Goal: Task Accomplishment & Management: Manage account settings

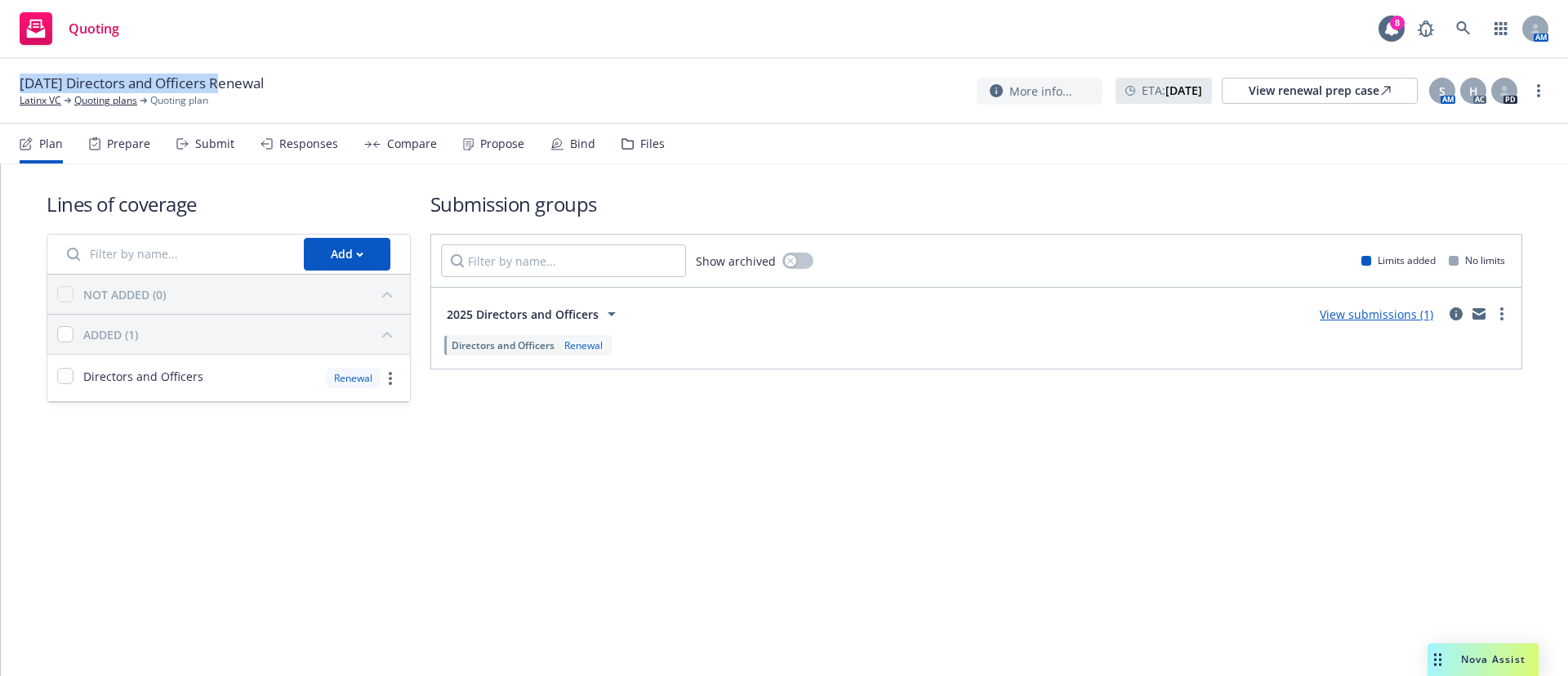
drag, startPoint x: 23, startPoint y: 80, endPoint x: 224, endPoint y: 76, distance: 201.0
click at [224, 76] on span "09/08/25 Directors and Officers Renewal" at bounding box center [142, 83] width 244 height 20
copy span "09/08/25 Directors and Officers"
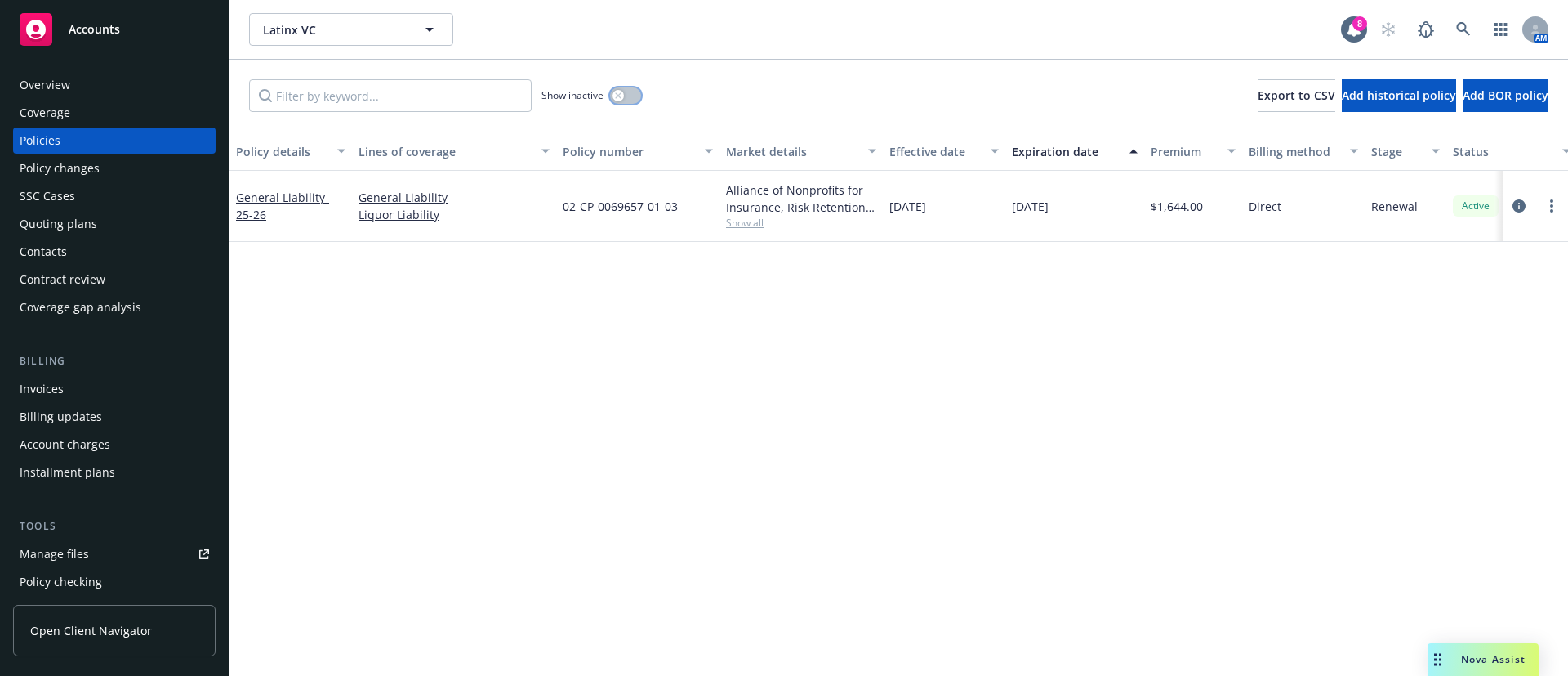
click at [631, 90] on button "button" at bounding box center [626, 95] width 31 height 16
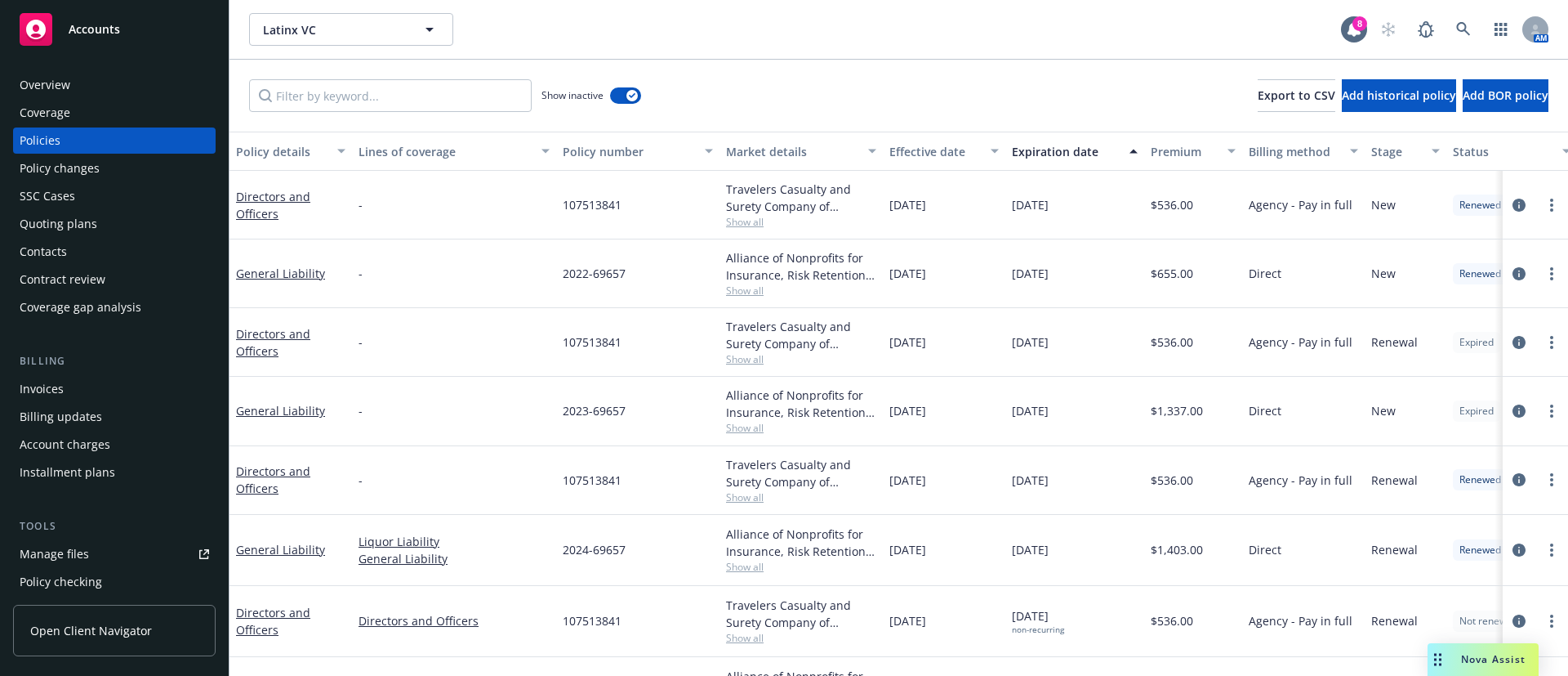
click at [1055, 154] on div "Expiration date" at bounding box center [1065, 151] width 108 height 17
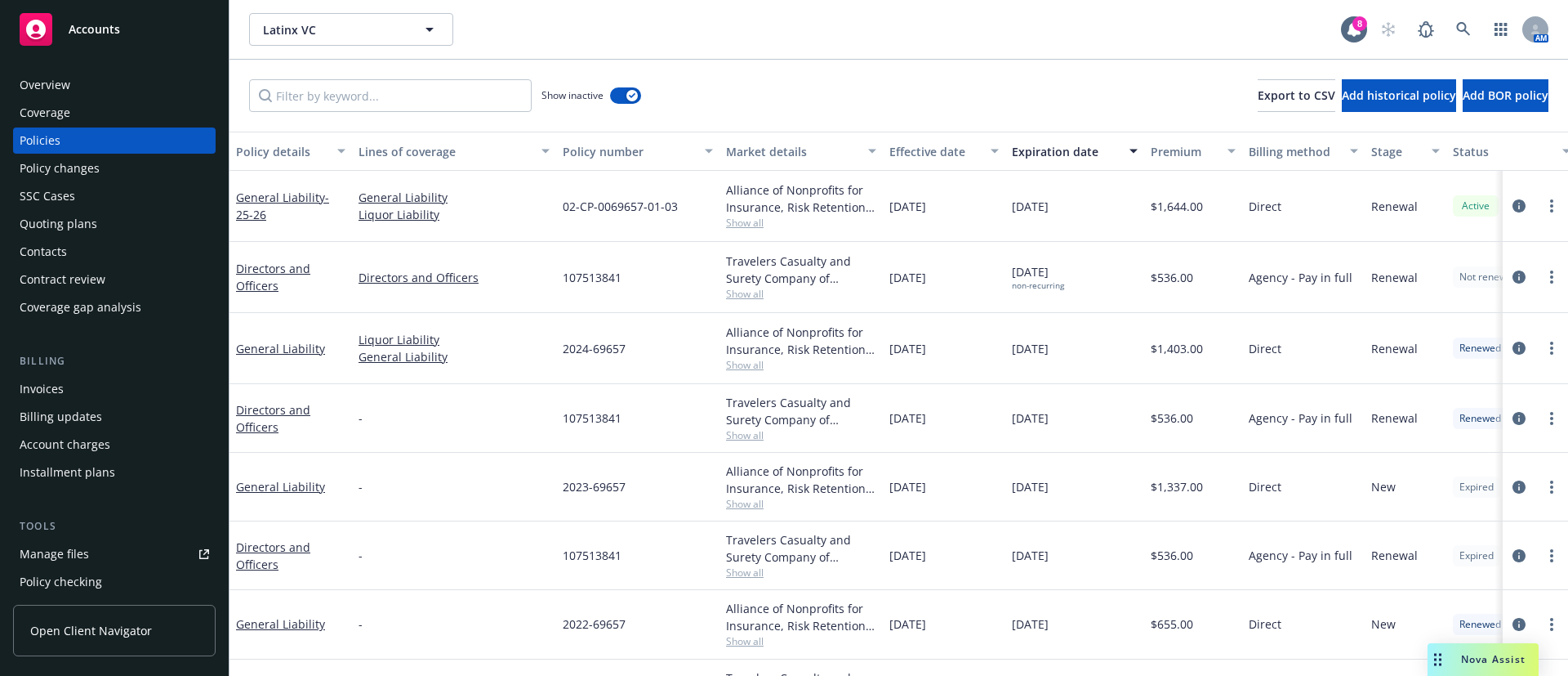
click at [78, 245] on div "Contacts" at bounding box center [114, 251] width 189 height 26
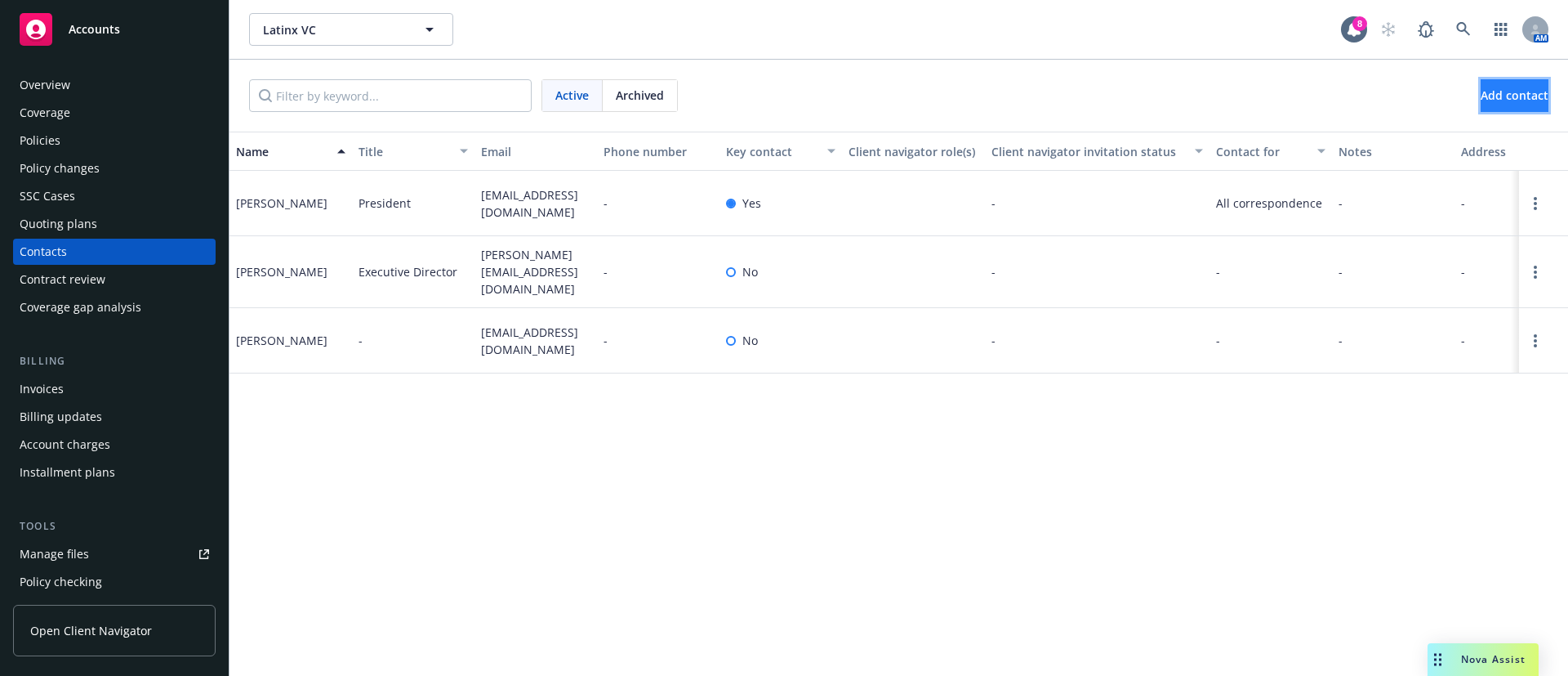
click at [1512, 90] on span "Add contact" at bounding box center [1515, 95] width 68 height 15
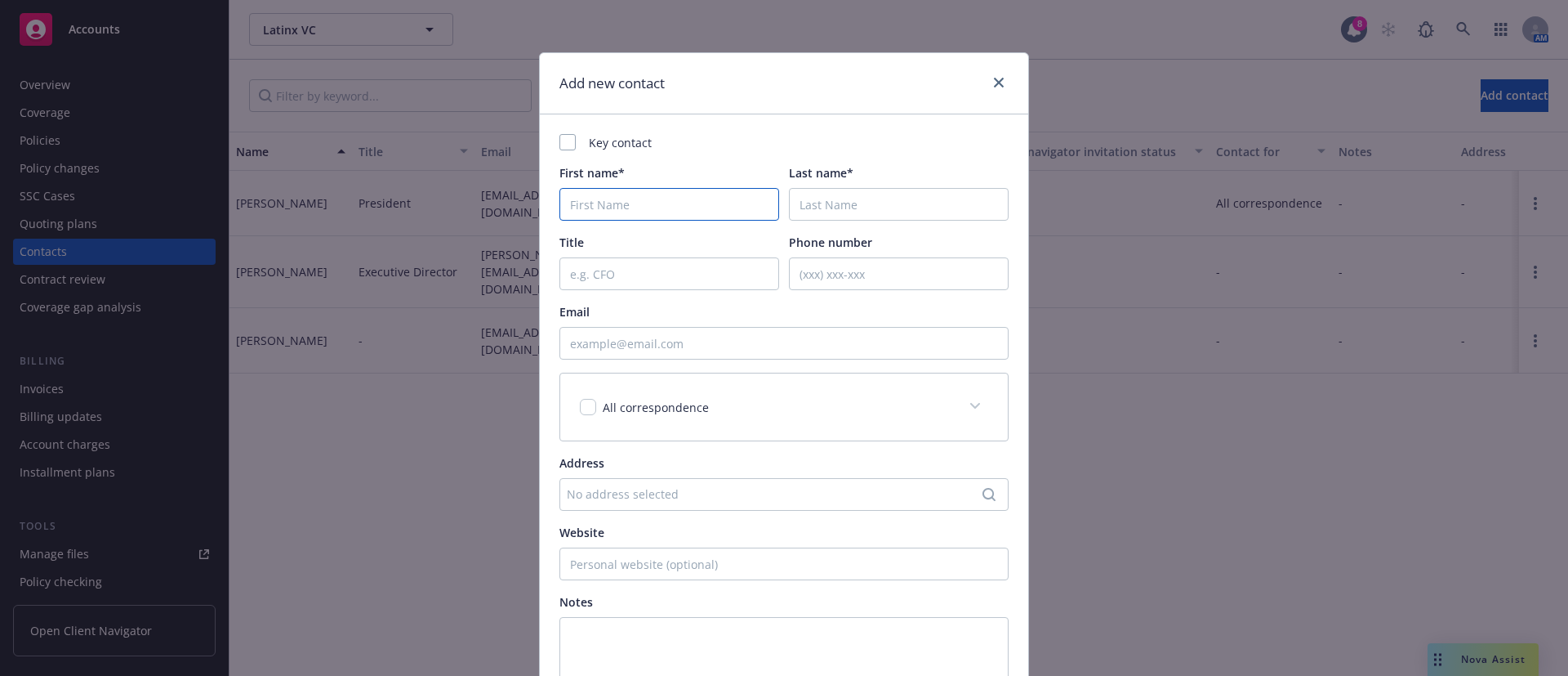
click at [724, 206] on input "First name*" at bounding box center [669, 204] width 220 height 32
paste input "Jose Pinero"
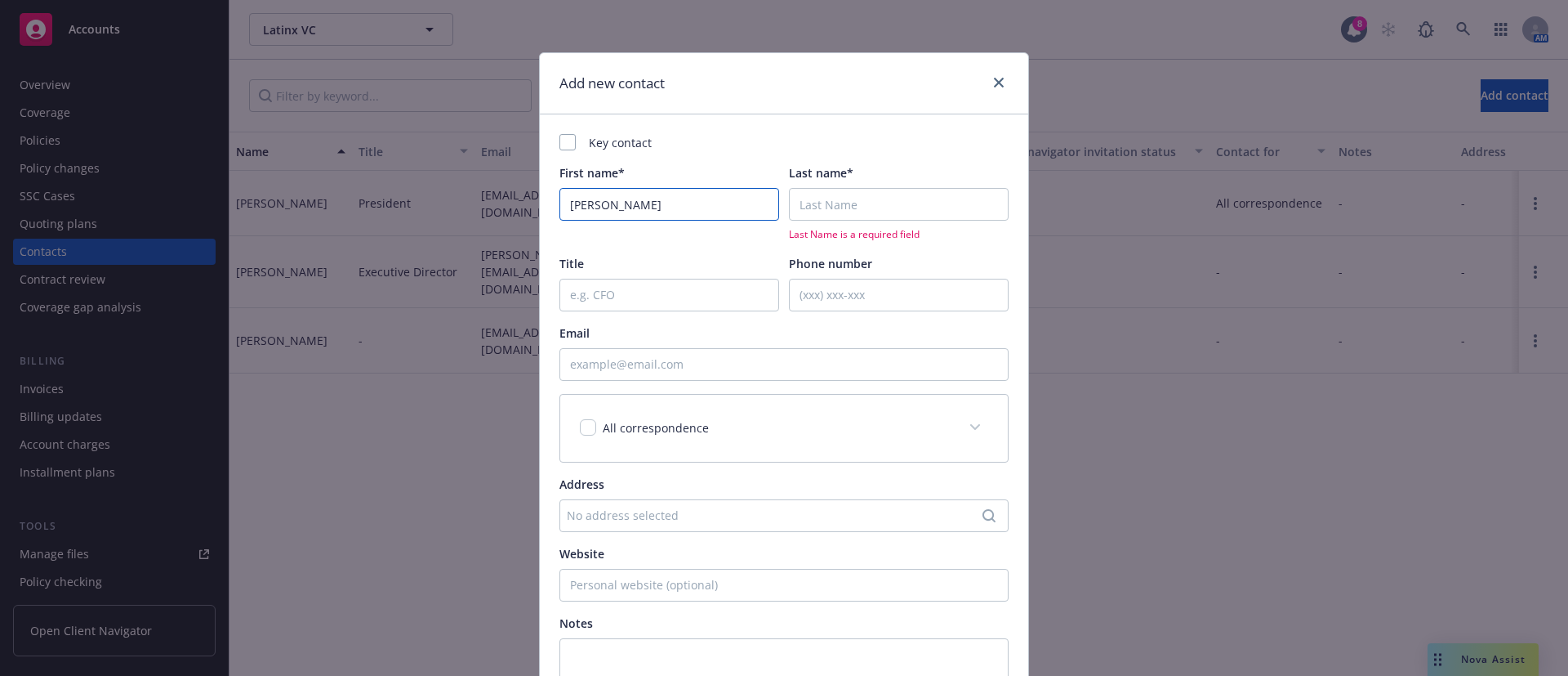
type input "Jose Pinero"
click at [892, 197] on input "Last name*" at bounding box center [898, 204] width 220 height 32
paste input "Jose Pinero"
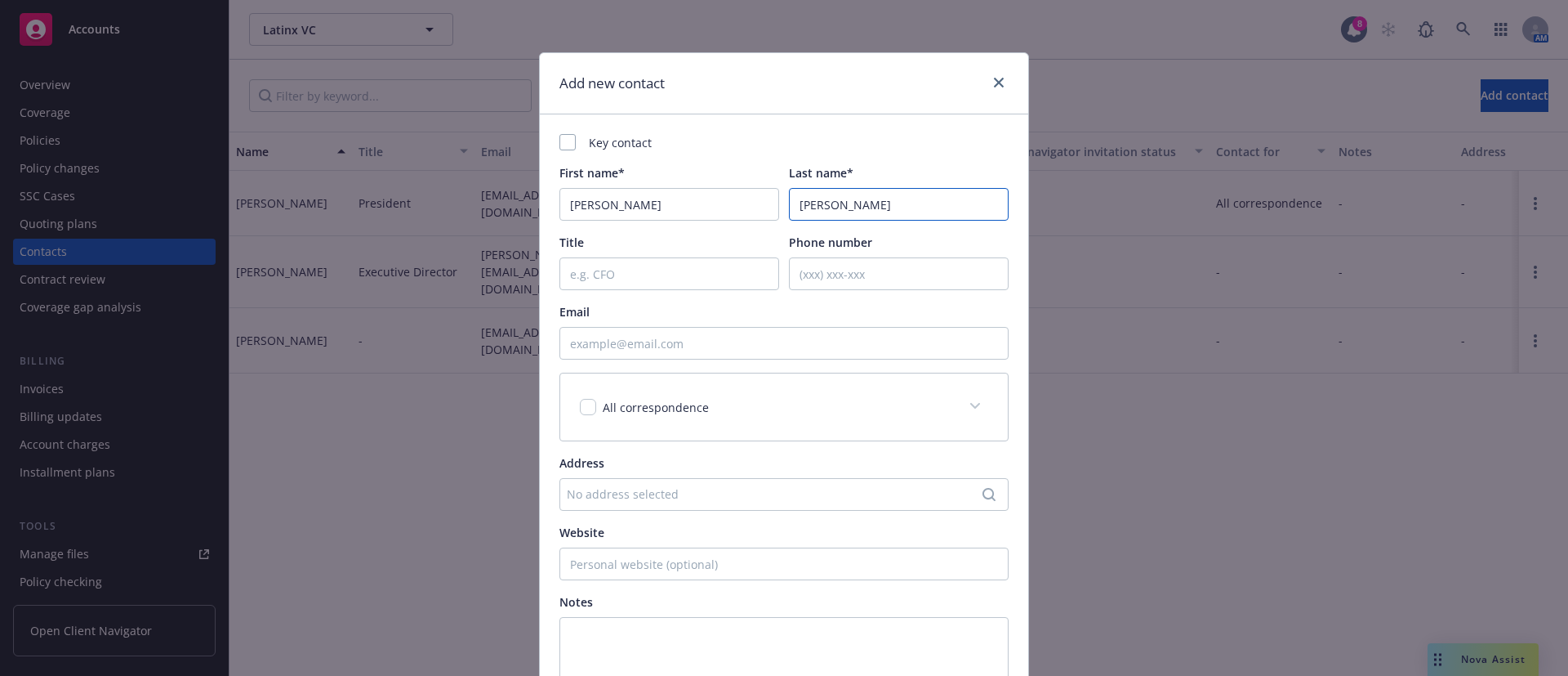
drag, startPoint x: 814, startPoint y: 207, endPoint x: 742, endPoint y: 206, distance: 72.0
click at [742, 206] on div "First name* Jose Pinero Last name* Jose Pinero" at bounding box center [784, 192] width 449 height 56
type input "Pinero"
drag, startPoint x: 637, startPoint y: 203, endPoint x: 585, endPoint y: 201, distance: 52.0
click at [585, 201] on input "Jose Pinero" at bounding box center [669, 204] width 220 height 32
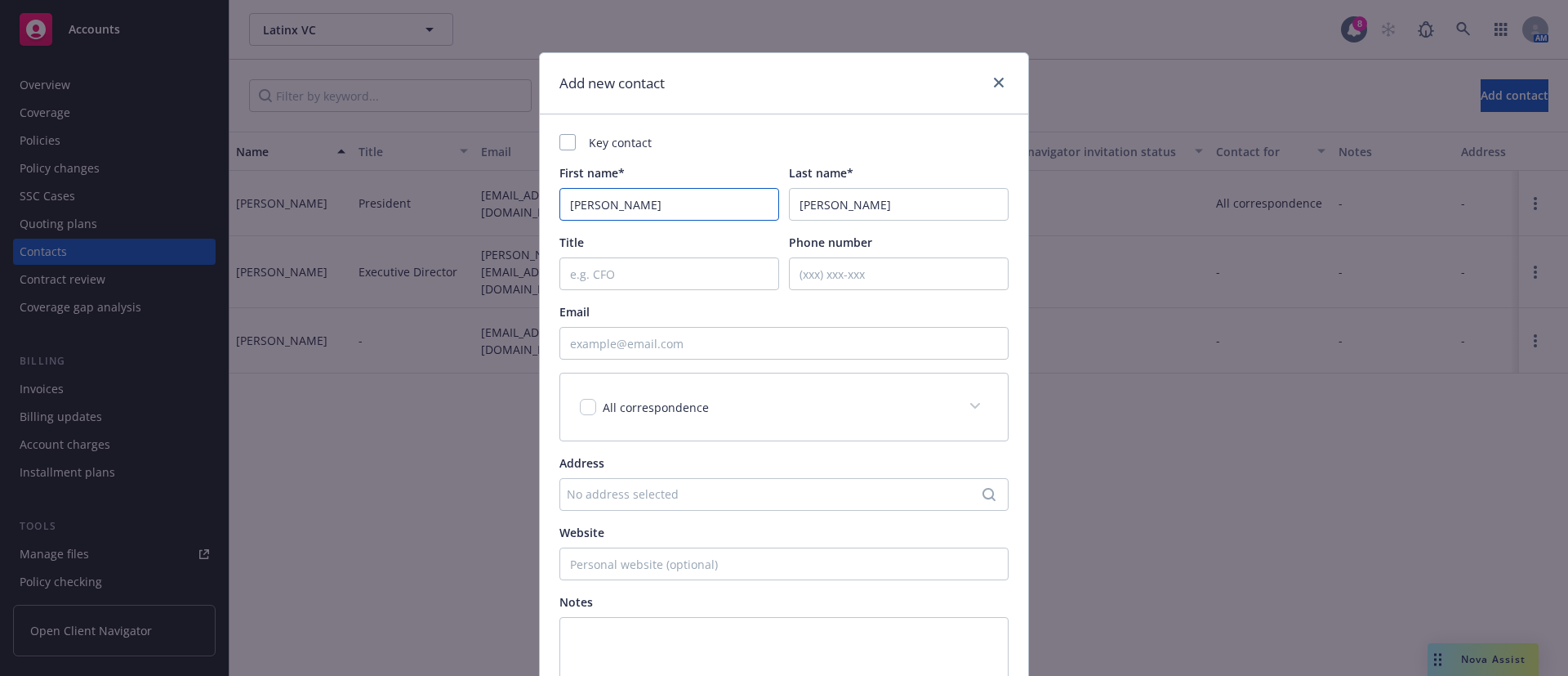
type input "Jose"
click at [660, 348] on input "Email" at bounding box center [784, 343] width 449 height 32
paste input "jose@somos.vc"
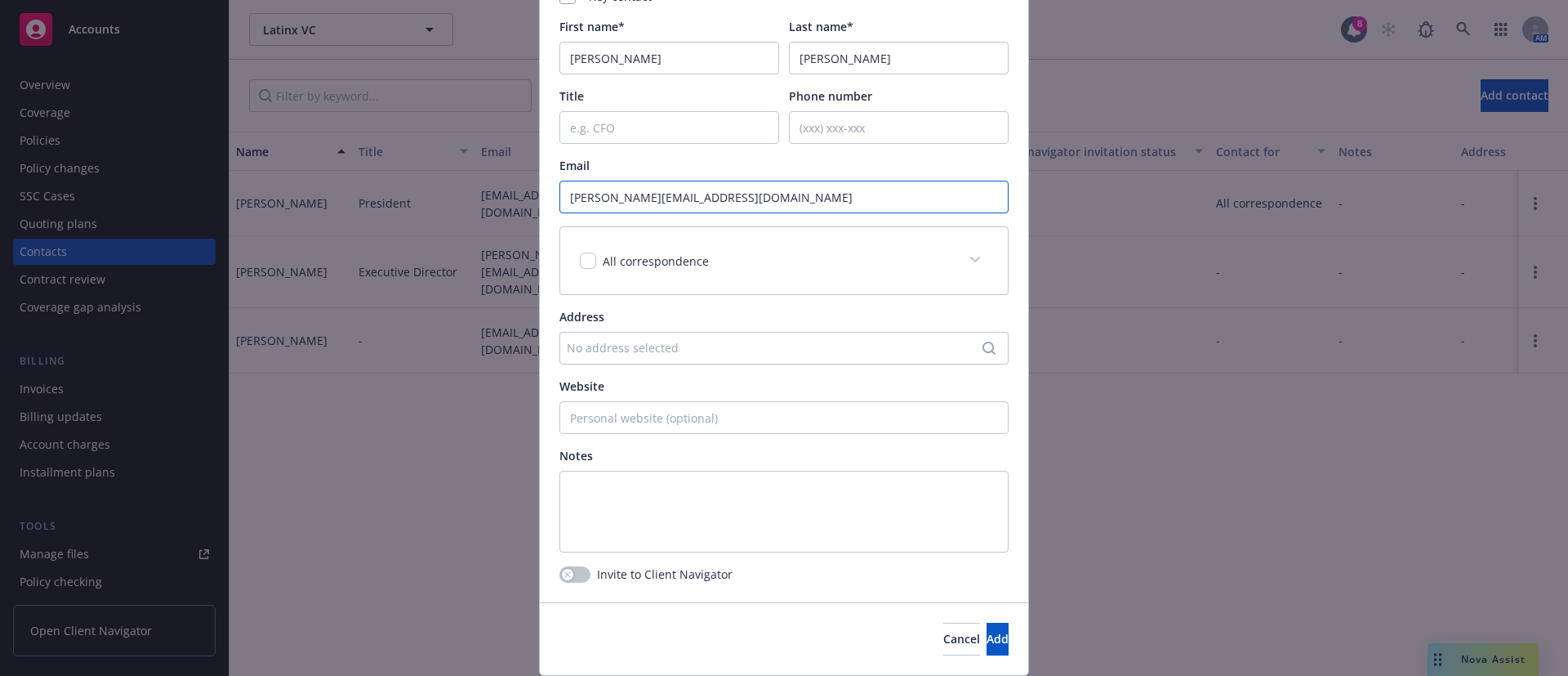
scroll to position [199, 0]
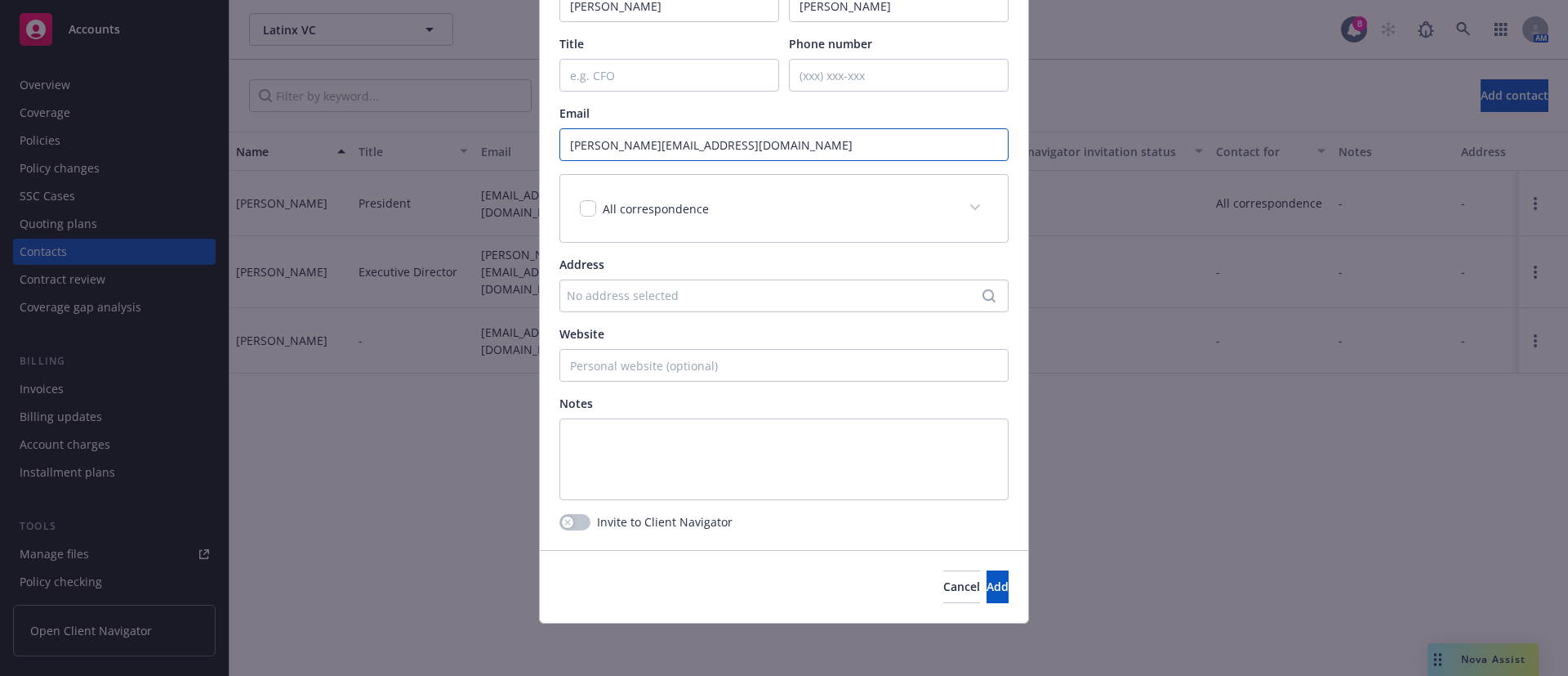
type input "jose@somos.vc"
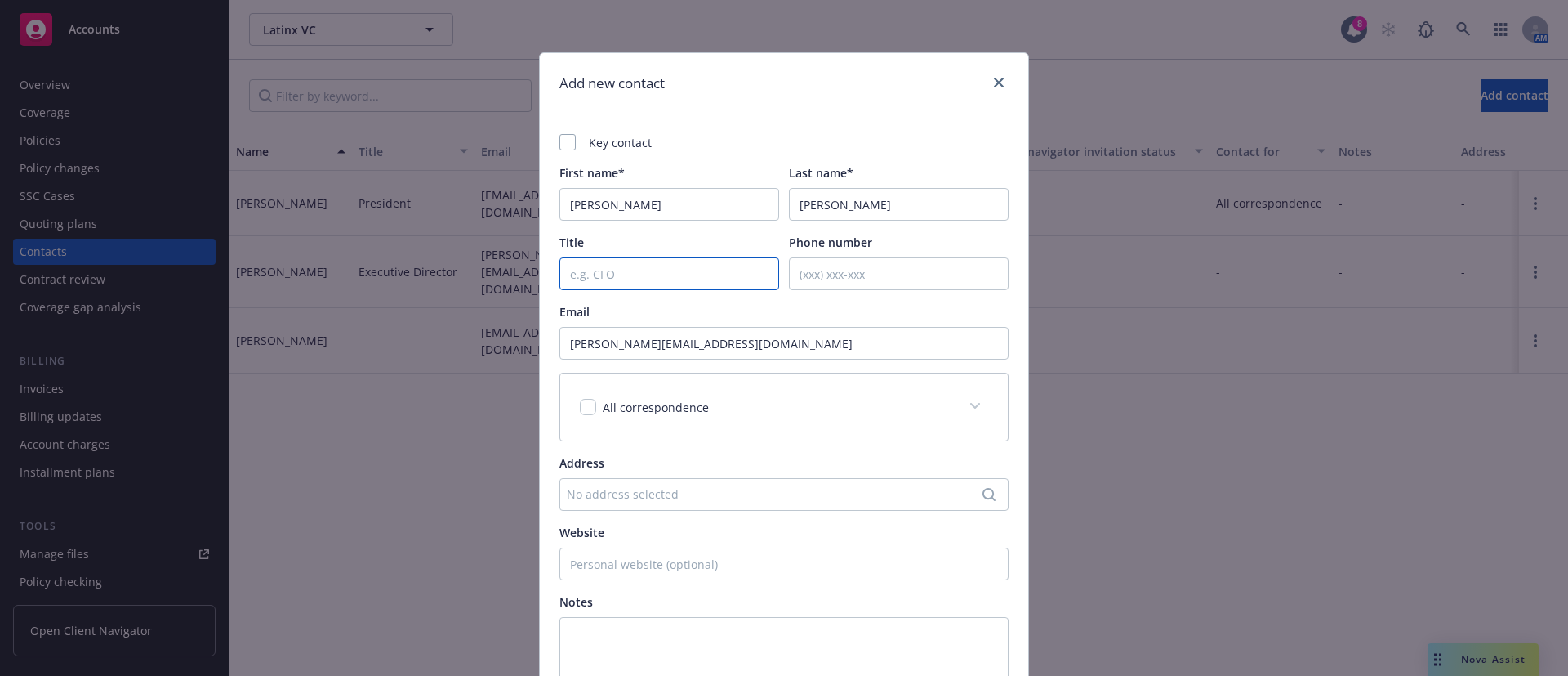
click at [651, 270] on input "Title" at bounding box center [669, 273] width 220 height 32
paste input "Executive Director"
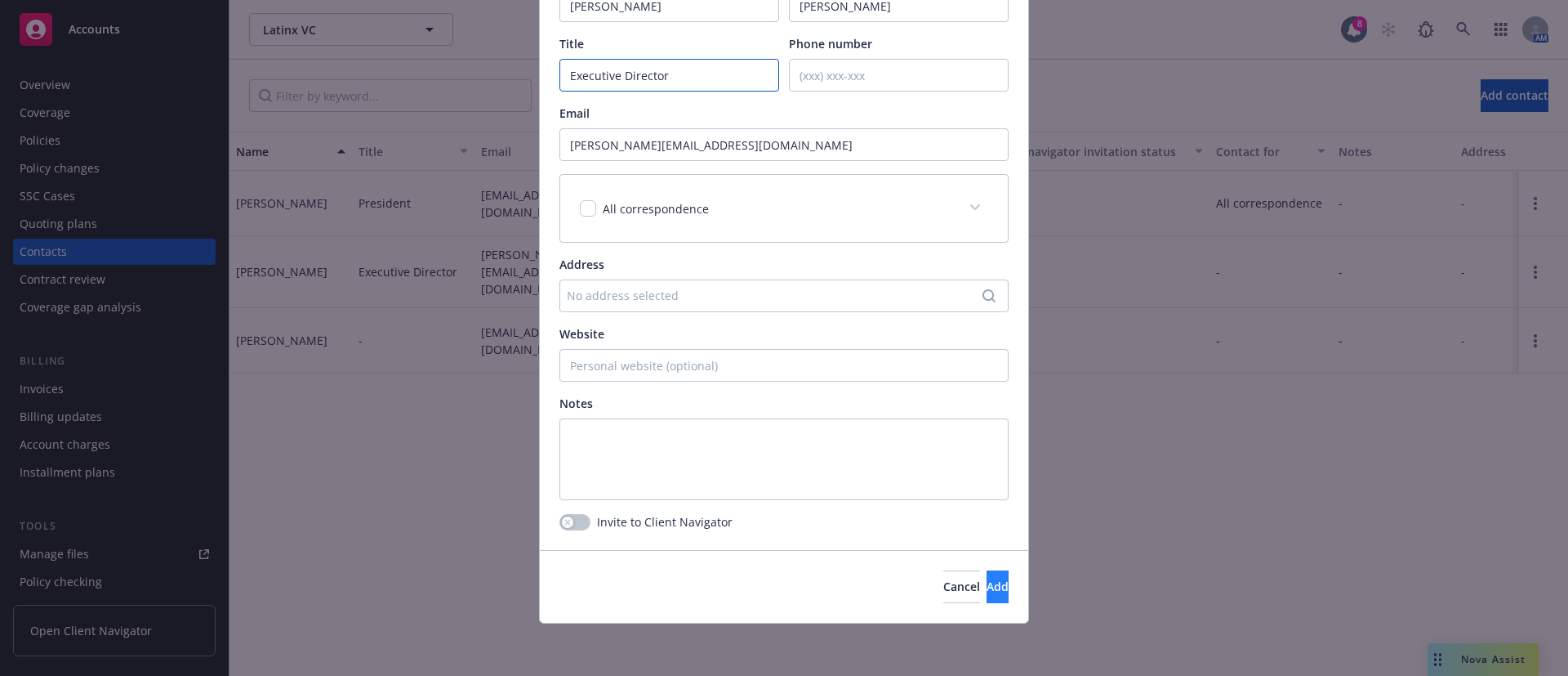
type input "Executive Director"
click at [986, 600] on button "Add" at bounding box center [998, 587] width 22 height 32
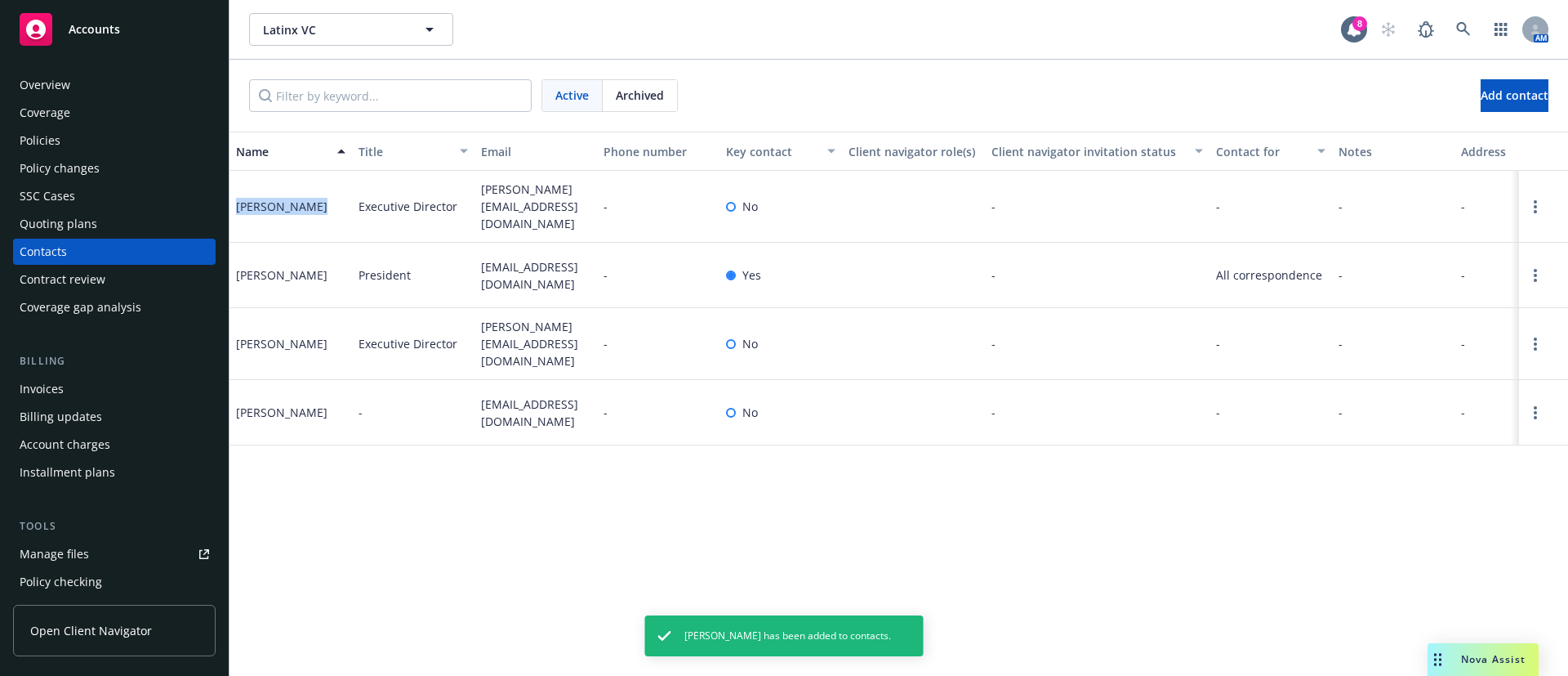
drag, startPoint x: 301, startPoint y: 211, endPoint x: 234, endPoint y: 206, distance: 67.2
click at [234, 206] on div "Jose Pinero" at bounding box center [290, 206] width 122 height 72
copy div "Jose Pinero"
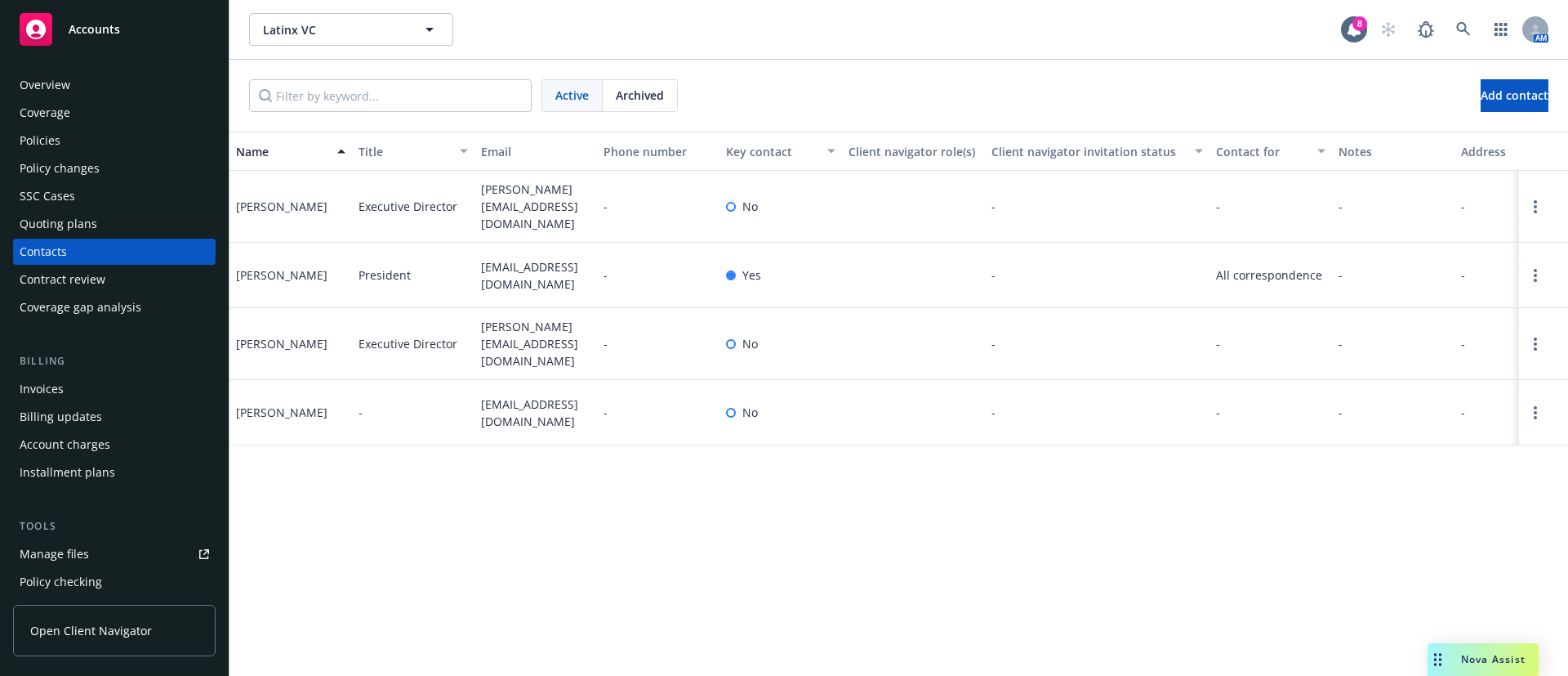
click at [76, 144] on div "Policies" at bounding box center [114, 140] width 189 height 26
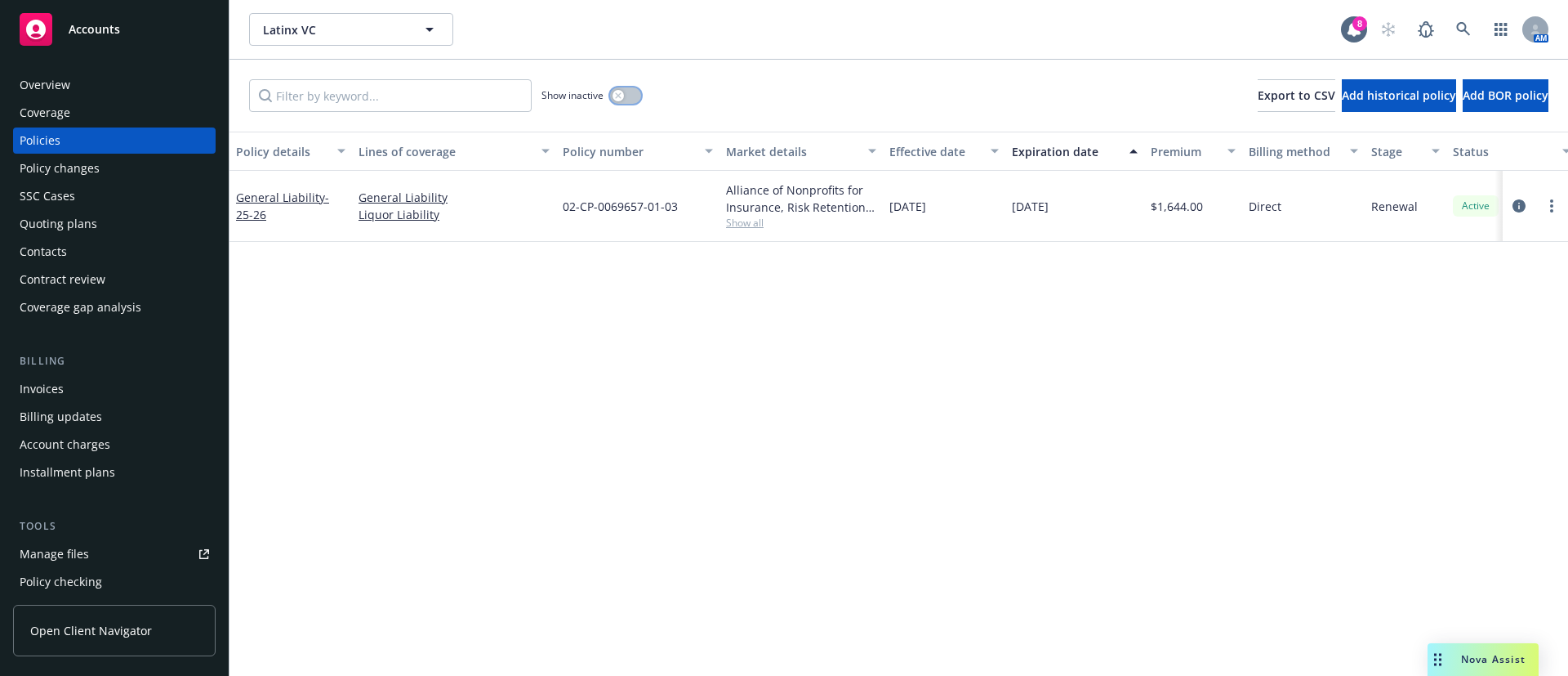
click at [630, 98] on button "button" at bounding box center [626, 95] width 31 height 16
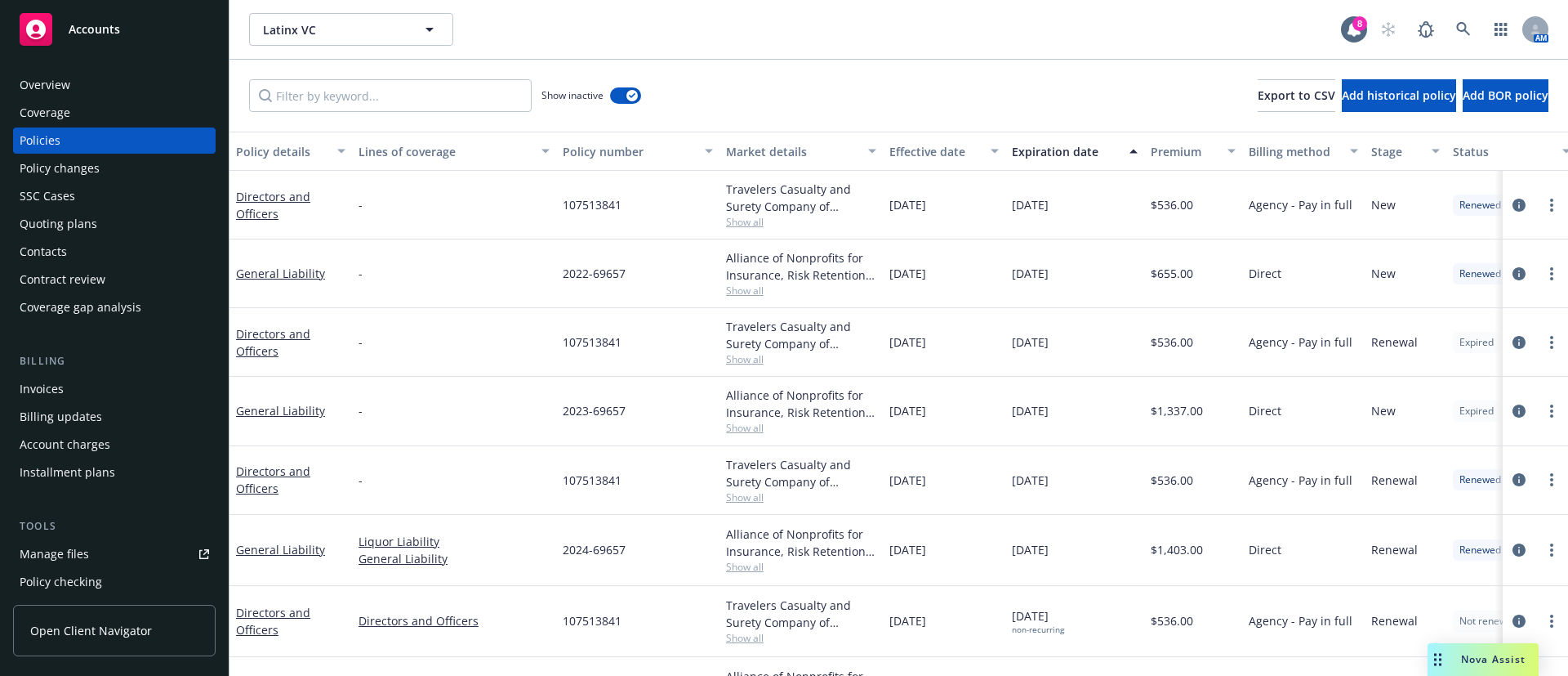
click at [1087, 153] on div "Expiration date" at bounding box center [1065, 151] width 108 height 17
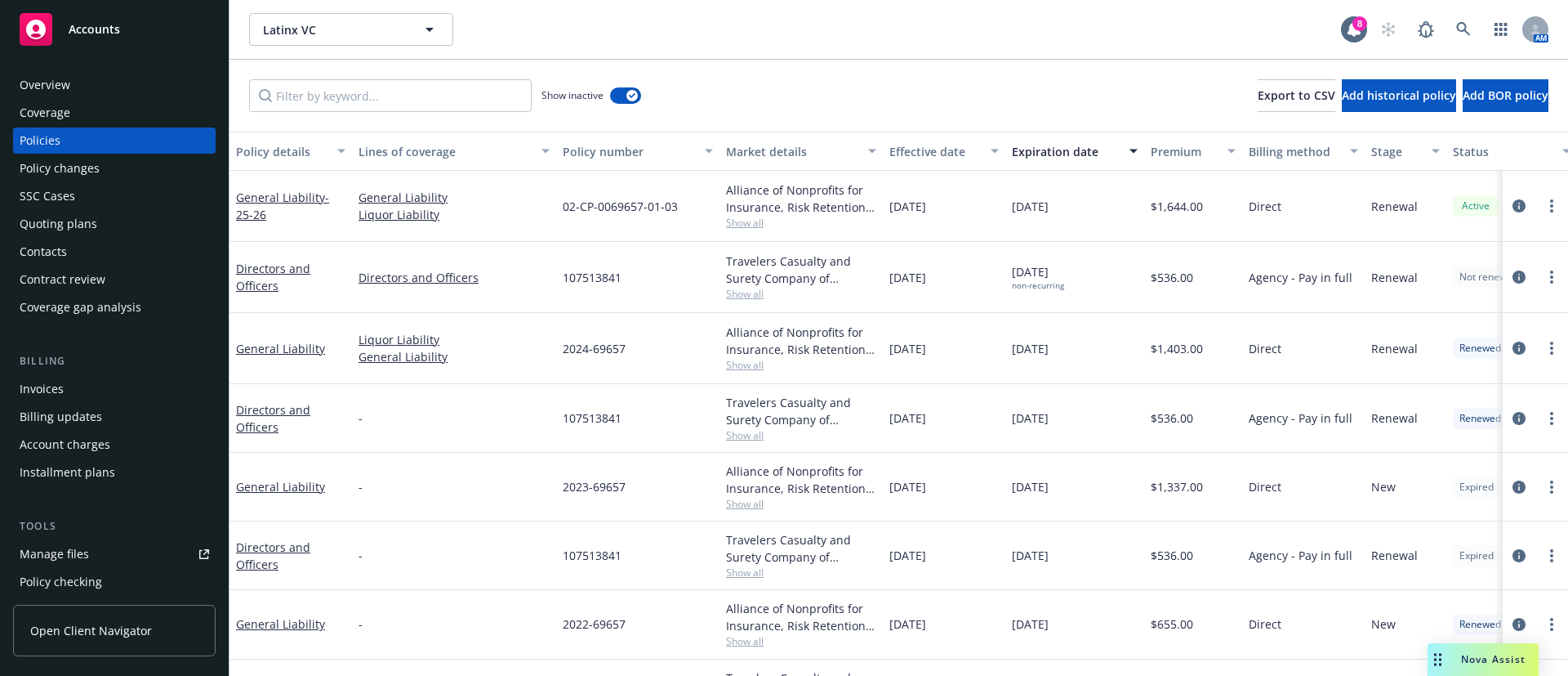
click at [612, 283] on span "107513841" at bounding box center [592, 278] width 59 height 17
copy span "107513841"
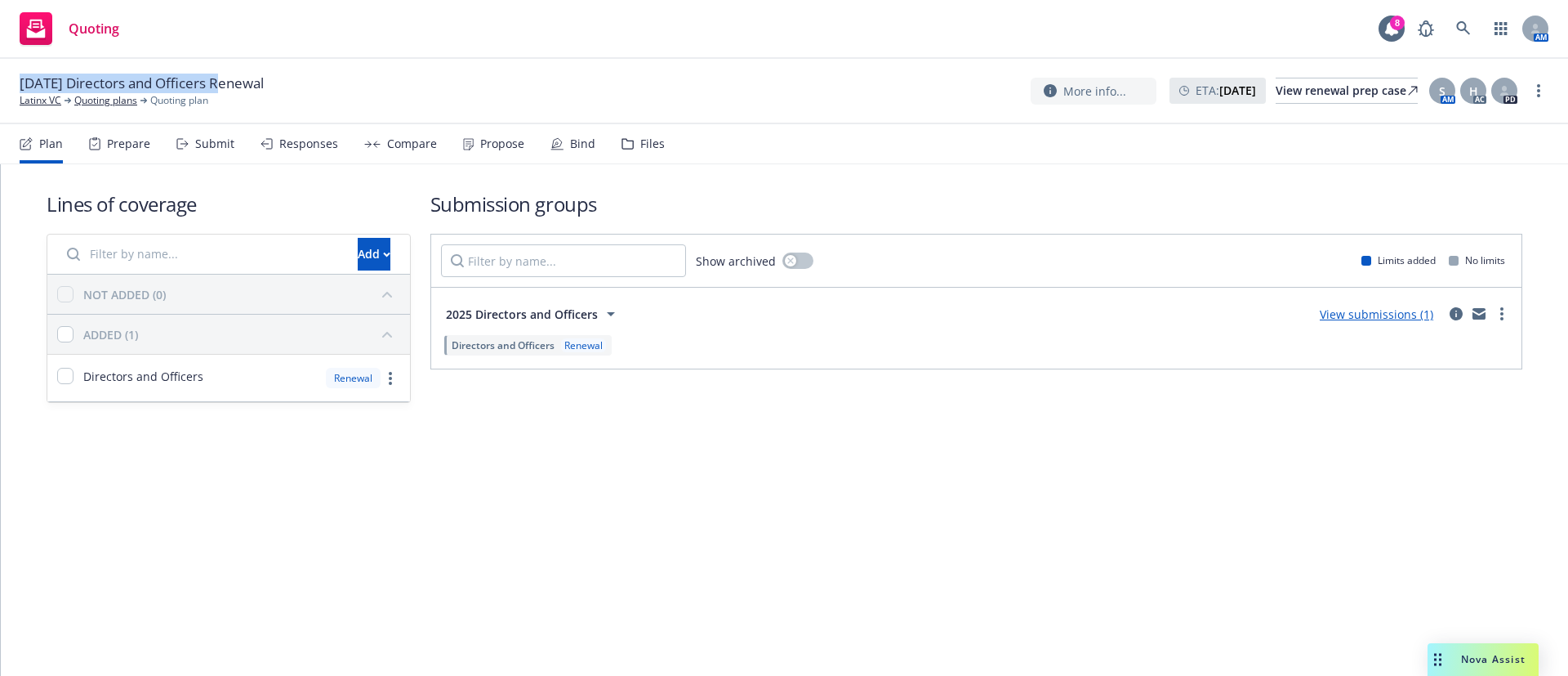
click at [589, 145] on div "Bind" at bounding box center [583, 144] width 25 height 13
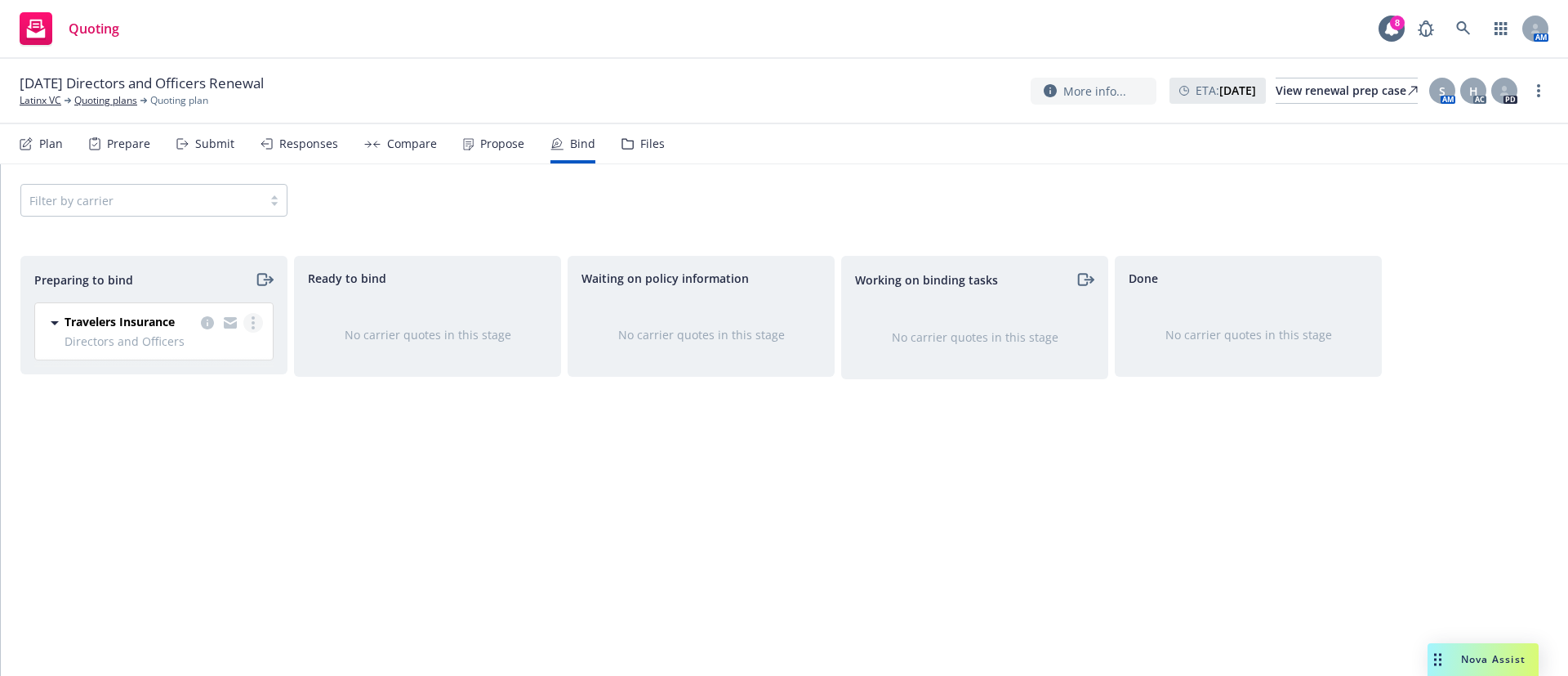
click at [254, 318] on circle "more" at bounding box center [253, 318] width 3 height 3
click at [227, 390] on link "Log bind order" at bounding box center [182, 389] width 160 height 32
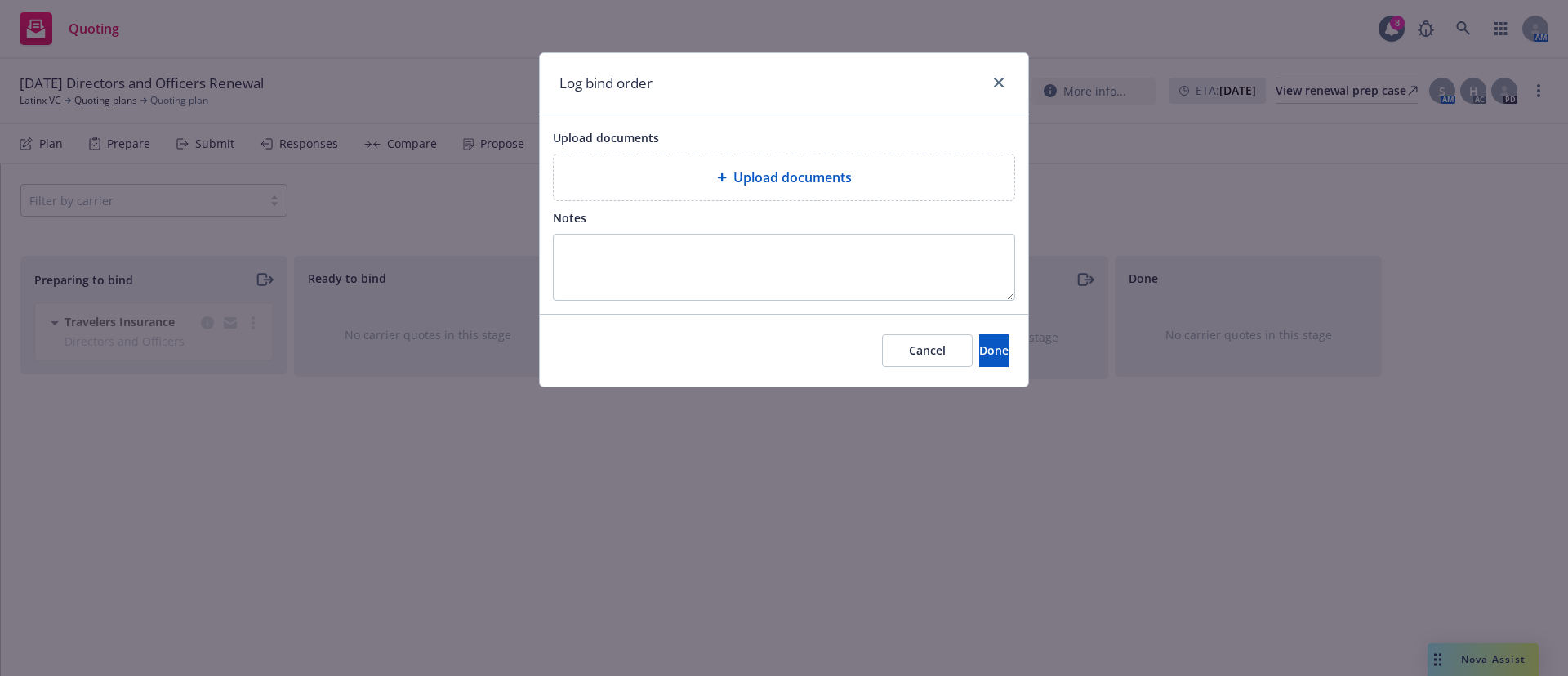
click at [684, 176] on div "Upload documents" at bounding box center [784, 177] width 435 height 20
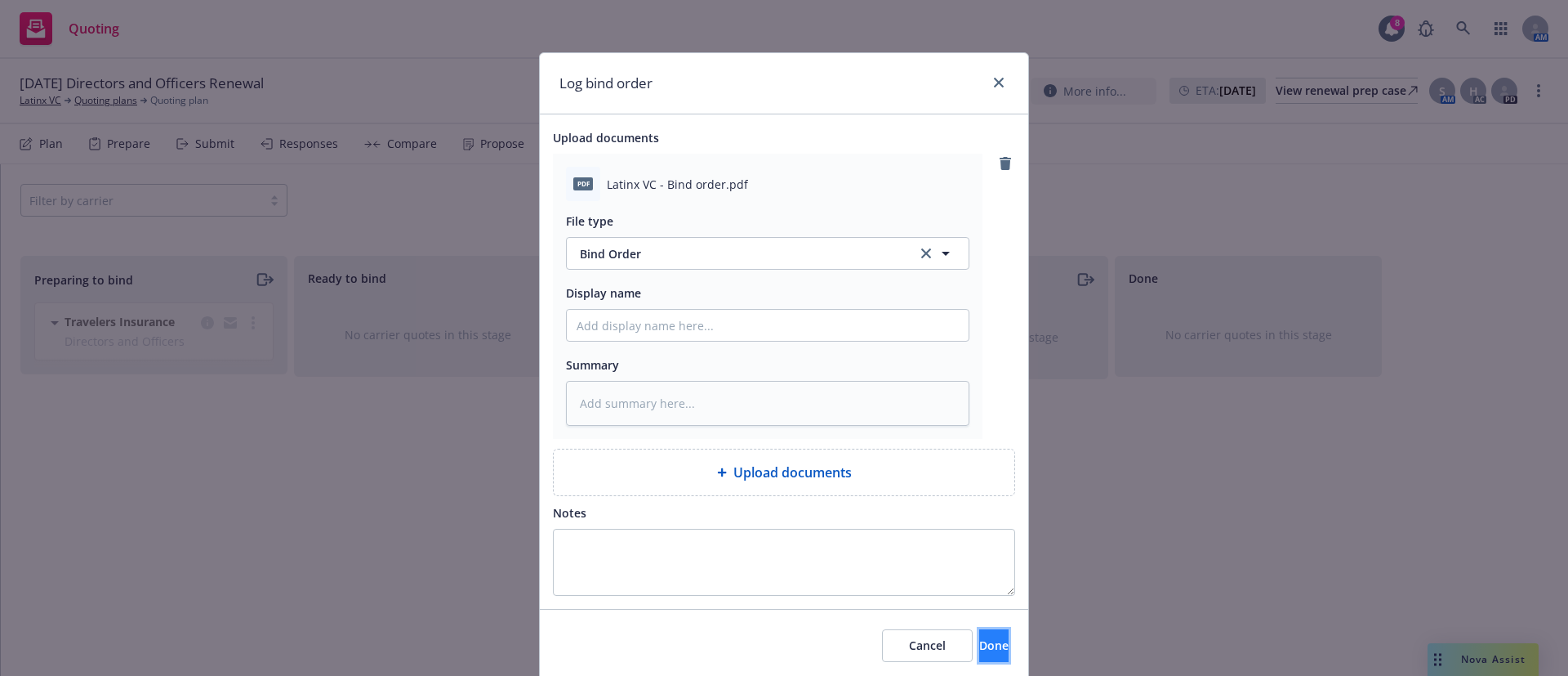
click at [980, 635] on button "Done" at bounding box center [994, 645] width 30 height 32
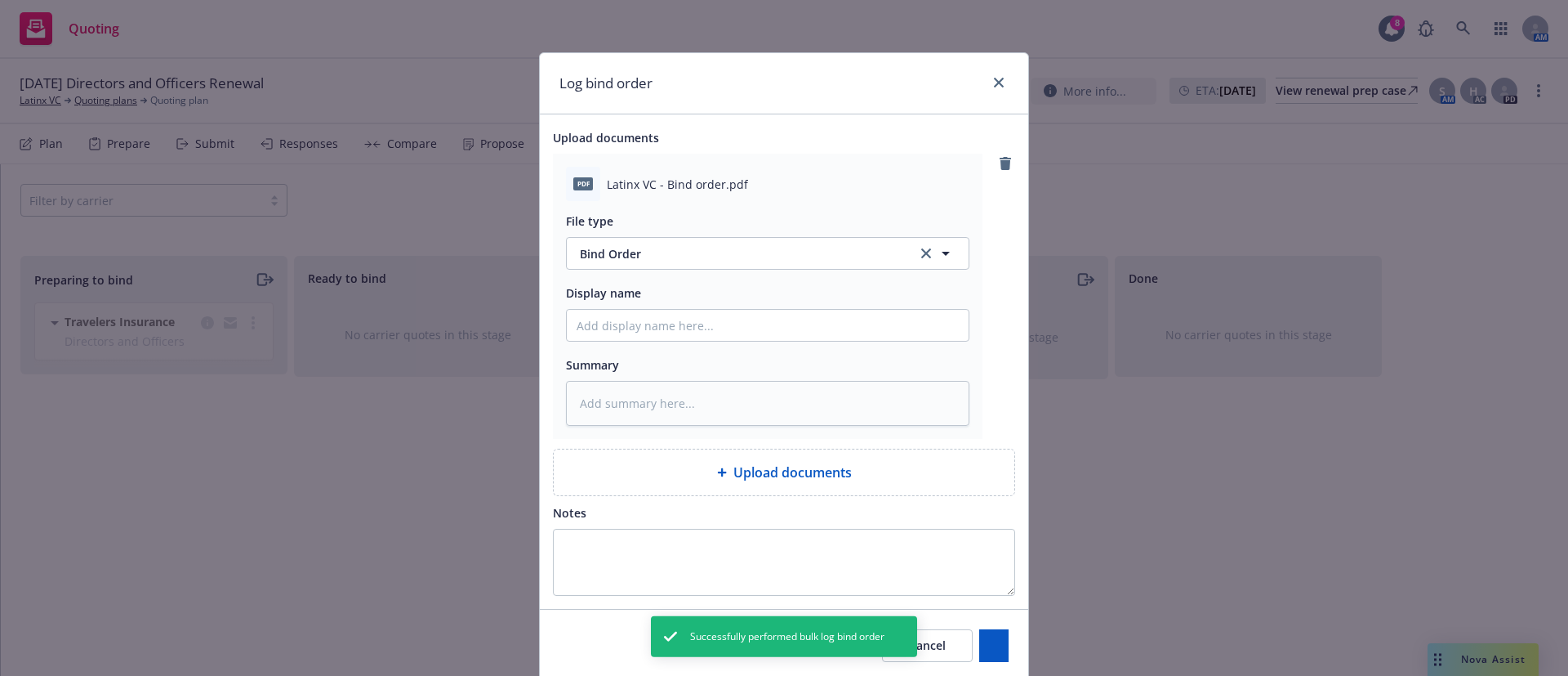
type textarea "x"
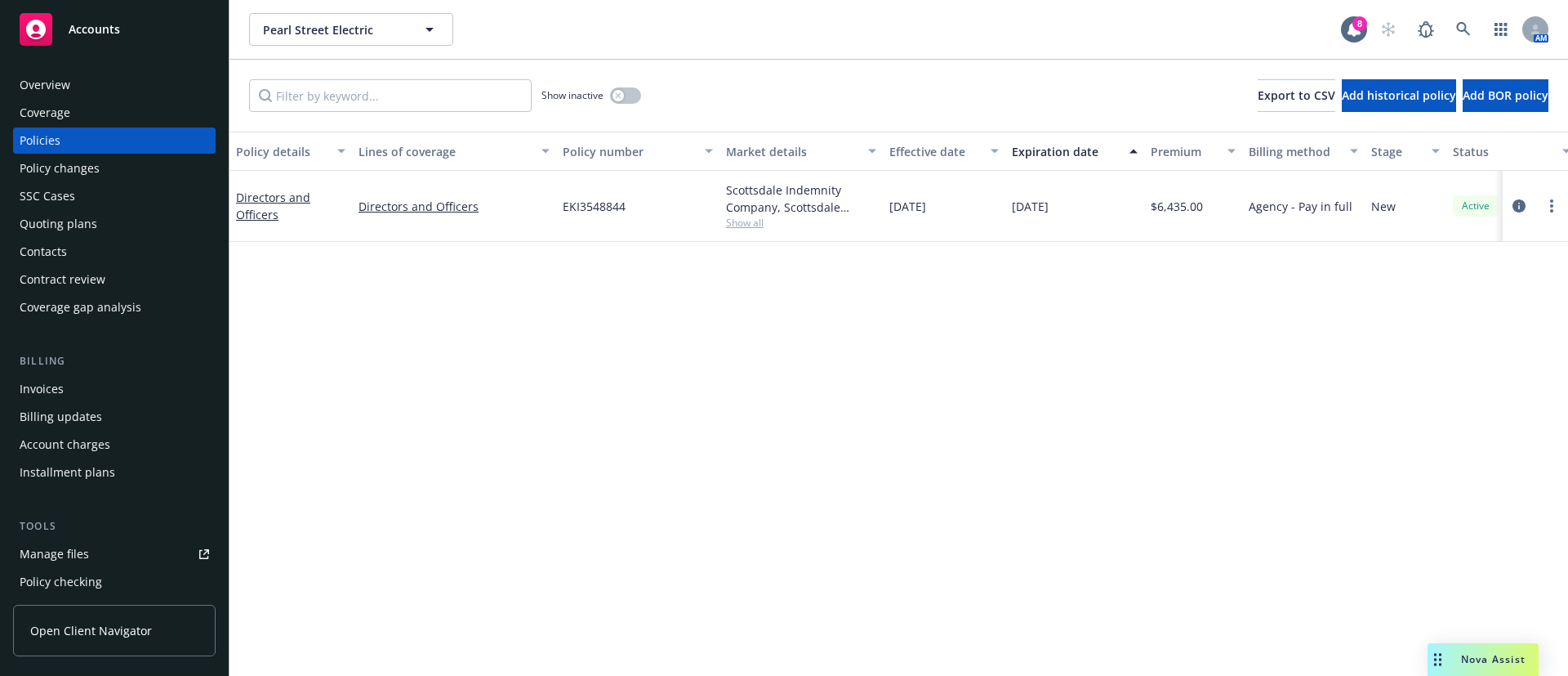
click at [741, 227] on span "Show all" at bounding box center [801, 223] width 150 height 14
click at [585, 206] on span "EKI3548844" at bounding box center [594, 206] width 63 height 17
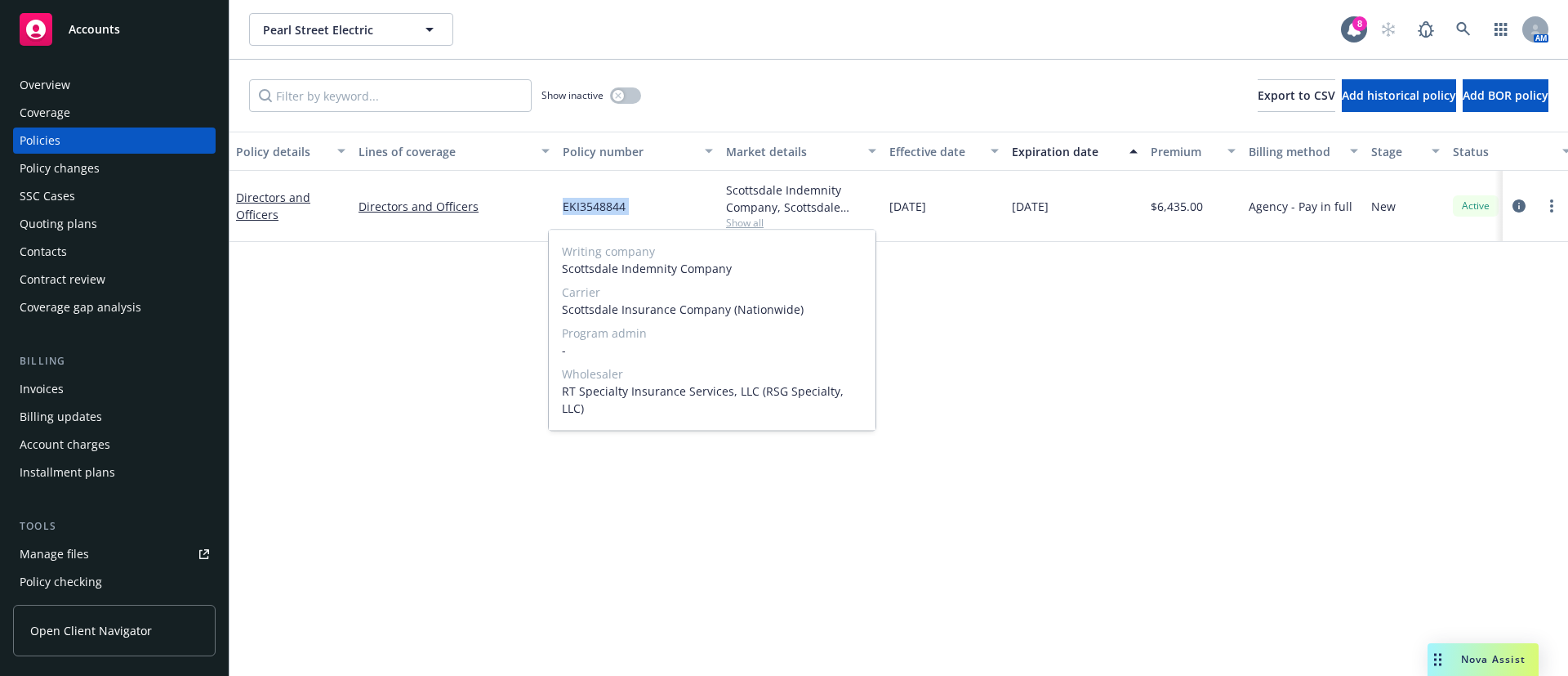
click at [585, 206] on span "EKI3548844" at bounding box center [594, 206] width 63 height 17
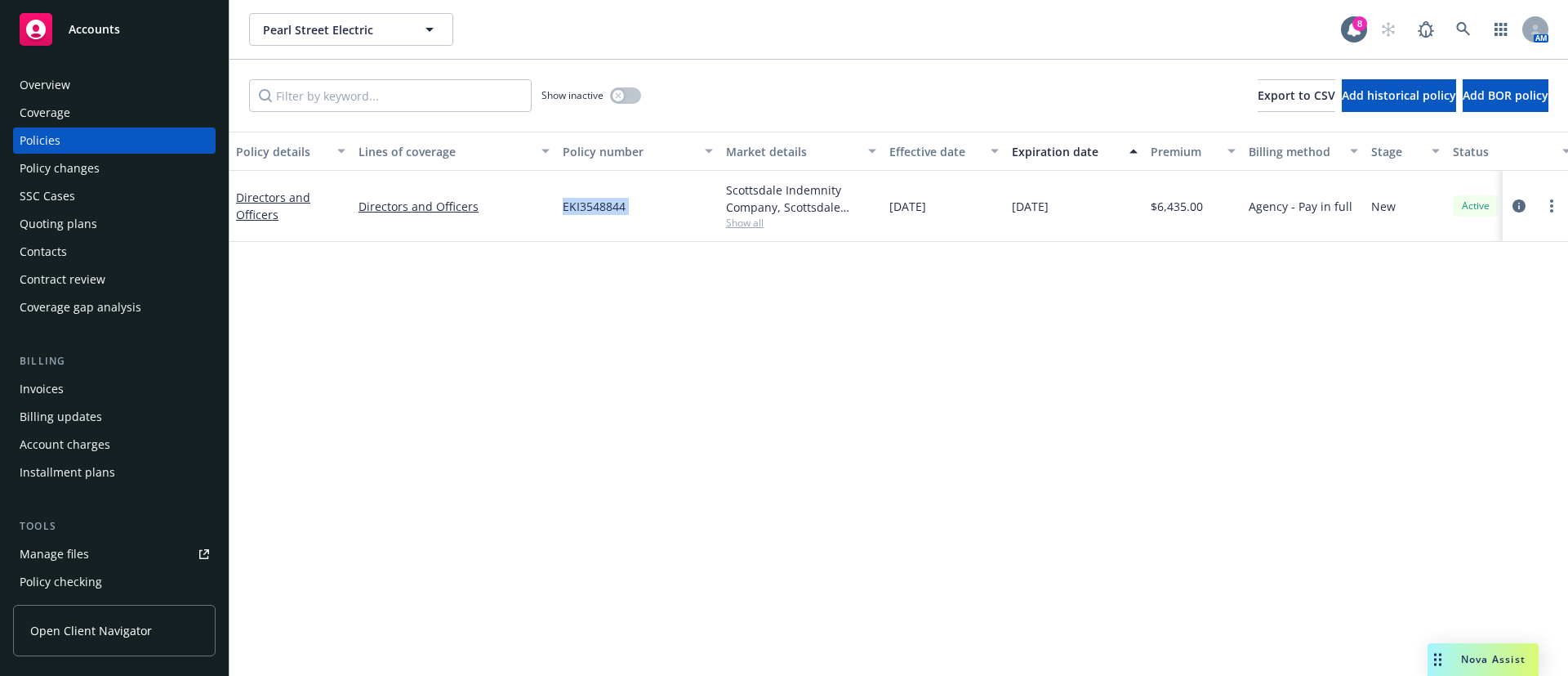
copy span "EKI3548844"
click at [750, 239] on div "Scottsdale Indemnity Company, Scottsdale Insurance Company (Nationwide), RT Spe…" at bounding box center [801, 206] width 163 height 71
click at [749, 229] on span "Show all" at bounding box center [801, 223] width 150 height 14
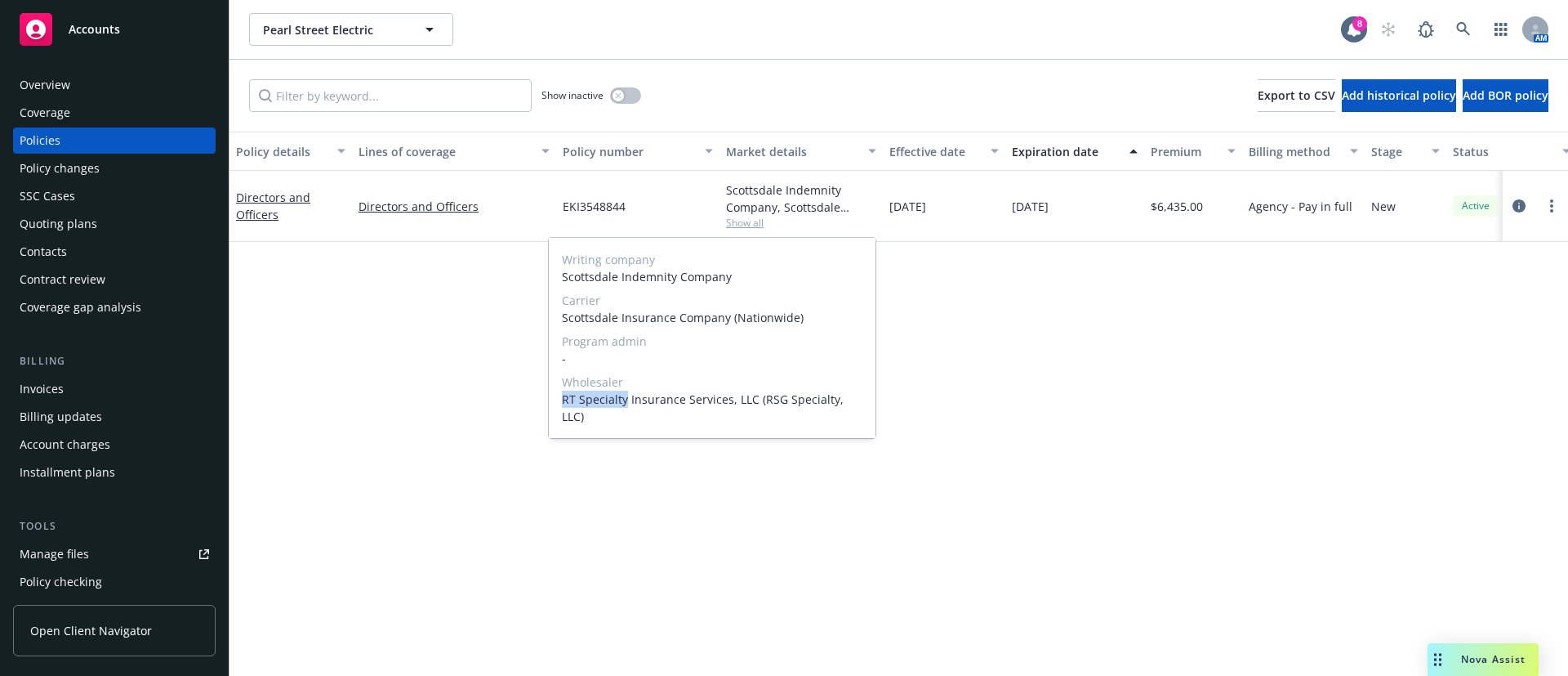
drag, startPoint x: 627, startPoint y: 394, endPoint x: 555, endPoint y: 397, distance: 72.1
click at [555, 397] on div "Writing company Scottsdale Indemnity Company Carrier Scottsdale Insurance Compa…" at bounding box center [712, 338] width 327 height 200
copy span "RT Specialty"
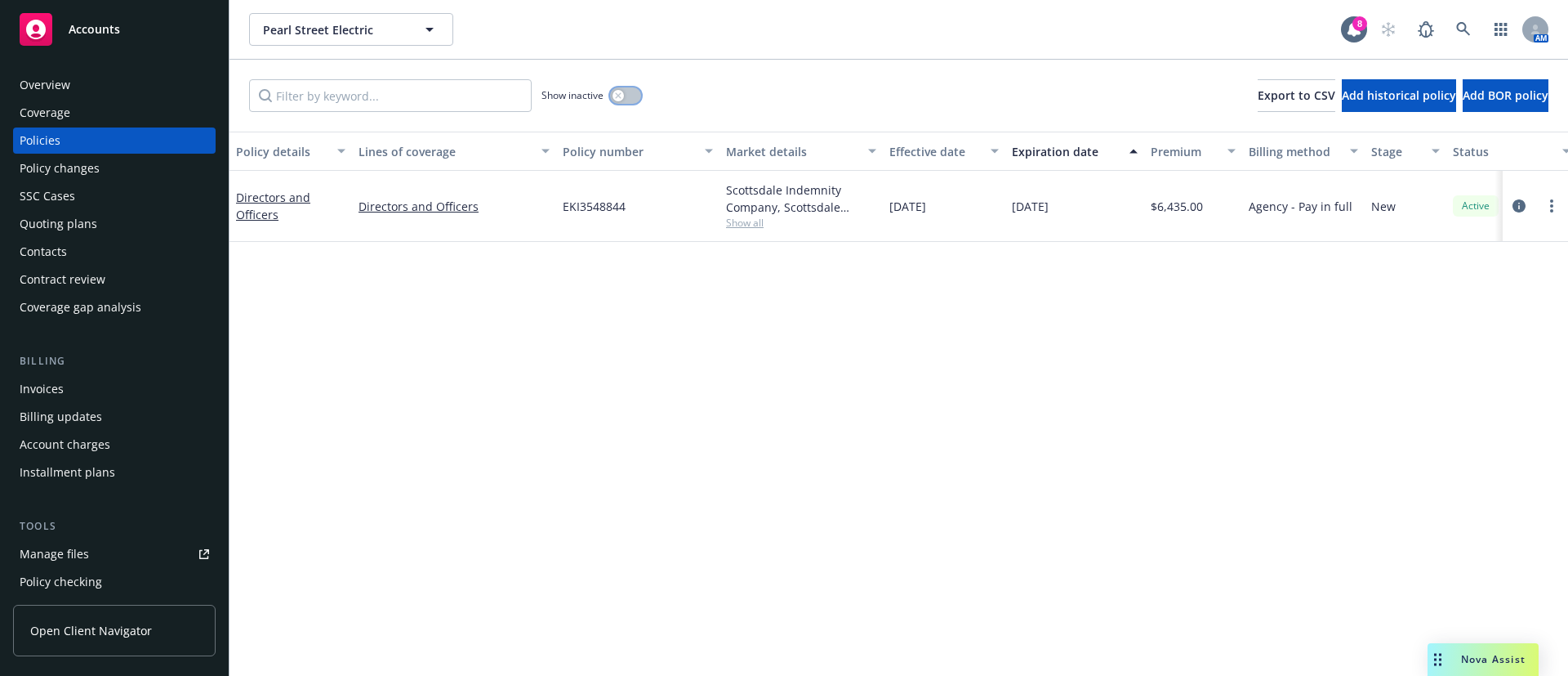
click at [633, 98] on button "button" at bounding box center [626, 95] width 31 height 16
click at [1071, 149] on div "Expiration date" at bounding box center [1065, 151] width 108 height 17
click at [581, 202] on span "EKI3548844" at bounding box center [594, 206] width 63 height 17
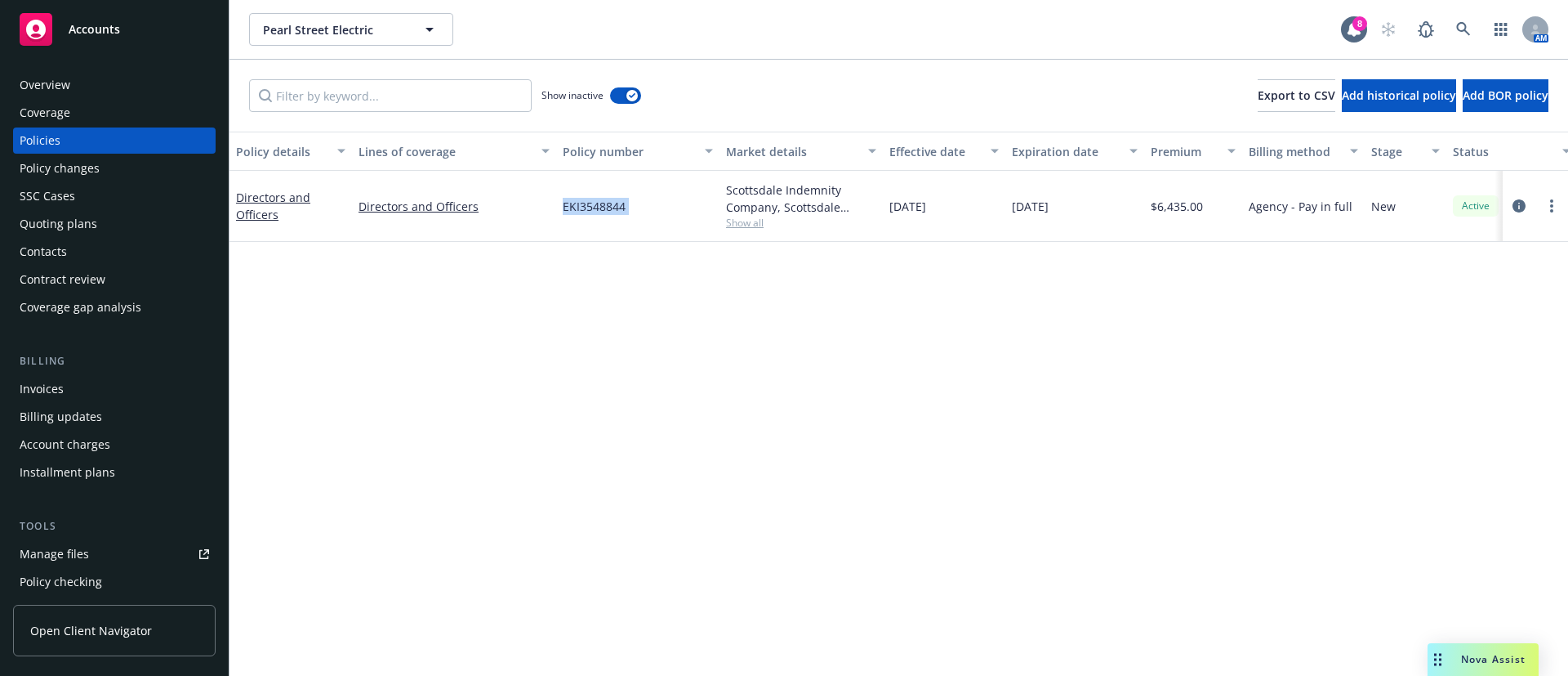
click at [581, 202] on span "EKI3548844" at bounding box center [594, 206] width 63 height 17
copy span "EKI3548844"
drag, startPoint x: 301, startPoint y: 227, endPoint x: 239, endPoint y: 202, distance: 66.9
click at [239, 202] on div "Directors and Officers" at bounding box center [290, 206] width 122 height 71
copy link "Directors and Officers"
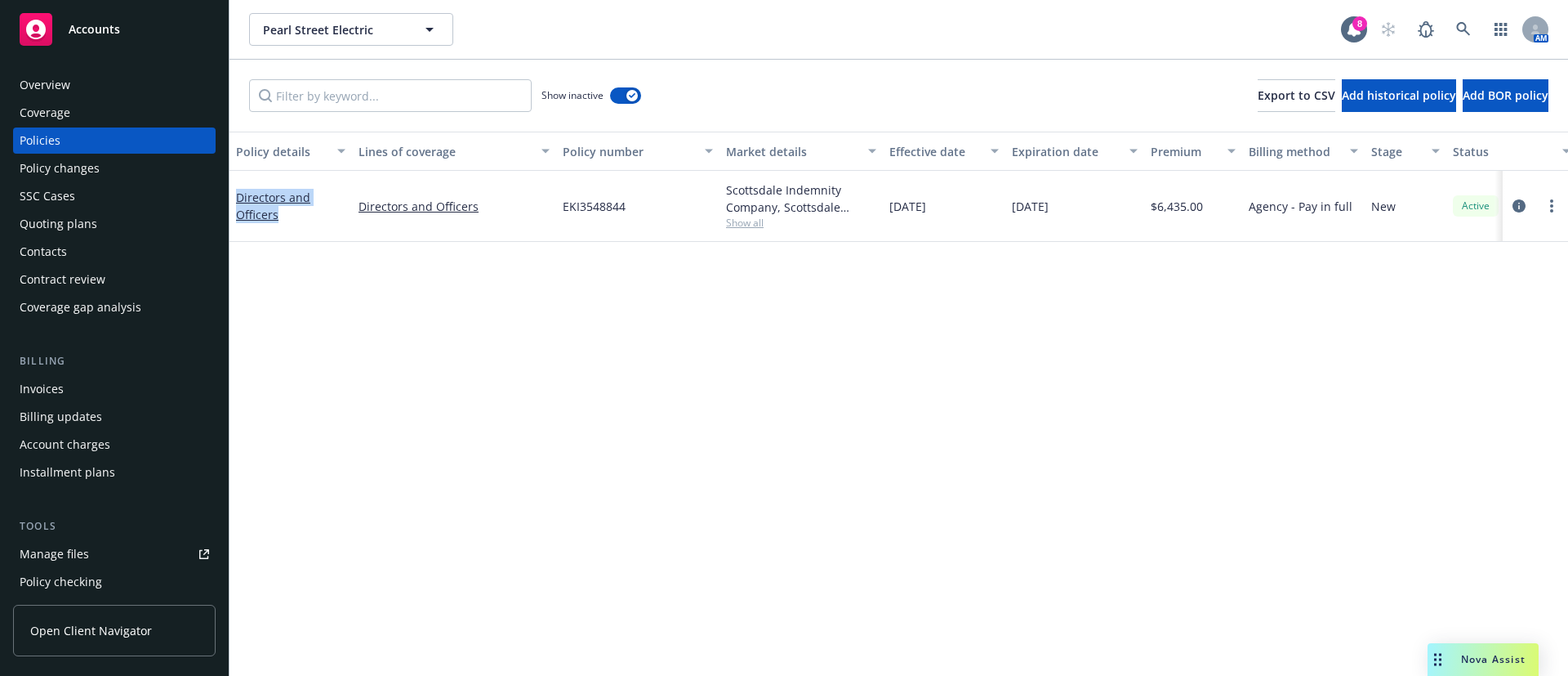
copy link "Directors and Officers"
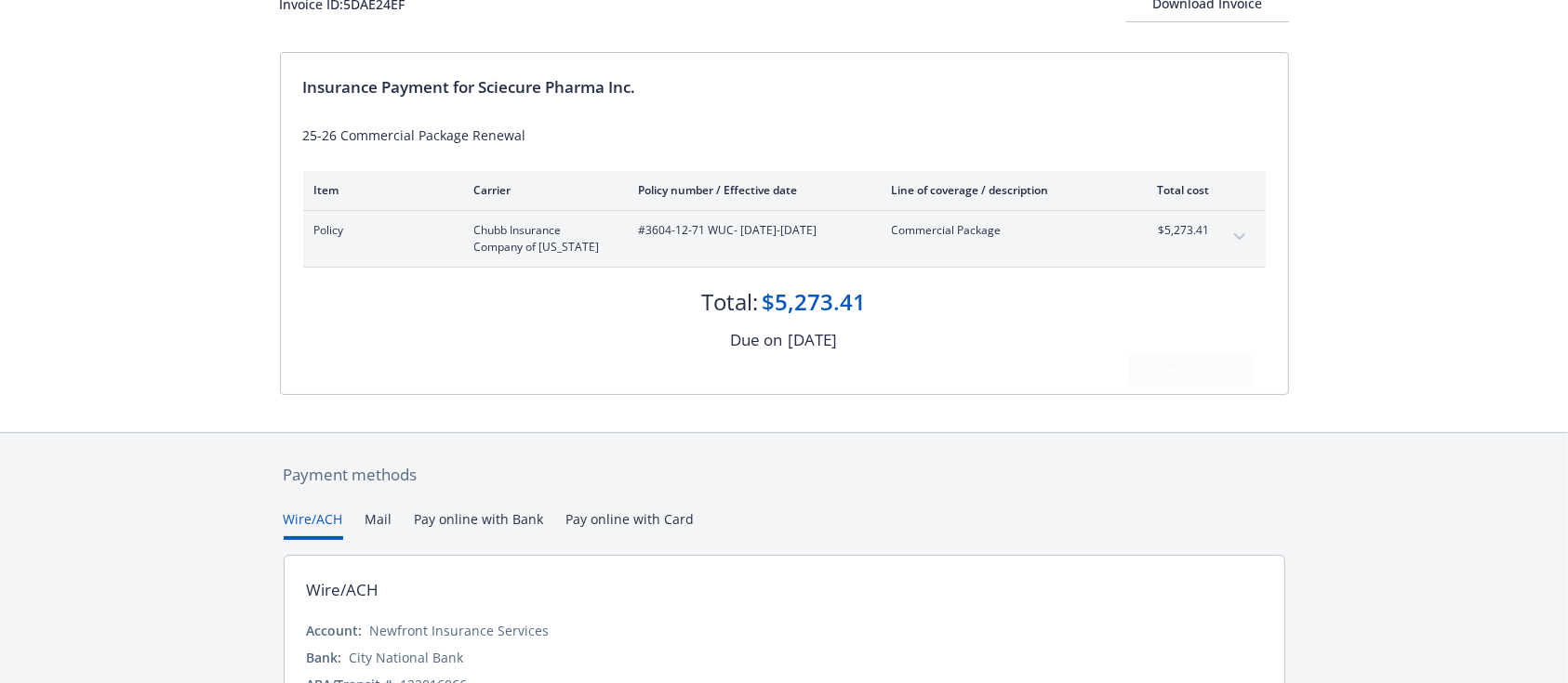
scroll to position [273, 0]
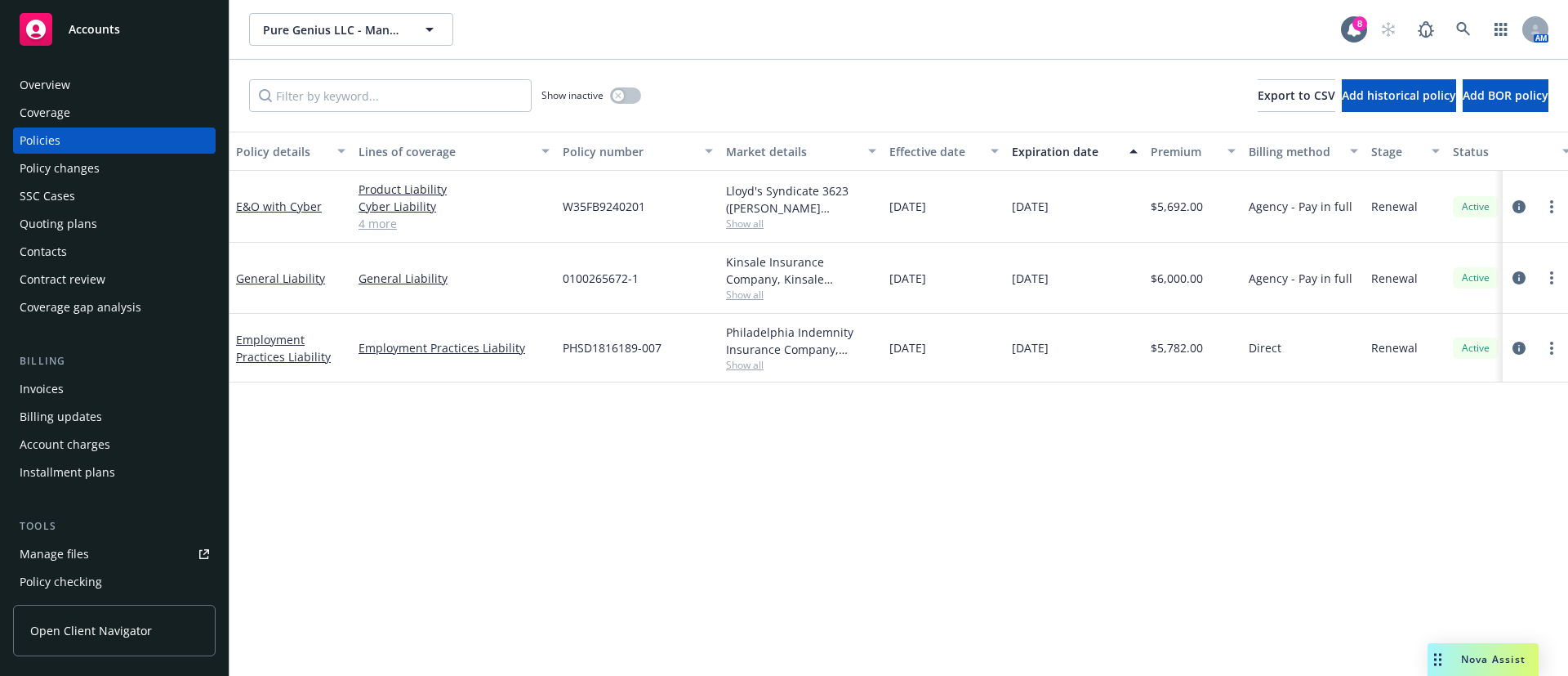
click at [106, 223] on div "Quoting plans" at bounding box center [114, 223] width 189 height 26
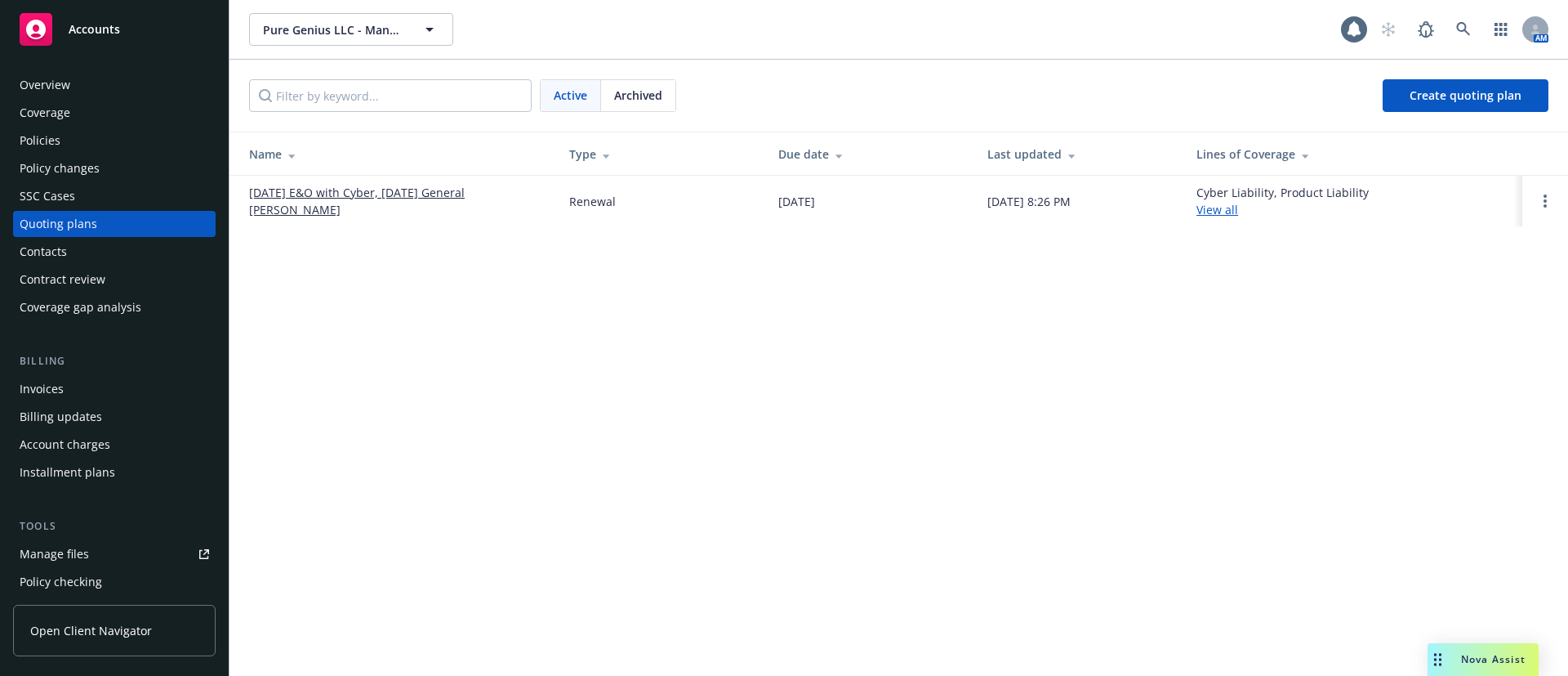
click at [409, 192] on link "[DATE] E&O with Cyber, [DATE] General [PERSON_NAME]" at bounding box center [396, 200] width 294 height 34
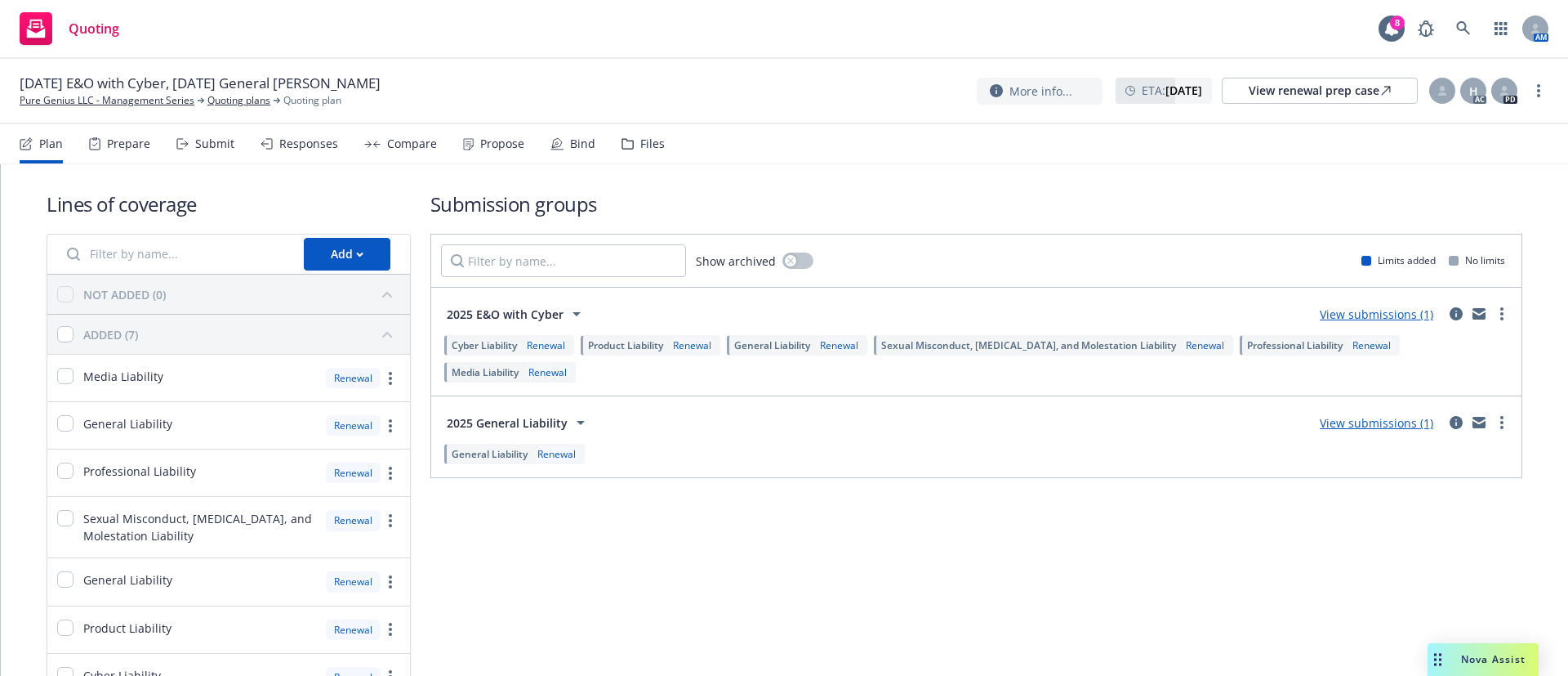
click at [482, 139] on div "Propose" at bounding box center [503, 144] width 44 height 13
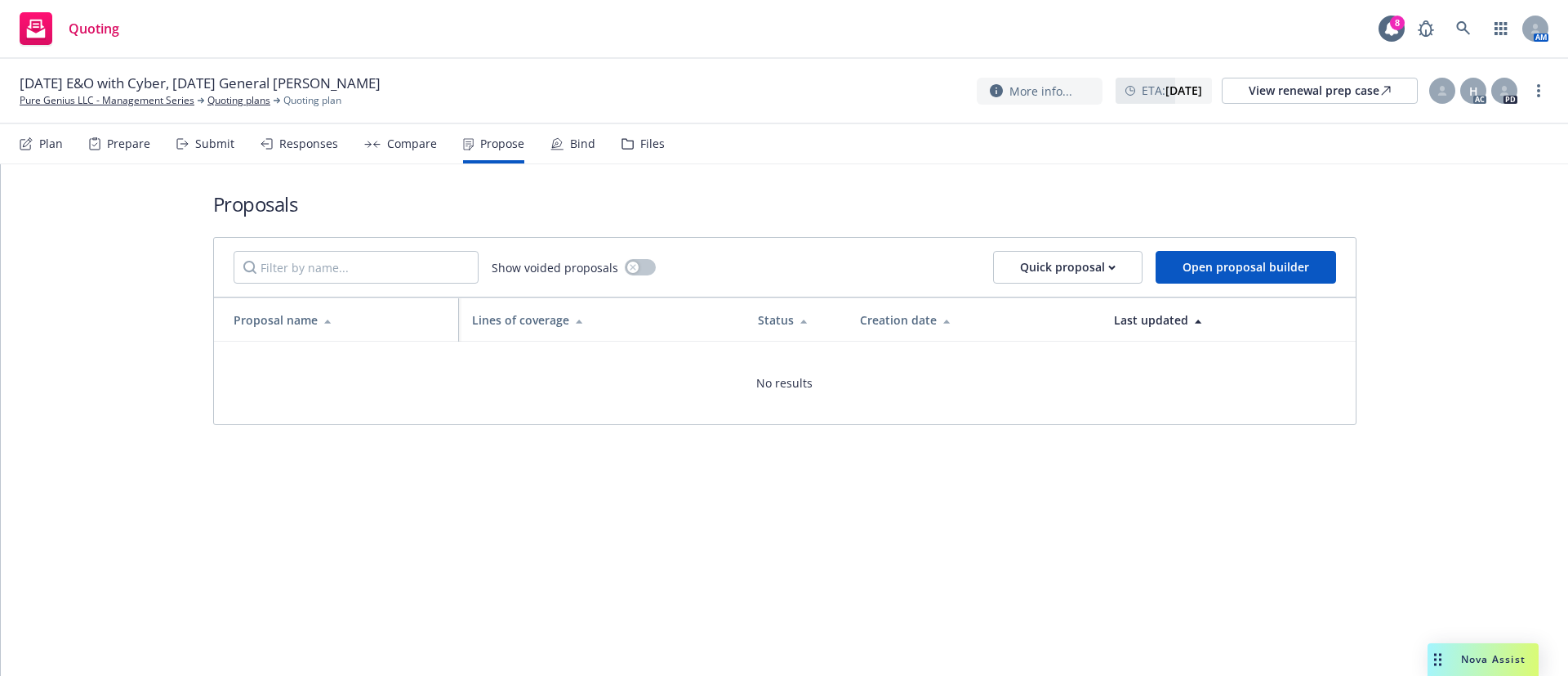
click at [228, 138] on div "Submit" at bounding box center [215, 144] width 39 height 13
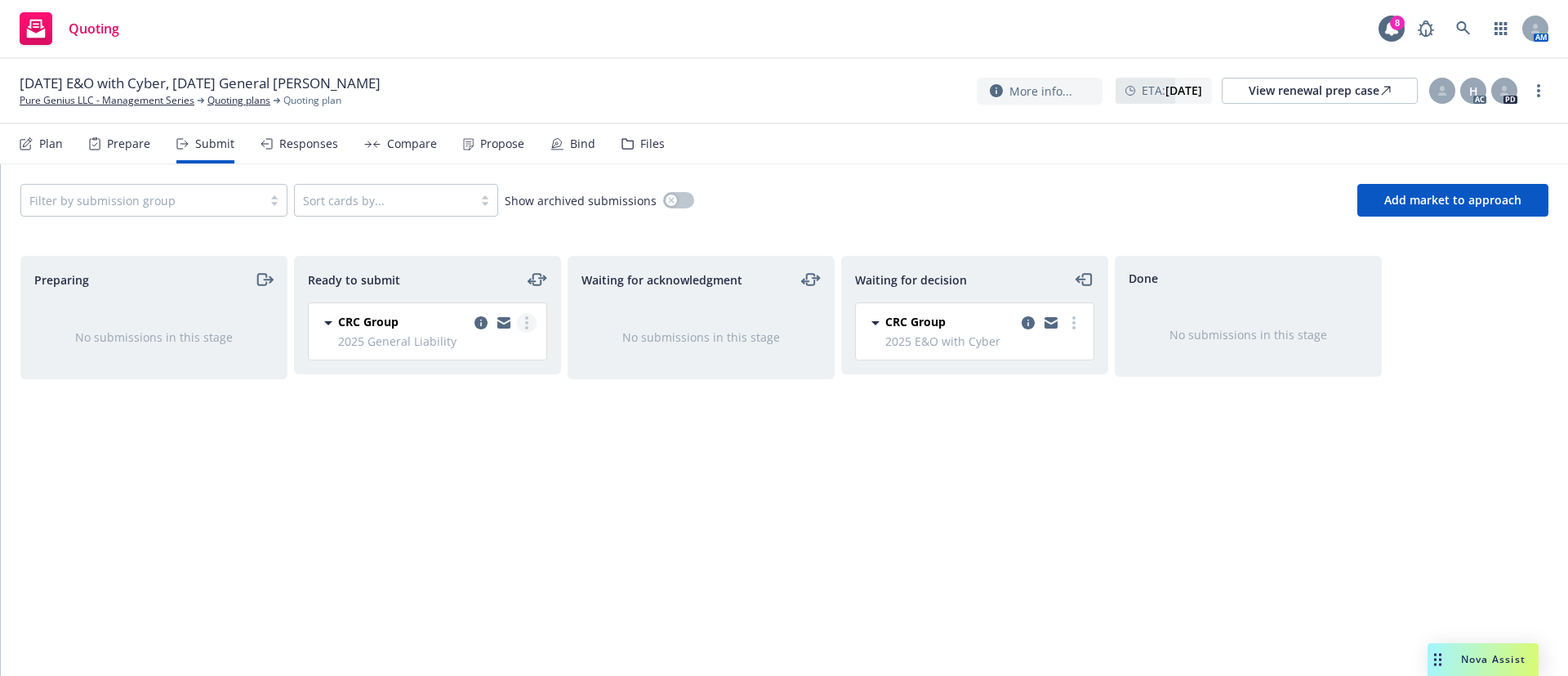
click at [525, 320] on link "more" at bounding box center [526, 323] width 20 height 20
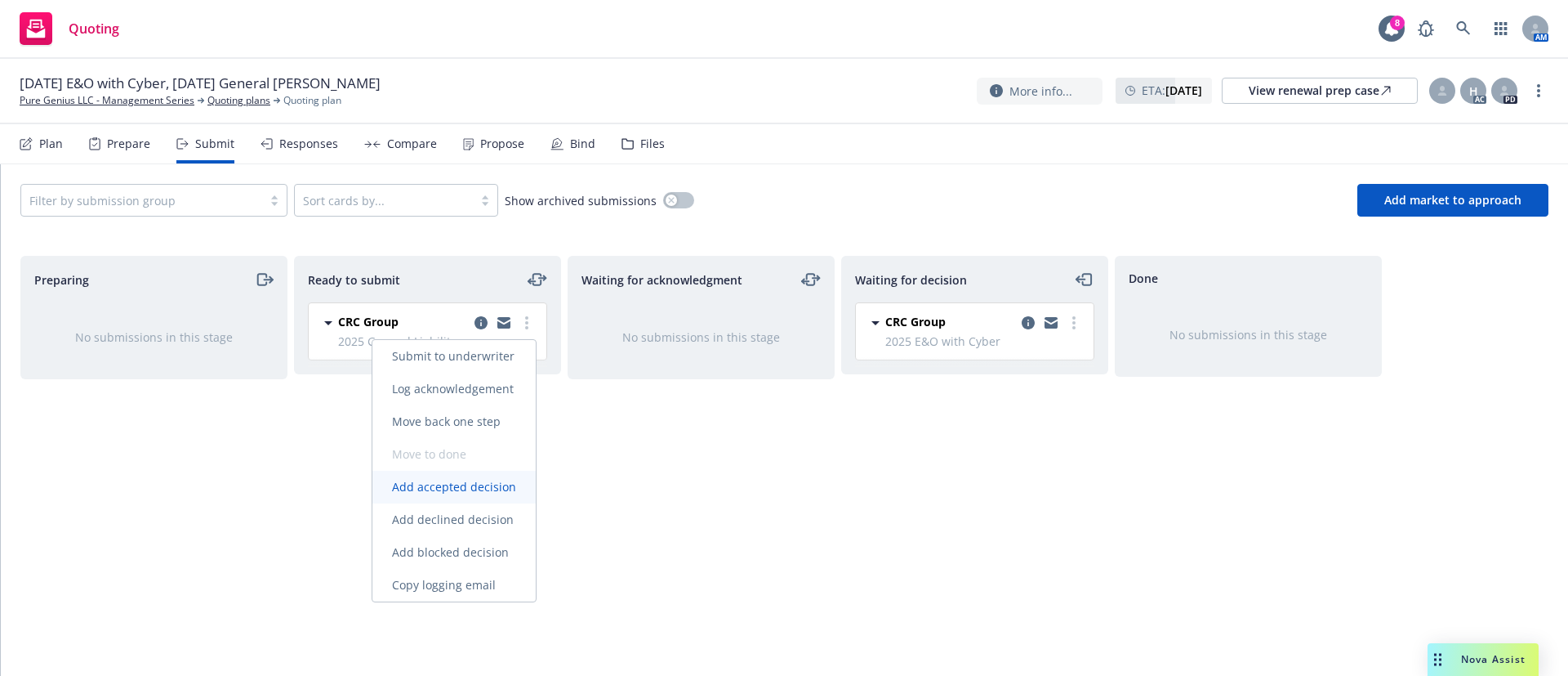
click at [494, 495] on link "Add accepted decision" at bounding box center [454, 487] width 163 height 32
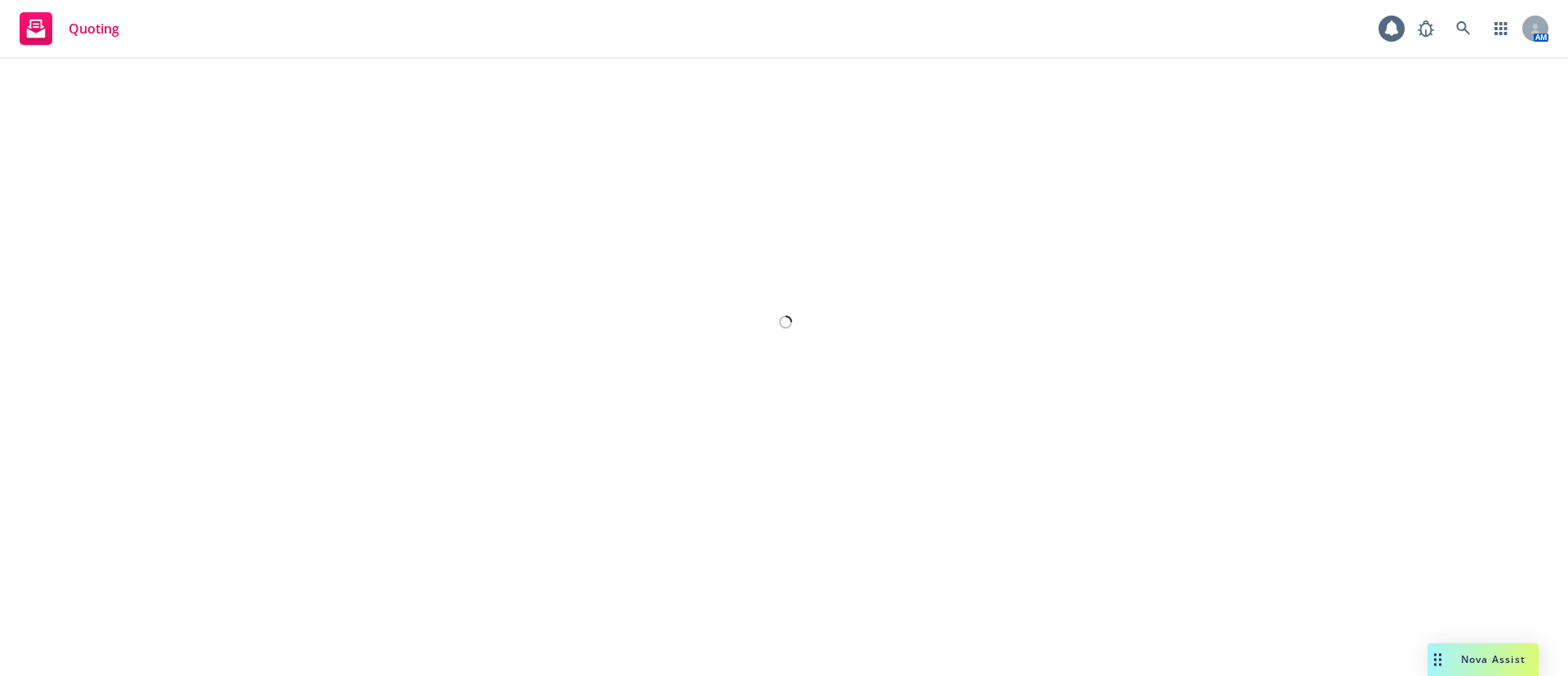
select select "12"
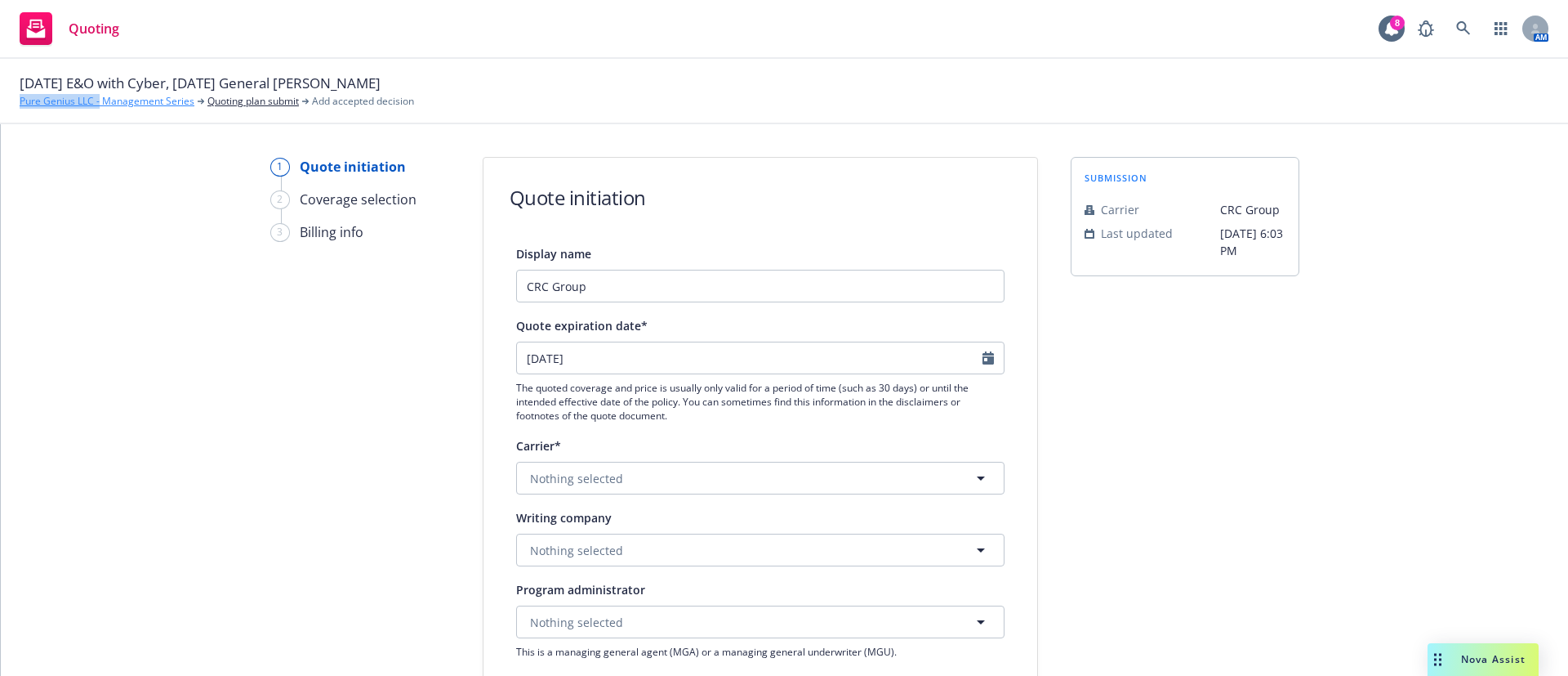
drag, startPoint x: 6, startPoint y: 101, endPoint x: 100, endPoint y: 106, distance: 94.1
click at [100, 106] on div "10/17/25 E&O with Cyber, 10/24/25 General Liability Renewal Pure Genius LLC - M…" at bounding box center [784, 91] width 1568 height 65
copy link "Pure Genius LLC -"
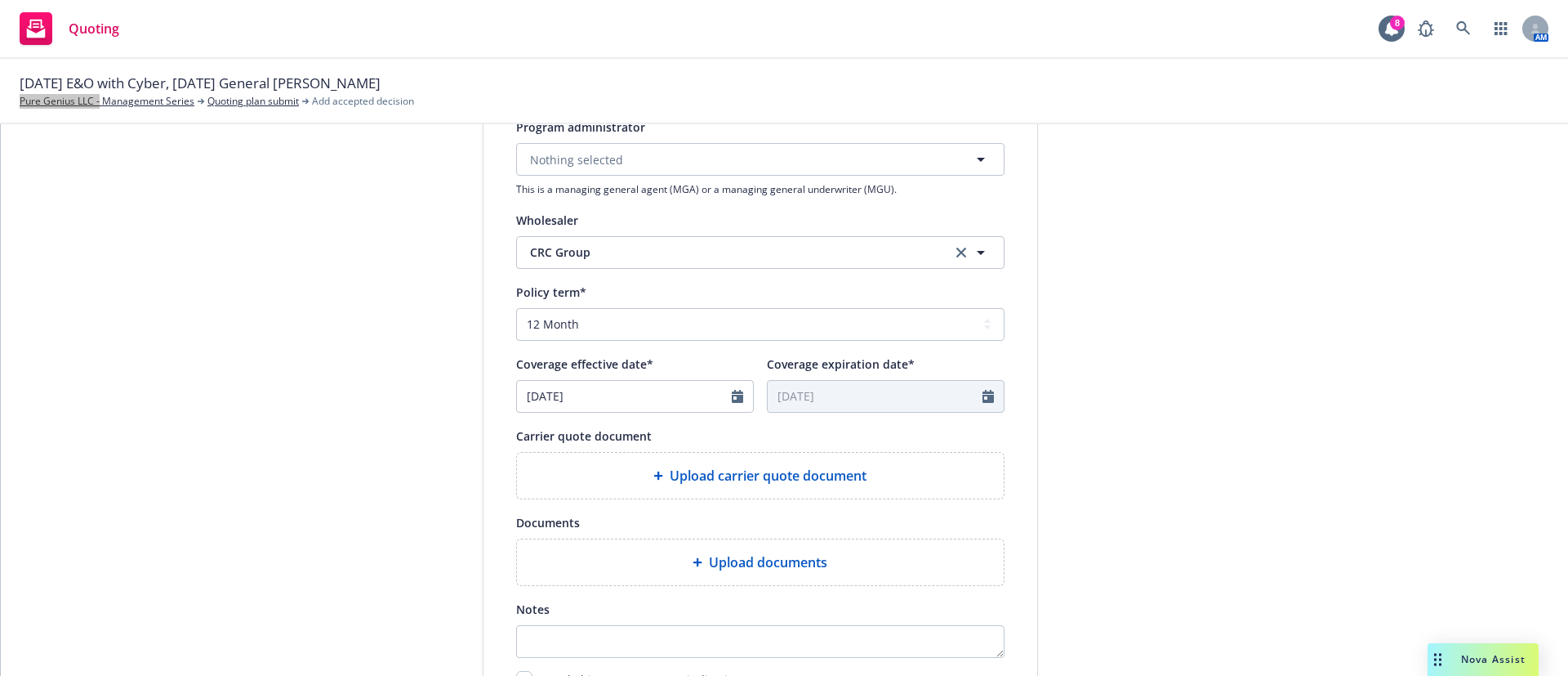
scroll to position [490, 0]
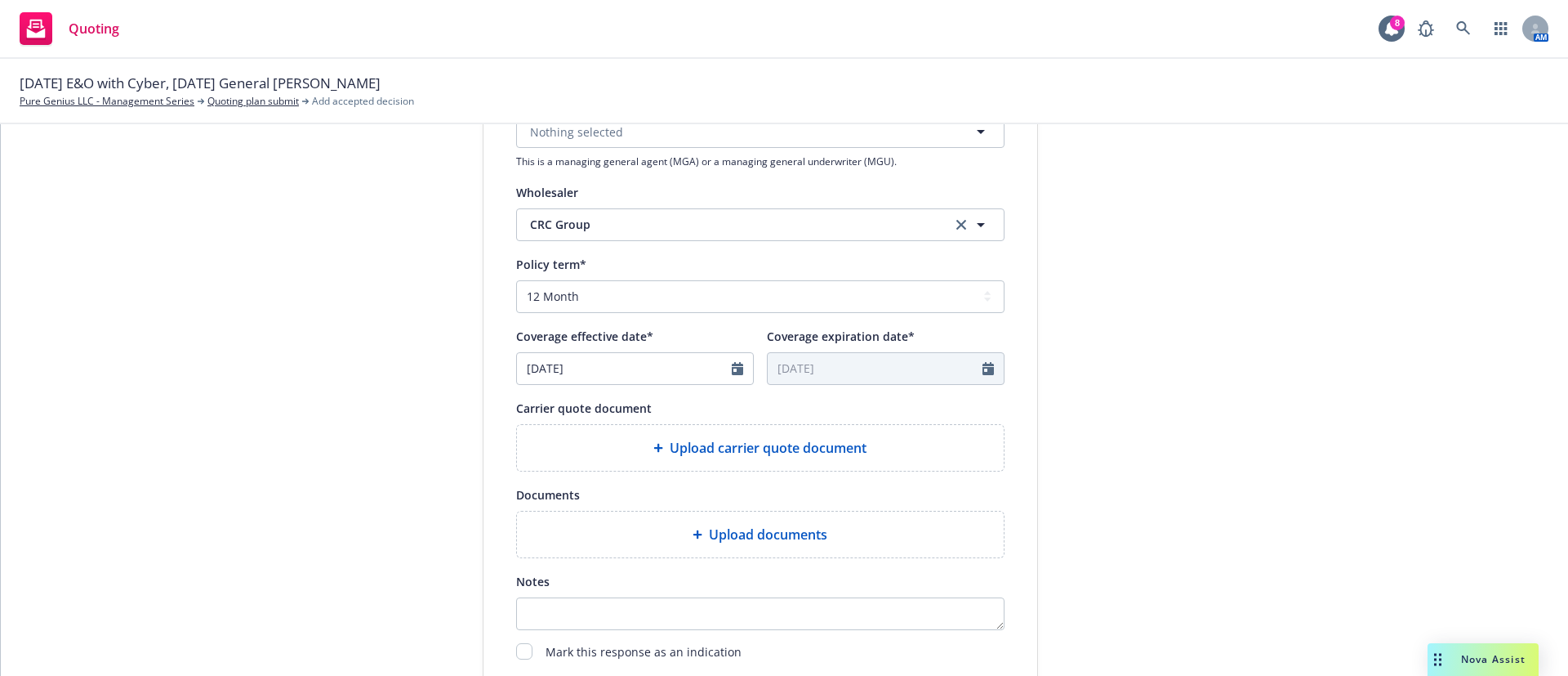
click at [827, 460] on div "Upload carrier quote document" at bounding box center [760, 448] width 486 height 46
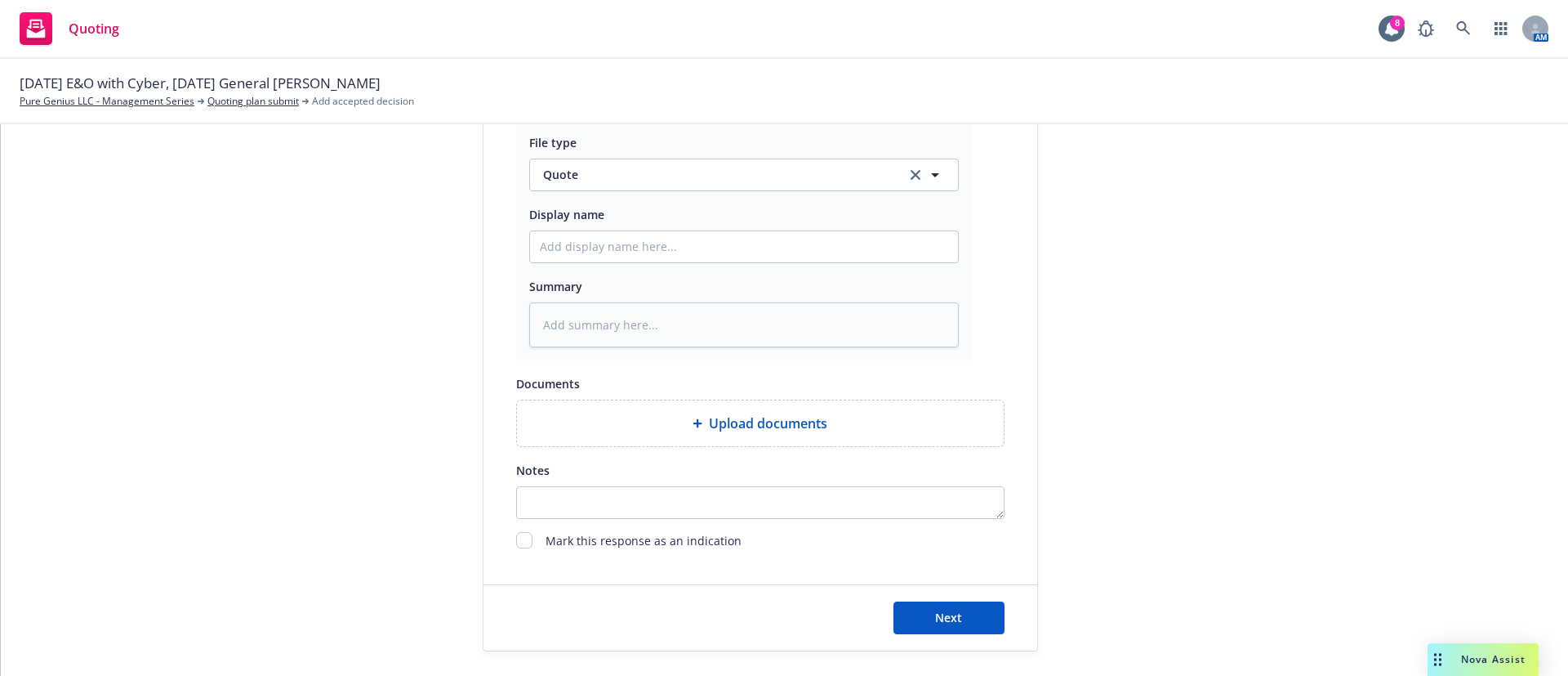
scroll to position [848, 0]
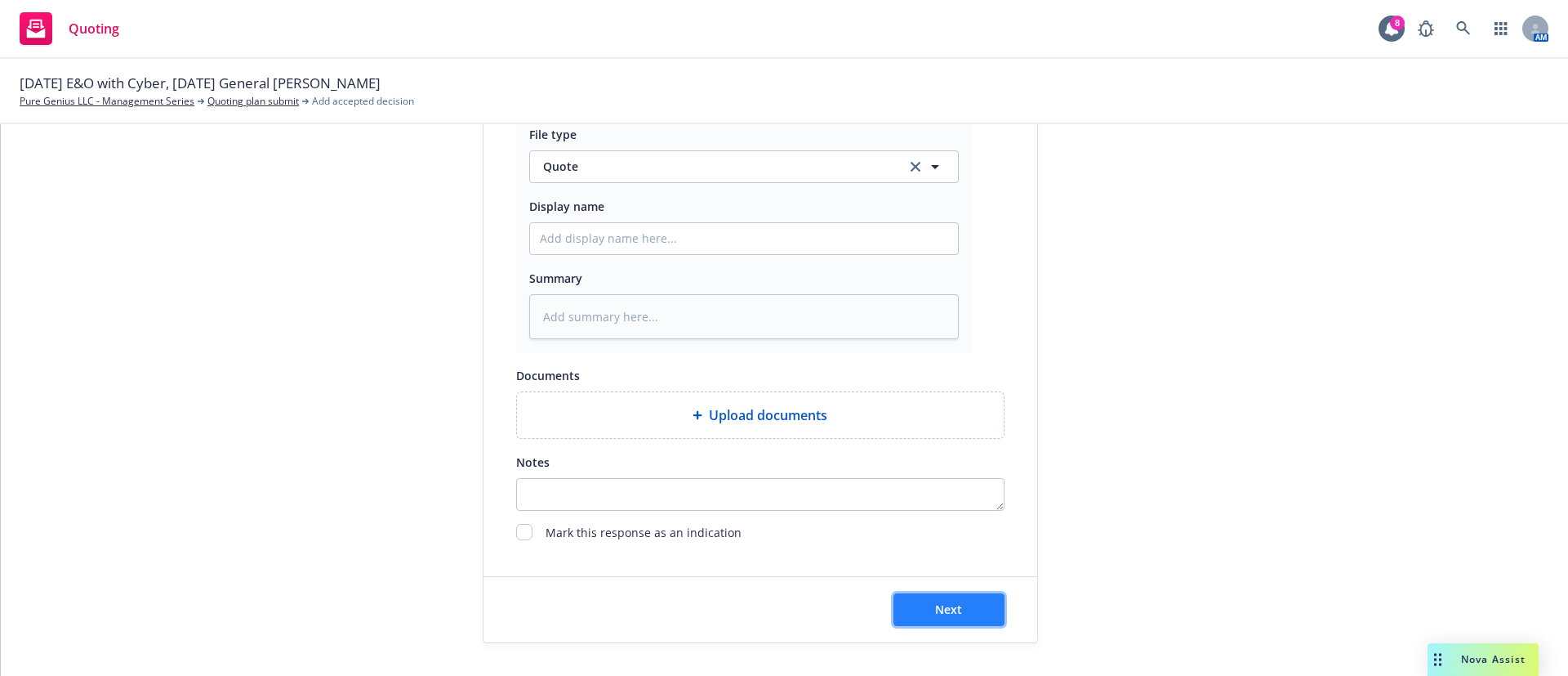
click at [947, 610] on span "Next" at bounding box center [949, 609] width 27 height 15
type textarea "x"
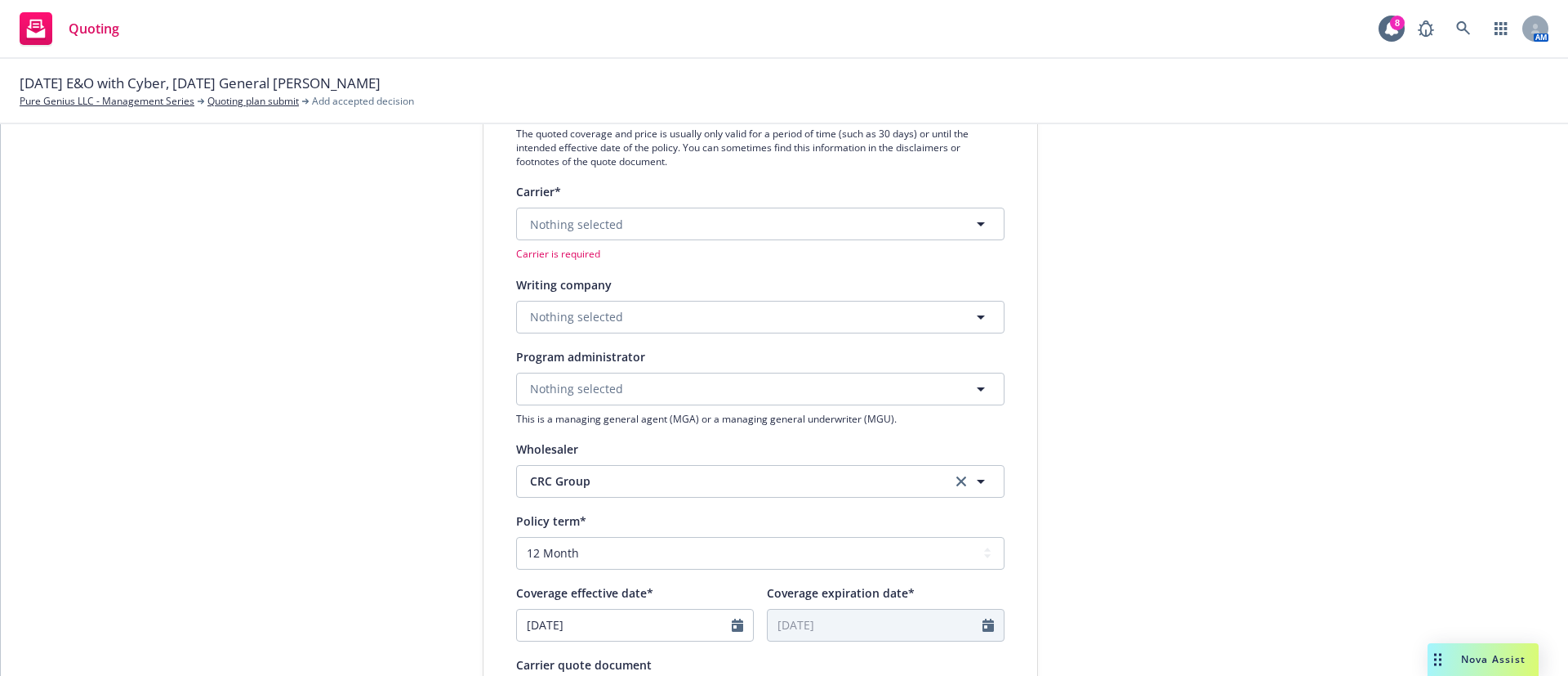
scroll to position [112, 0]
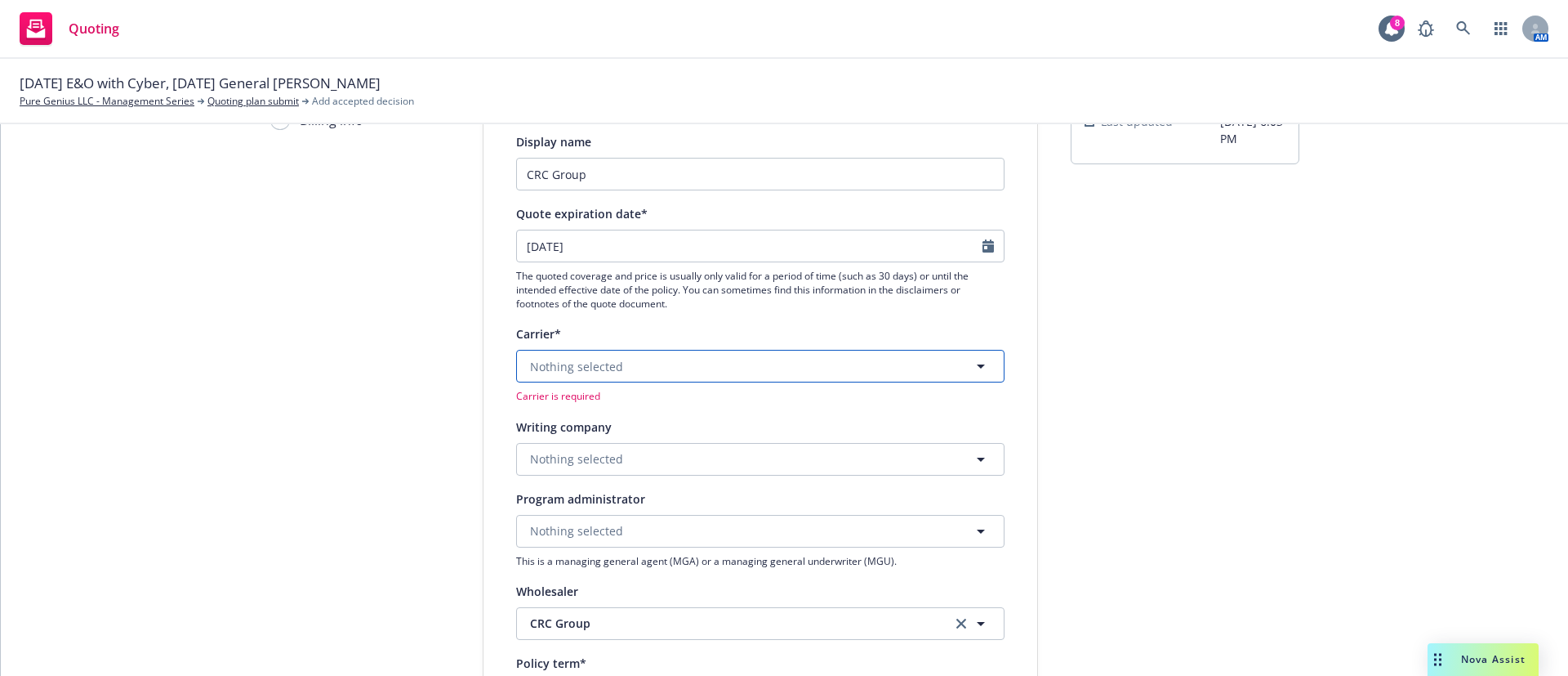
click at [695, 370] on button "Nothing selected" at bounding box center [760, 366] width 488 height 32
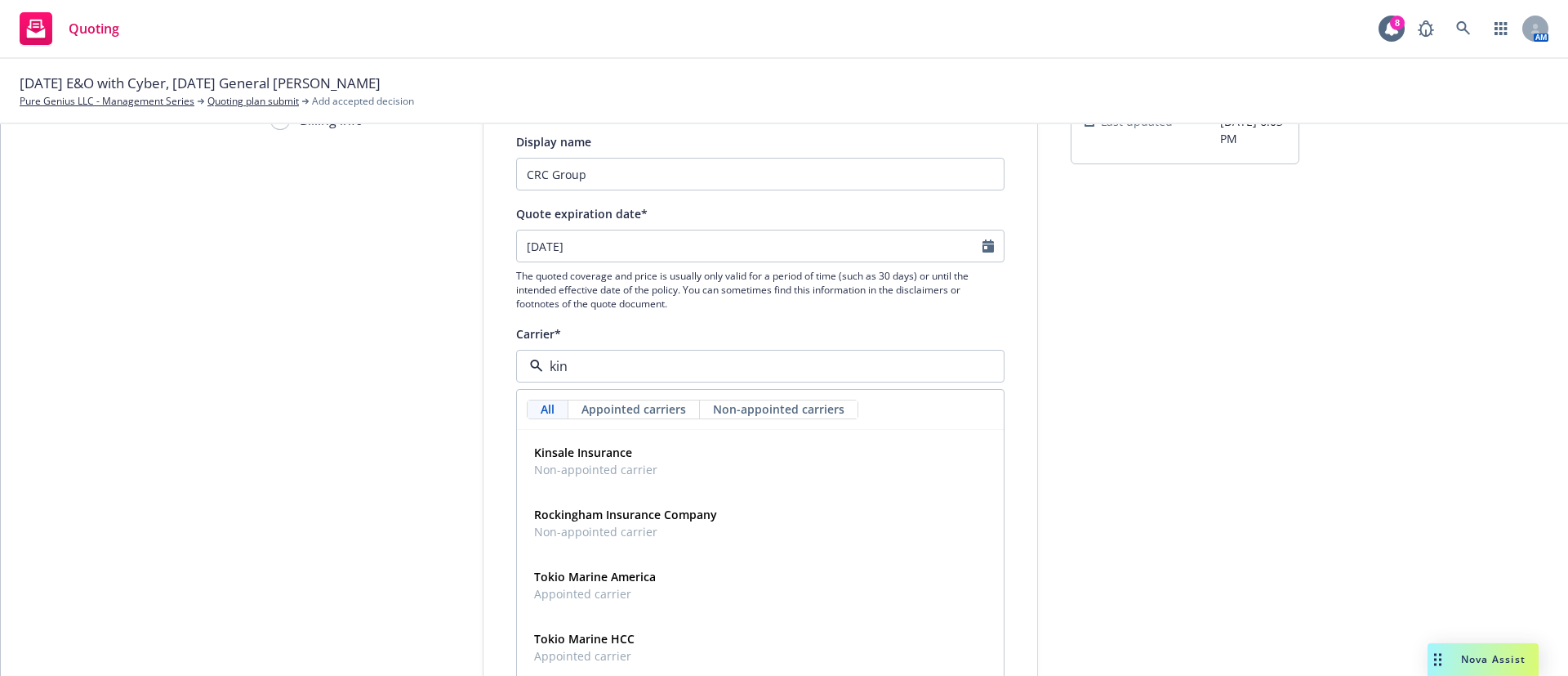
type input "kins"
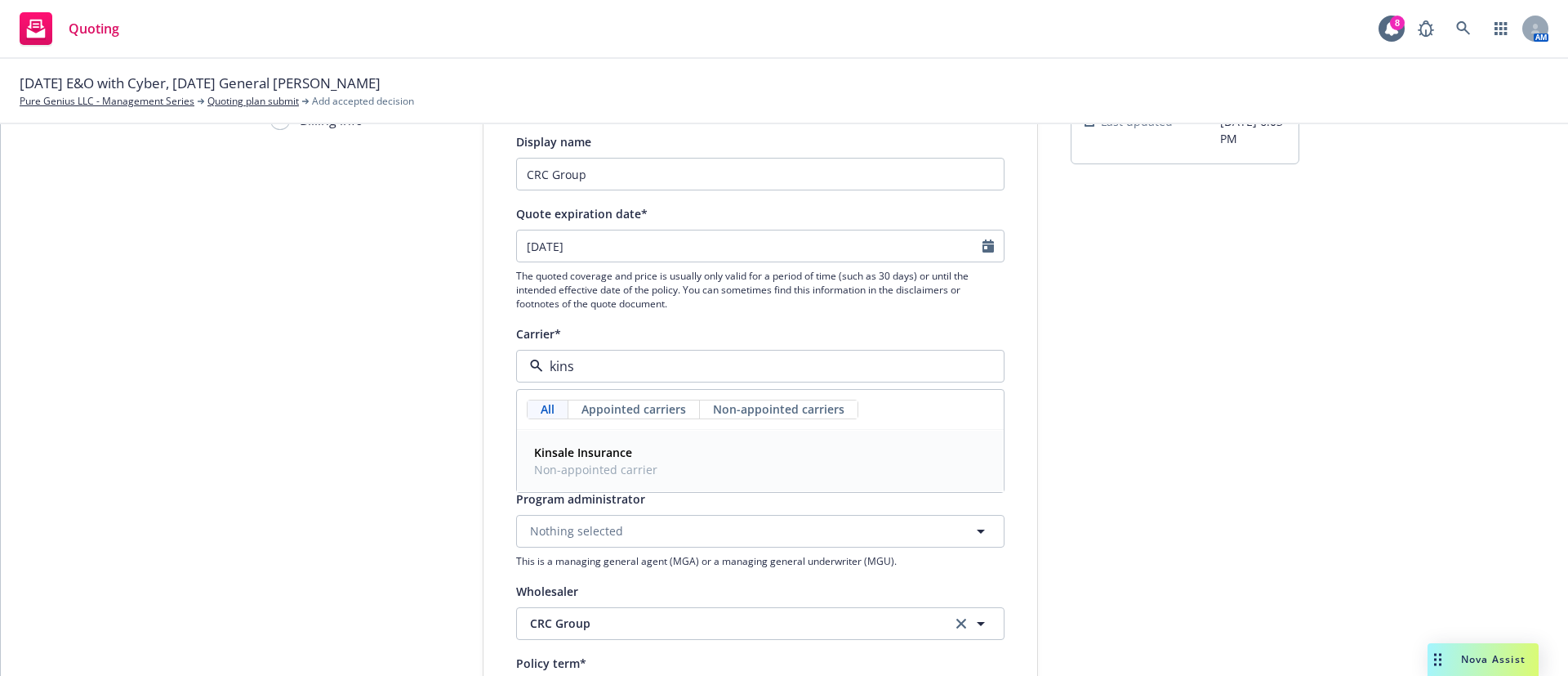
click at [664, 453] on div "Kinsale Insurance Non-appointed carrier" at bounding box center [761, 461] width 465 height 41
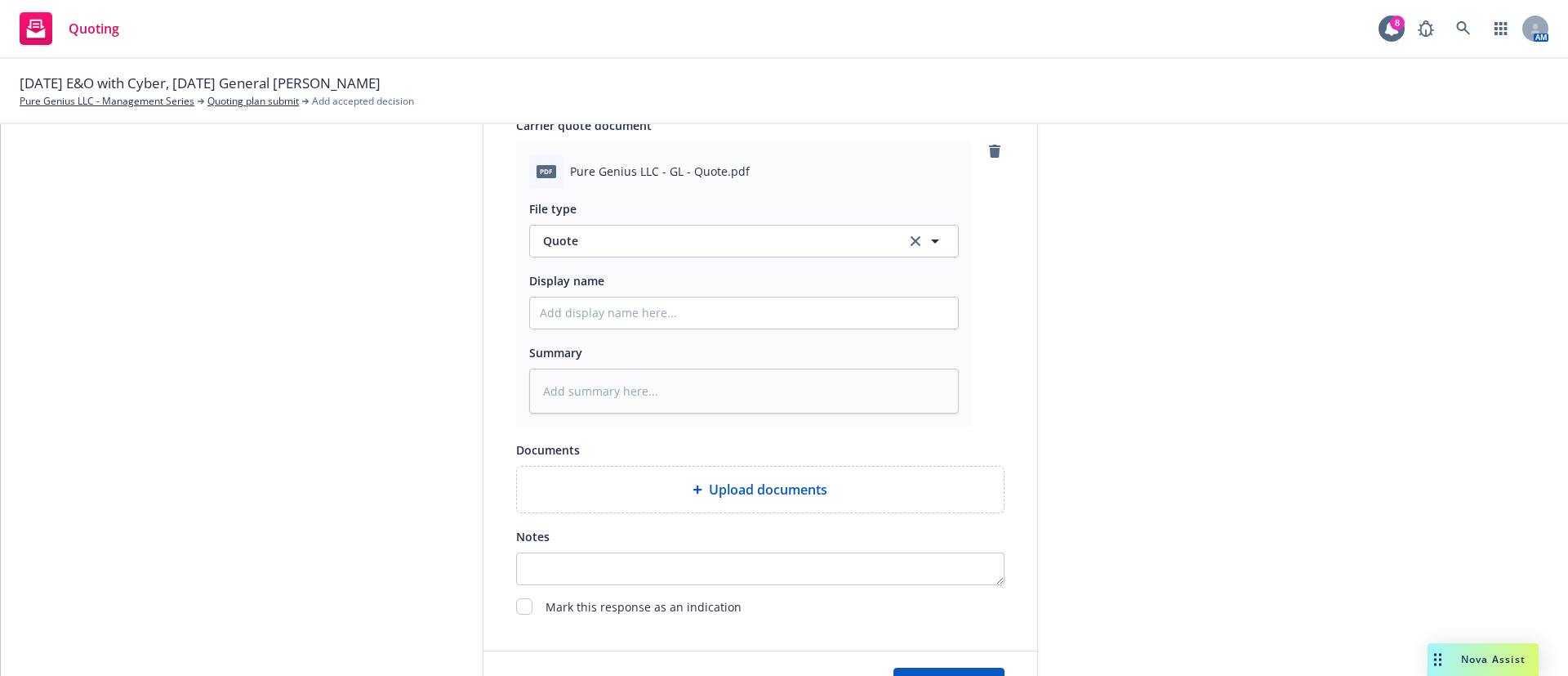
scroll to position [848, 0]
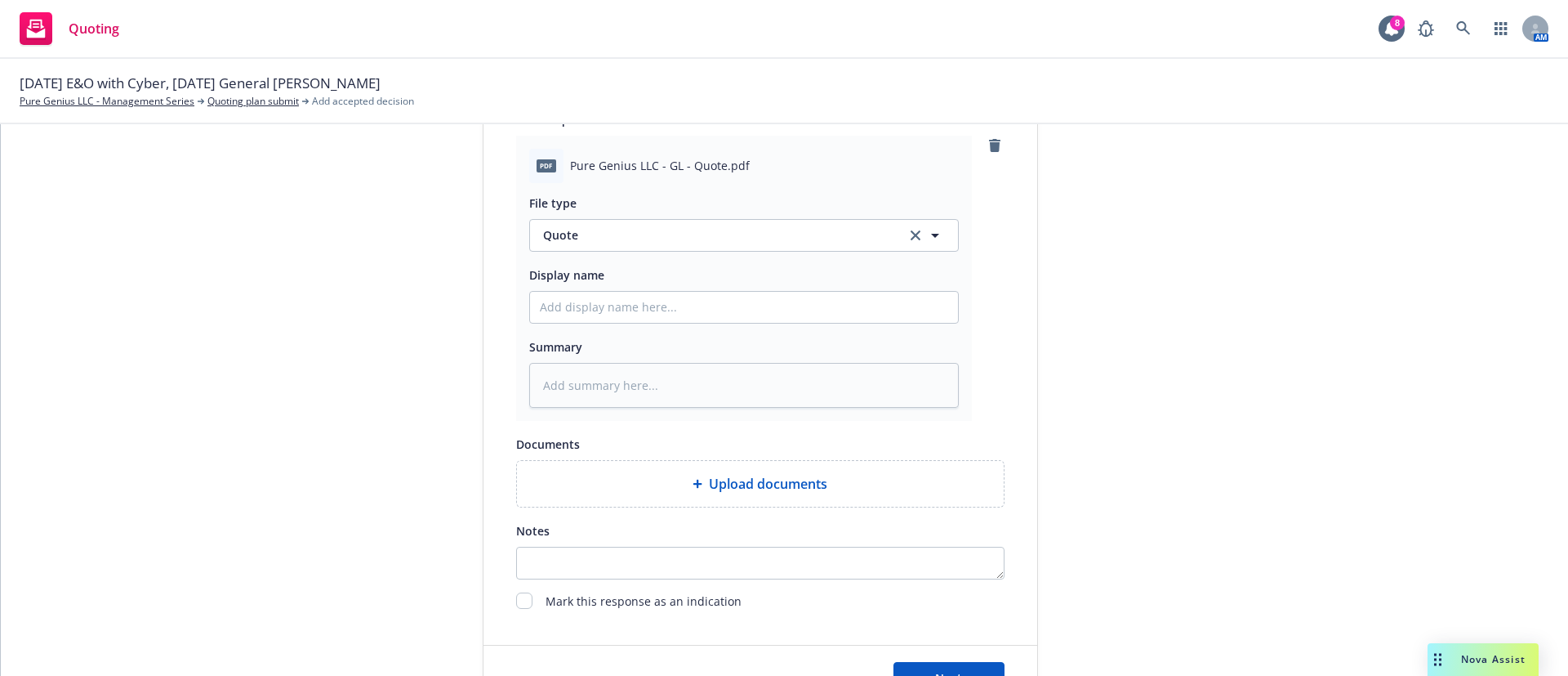
click at [975, 648] on div "Next" at bounding box center [761, 678] width 554 height 65
click at [977, 664] on button "Next" at bounding box center [949, 678] width 111 height 32
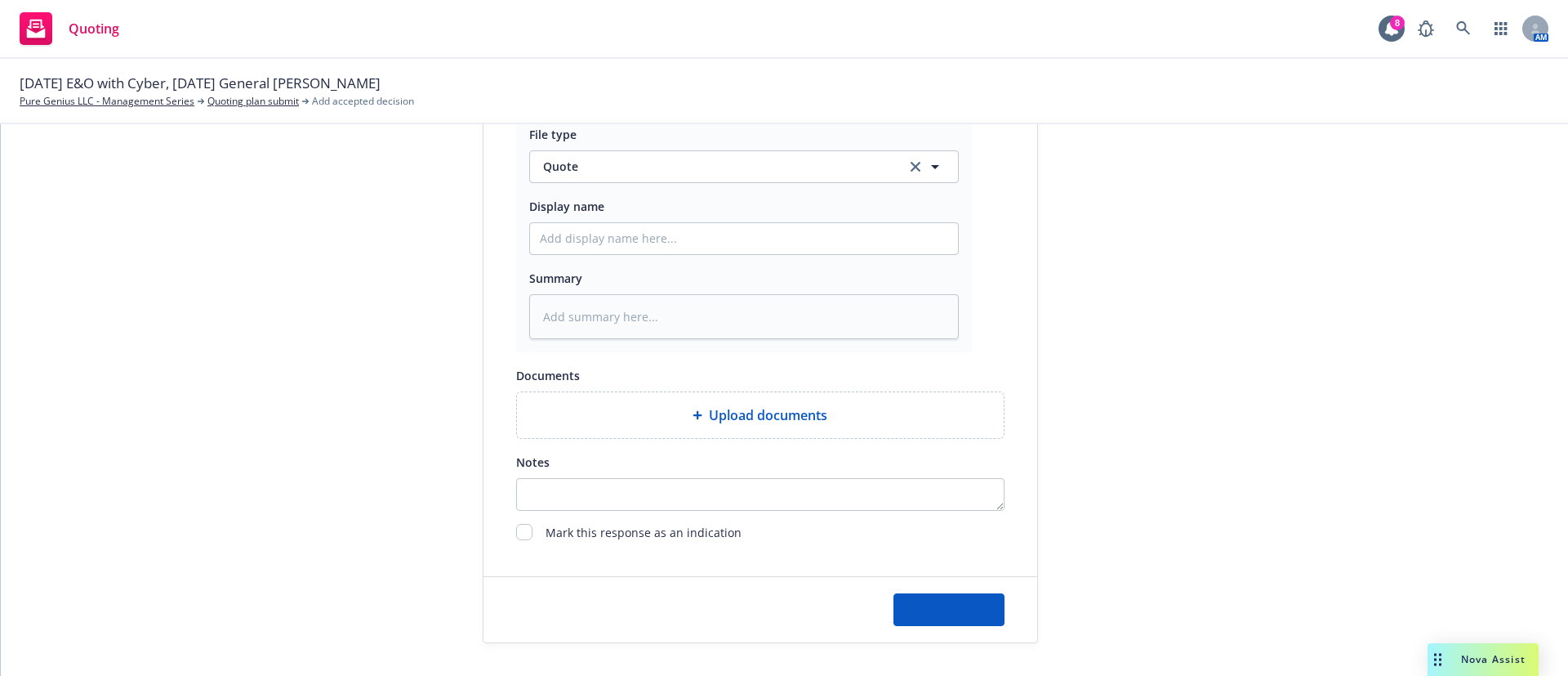
type textarea "x"
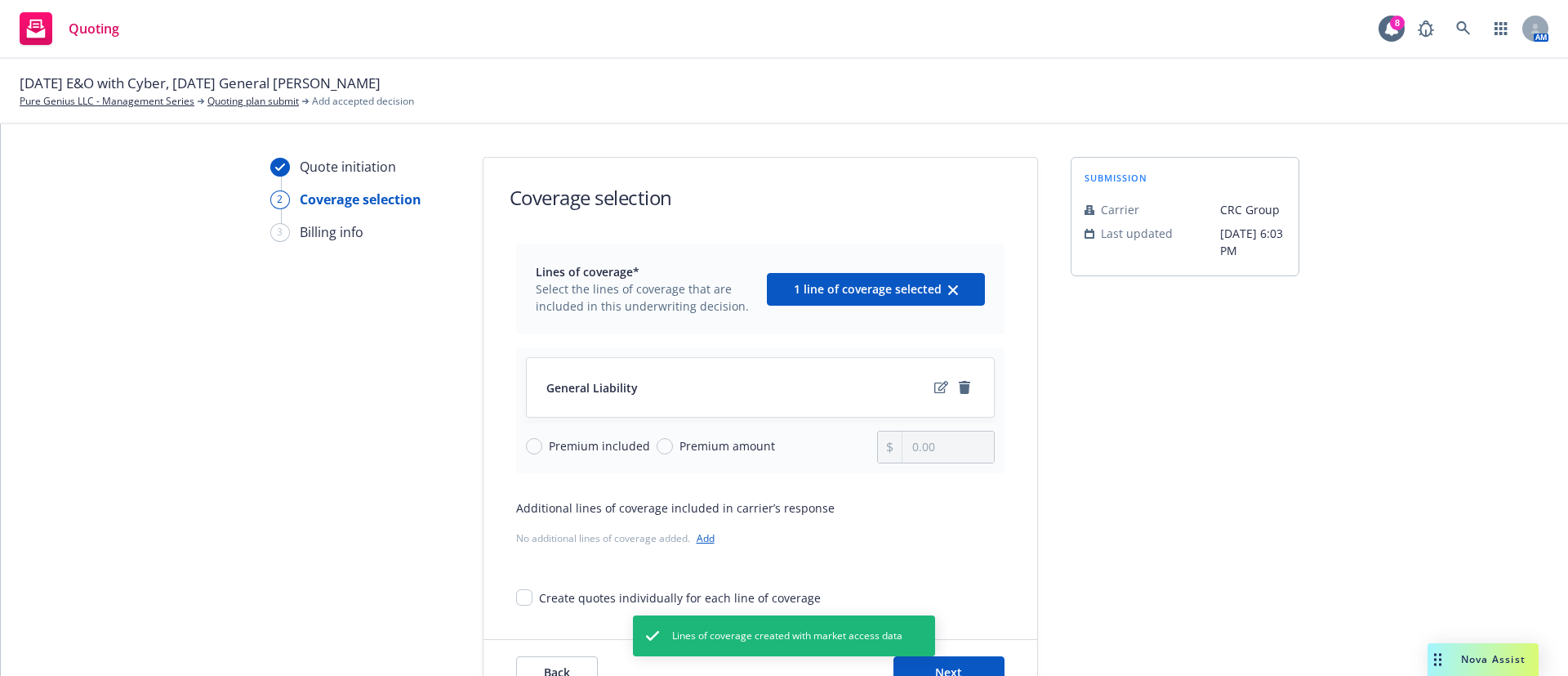
scroll to position [63, 0]
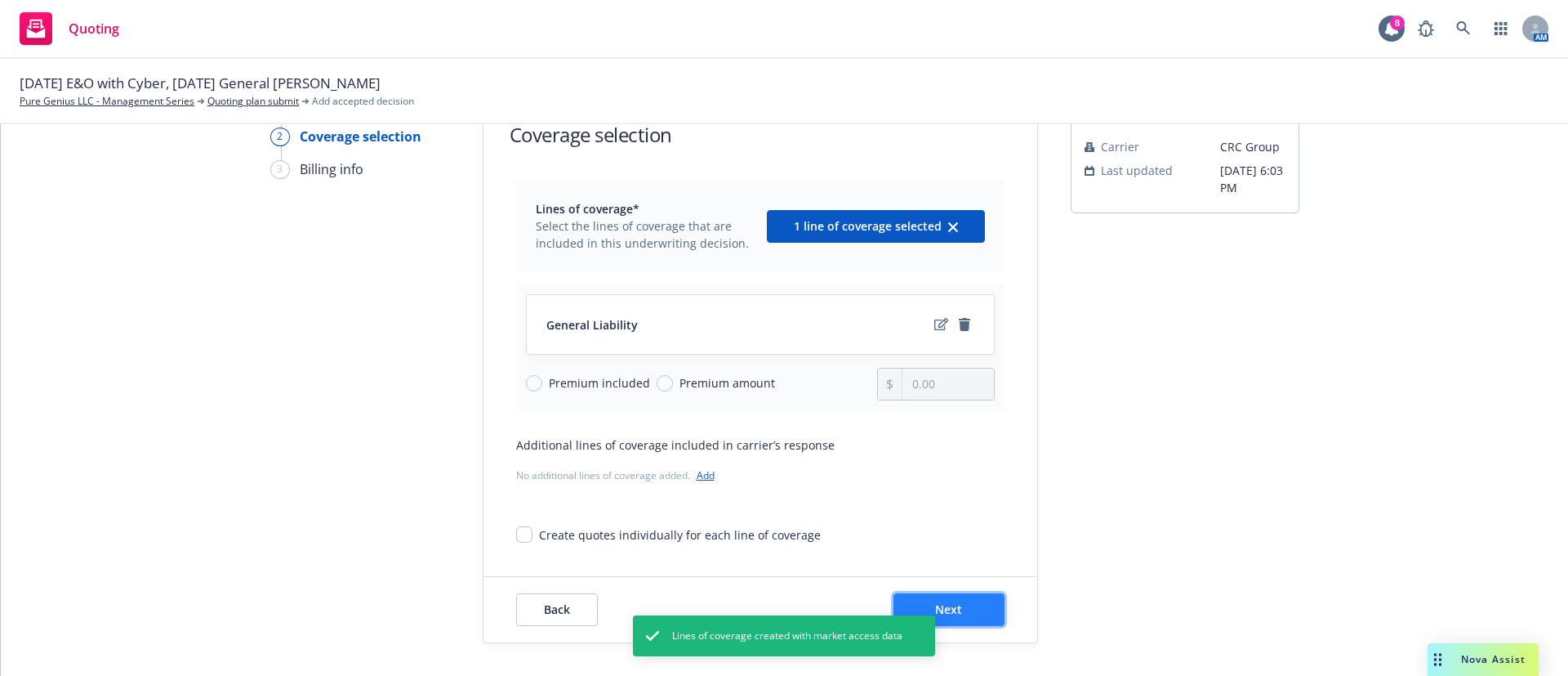
click at [944, 597] on button "Next" at bounding box center [949, 610] width 111 height 32
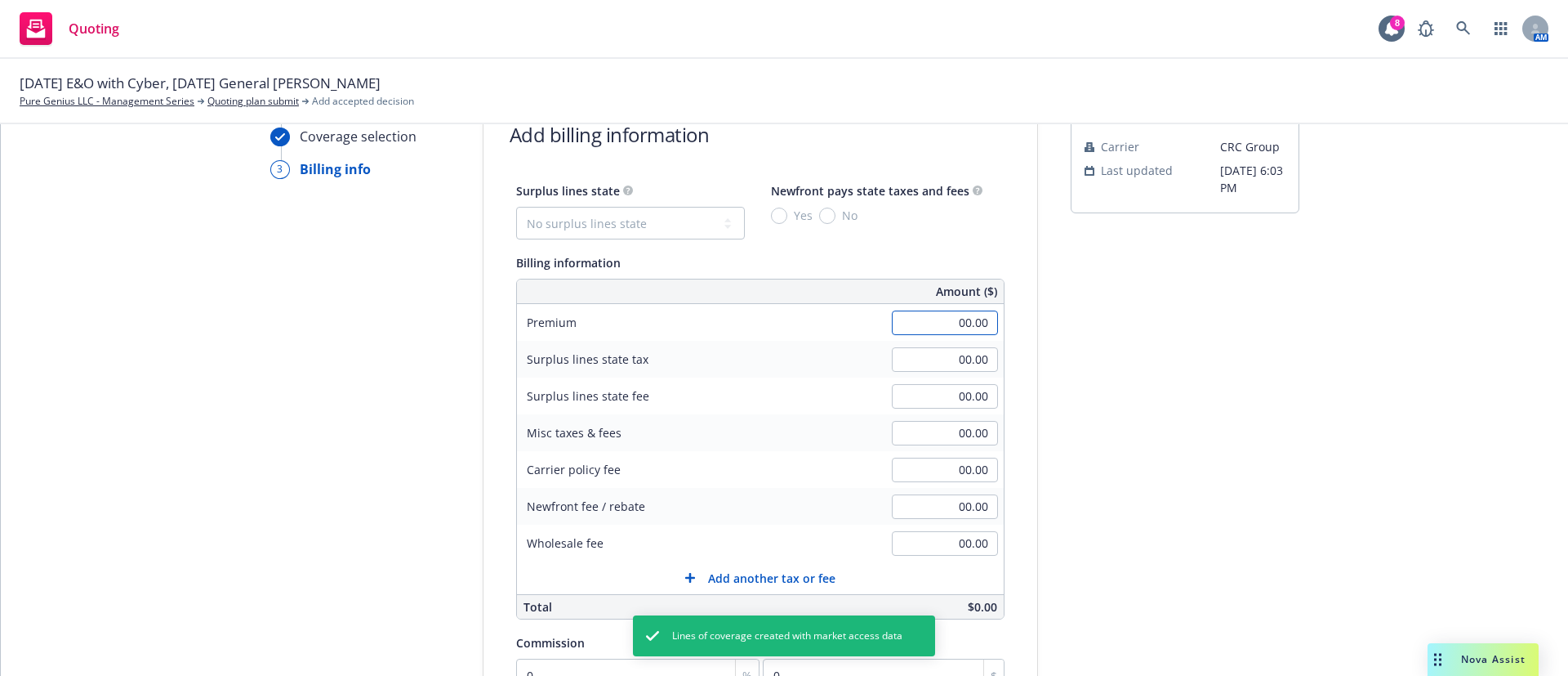
click at [919, 330] on input "00.00" at bounding box center [945, 323] width 106 height 25
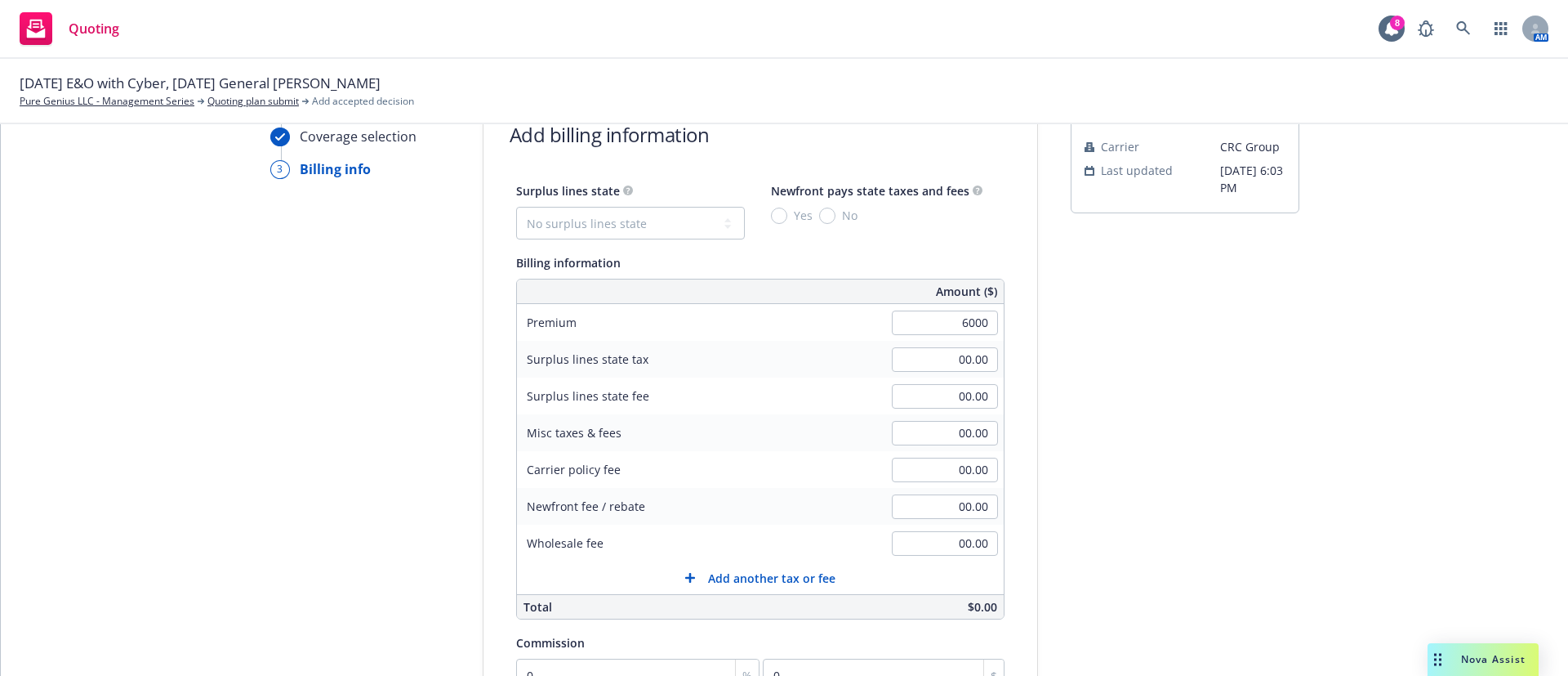
type input "6,000.00"
click at [1174, 376] on div "submission Carrier CRC Group Last updated 5/22, 6:03 PM" at bounding box center [1184, 512] width 228 height 836
click at [907, 458] on input "00.00" at bounding box center [945, 470] width 106 height 25
click at [930, 544] on input "00.00" at bounding box center [945, 543] width 106 height 25
click at [930, 468] on input "20.00" at bounding box center [945, 470] width 106 height 25
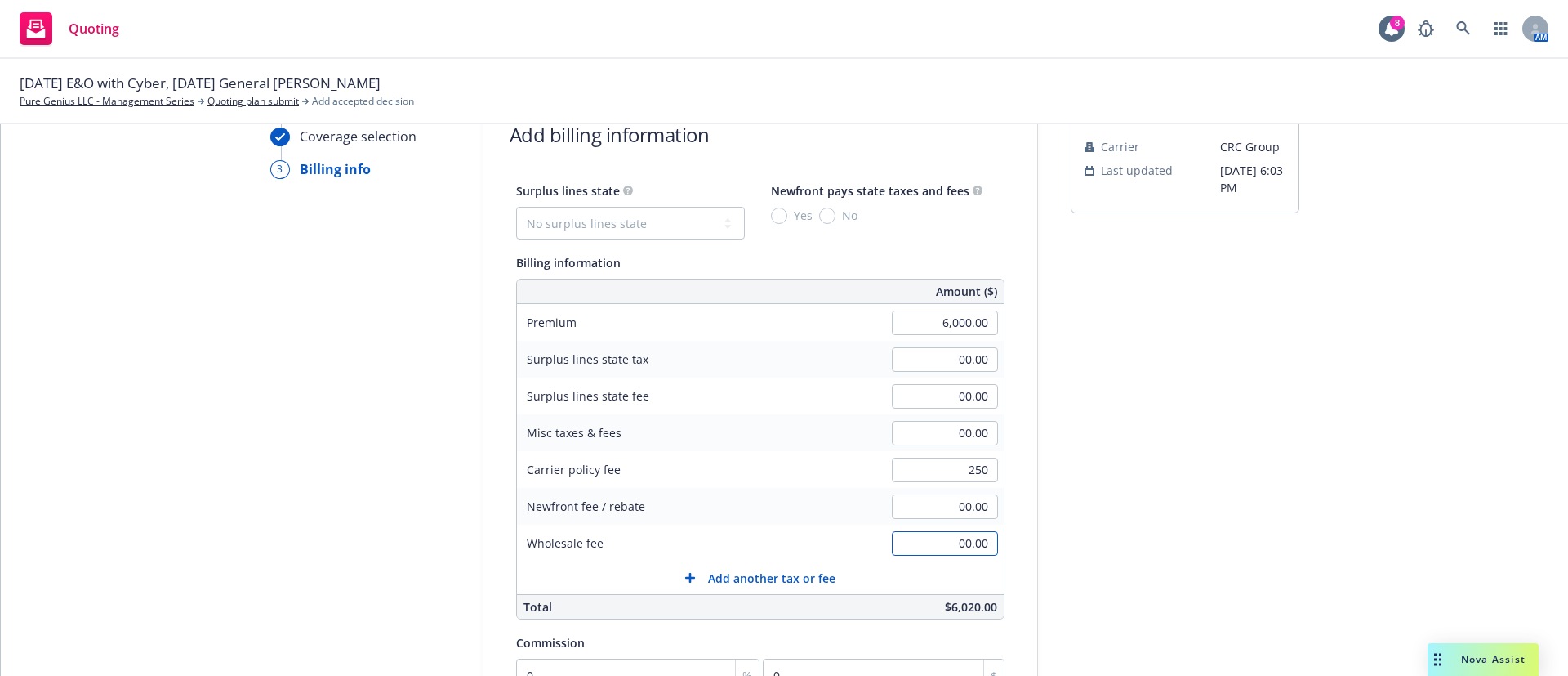
type input "250.00"
click at [953, 549] on input "00.00" at bounding box center [945, 543] width 106 height 25
type input "250.00"
click at [1071, 510] on div "submission Carrier CRC Group Last updated 5/22, 6:03 PM" at bounding box center [1184, 512] width 228 height 836
click at [528, 214] on select "No surplus lines state Alaska Alabama Arkansas Arizona California Colorado Conn…" at bounding box center [630, 223] width 228 height 32
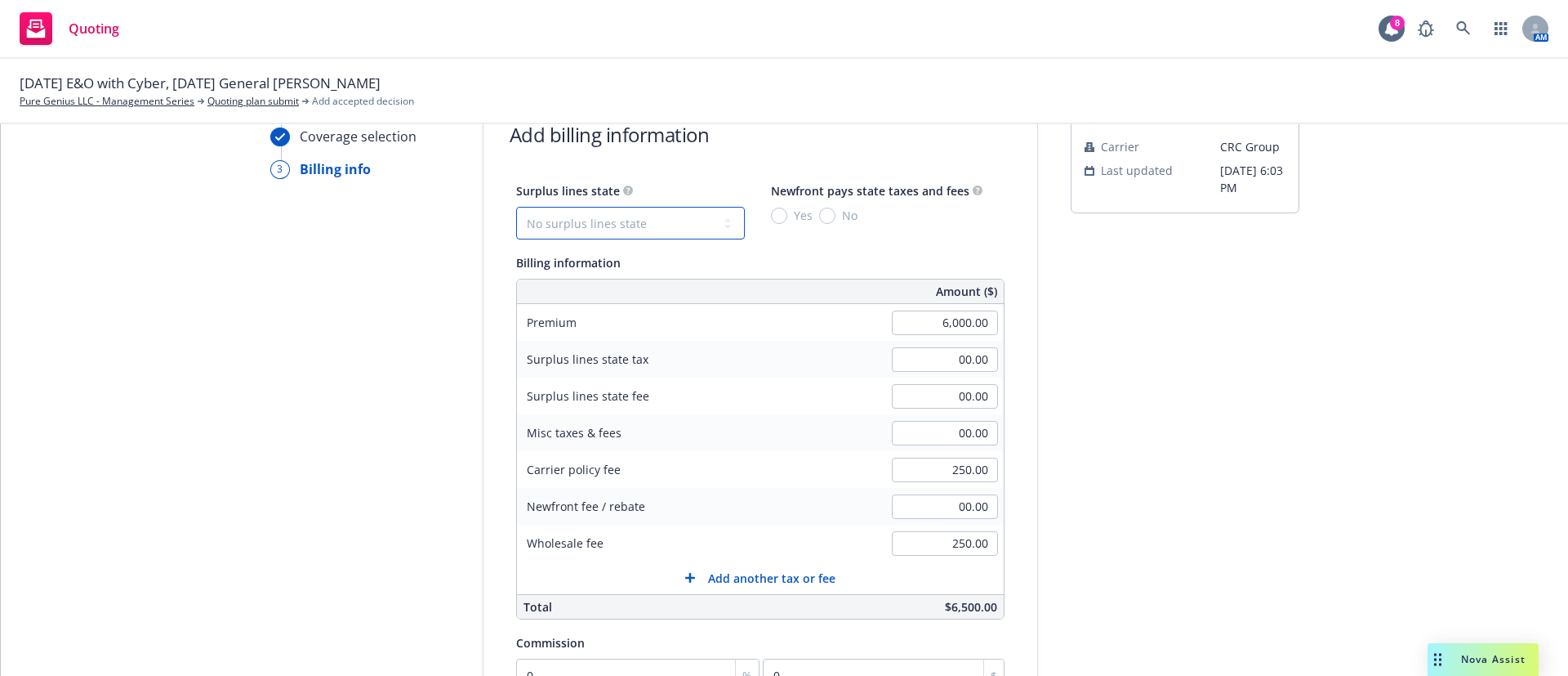
select select "UT"
click at [516, 206] on select "No surplus lines state Alaska Alabama Arkansas Arizona California Colorado Conn…" at bounding box center [630, 223] width 228 height 32
type input "265.63"
type input "11.25"
click at [1162, 419] on div "submission Carrier CRC Group Last updated 5/22, 6:03 PM" at bounding box center [1184, 512] width 228 height 836
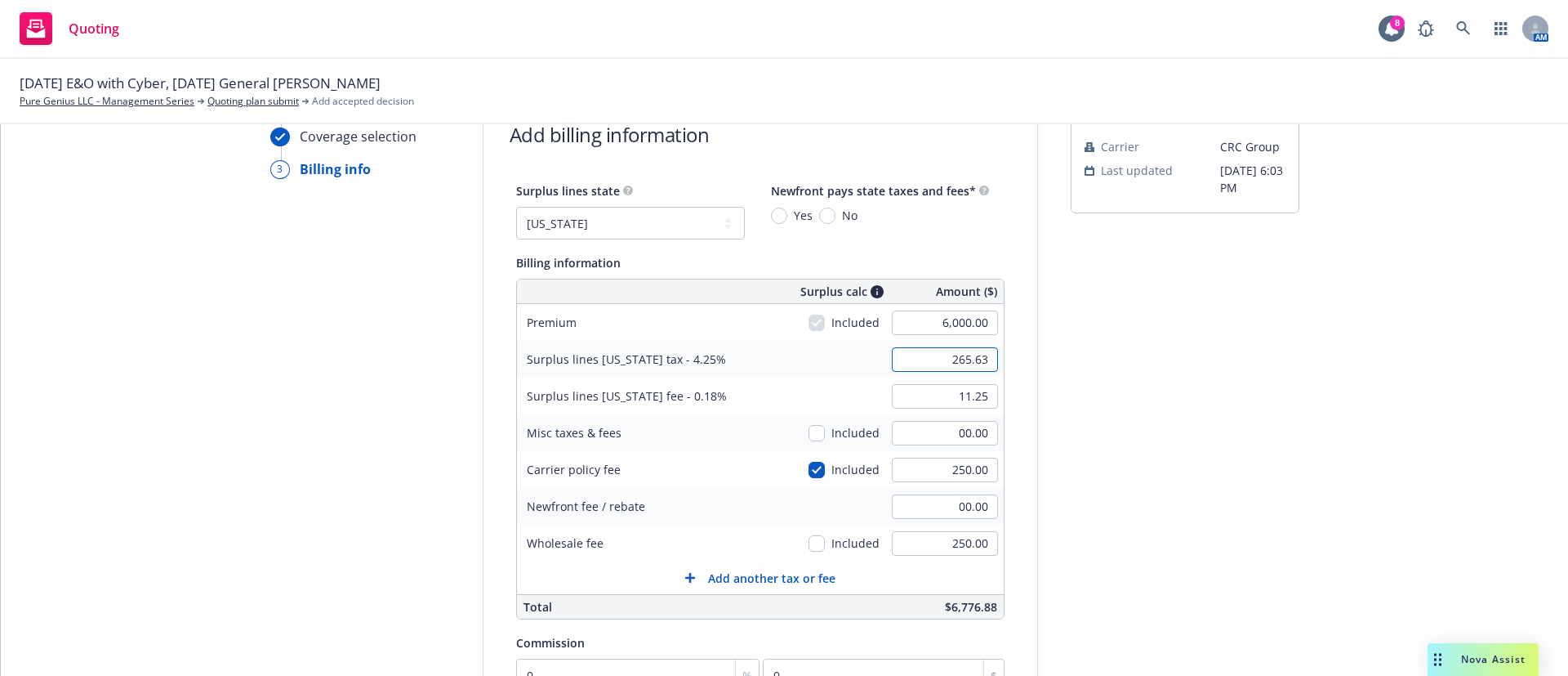
click at [940, 352] on input "265.63" at bounding box center [945, 359] width 106 height 25
type input "276.25"
click at [953, 397] on input "11.25" at bounding box center [945, 396] width 106 height 25
type input "11.70"
click at [1112, 433] on div "submission Carrier CRC Group Last updated 5/22, 6:03 PM" at bounding box center [1184, 512] width 228 height 836
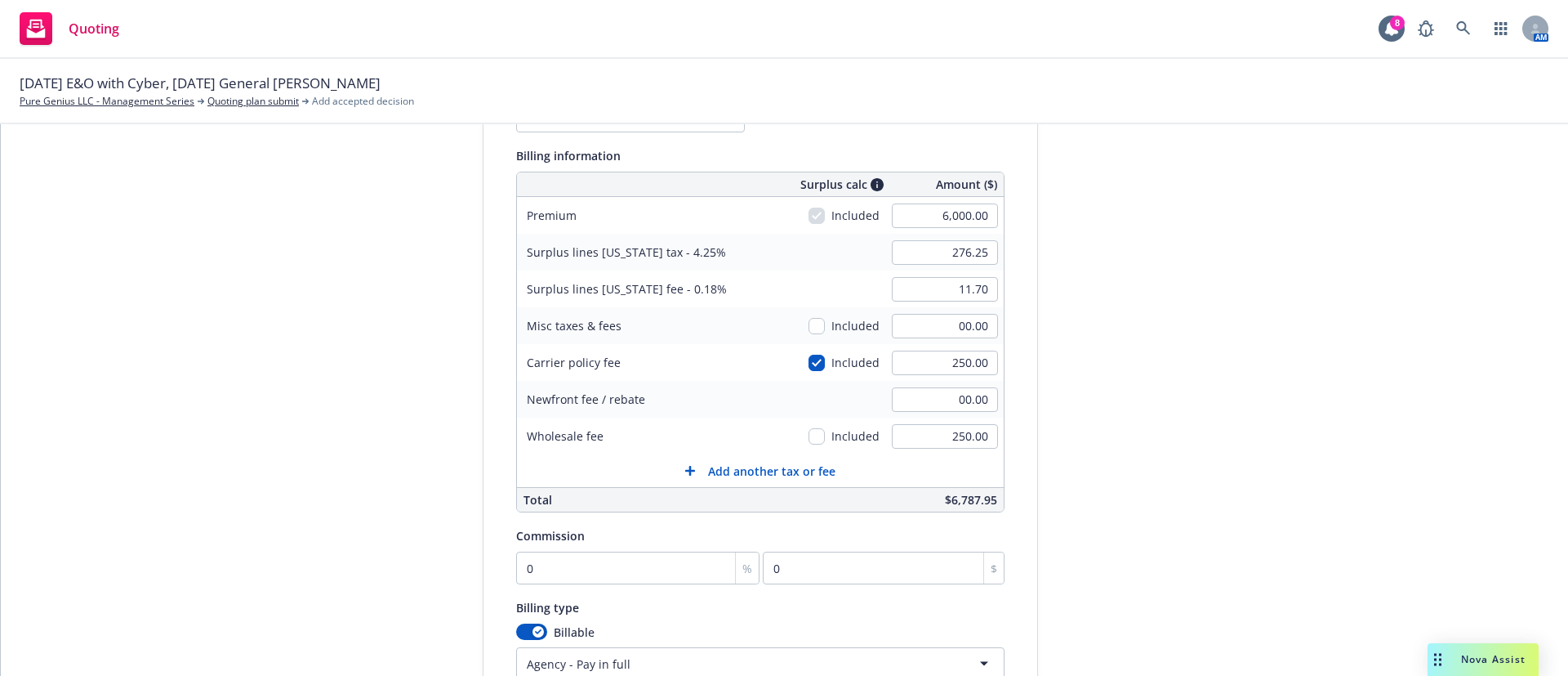
scroll to position [308, 0]
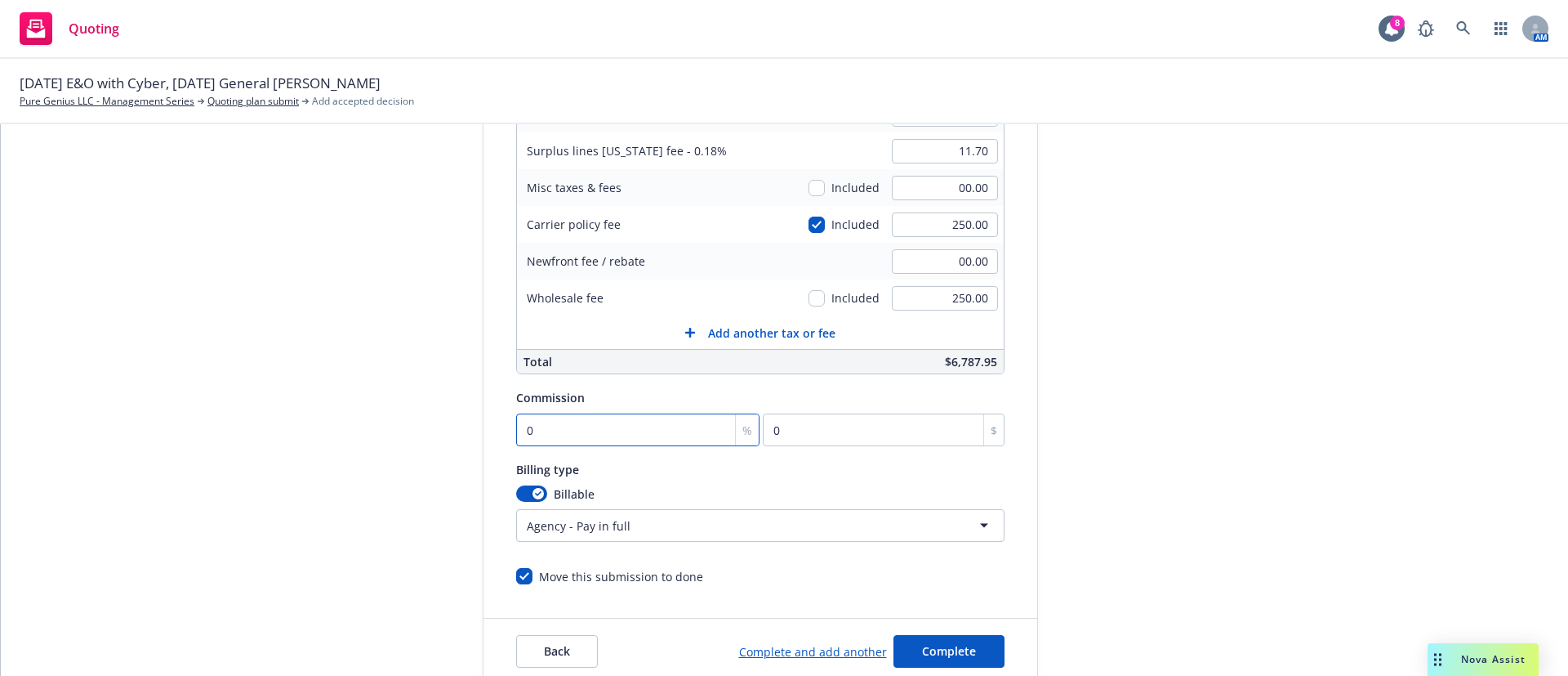
click at [618, 431] on input "0" at bounding box center [638, 430] width 244 height 32
type input "1"
type input "60"
type input "10"
type input "600"
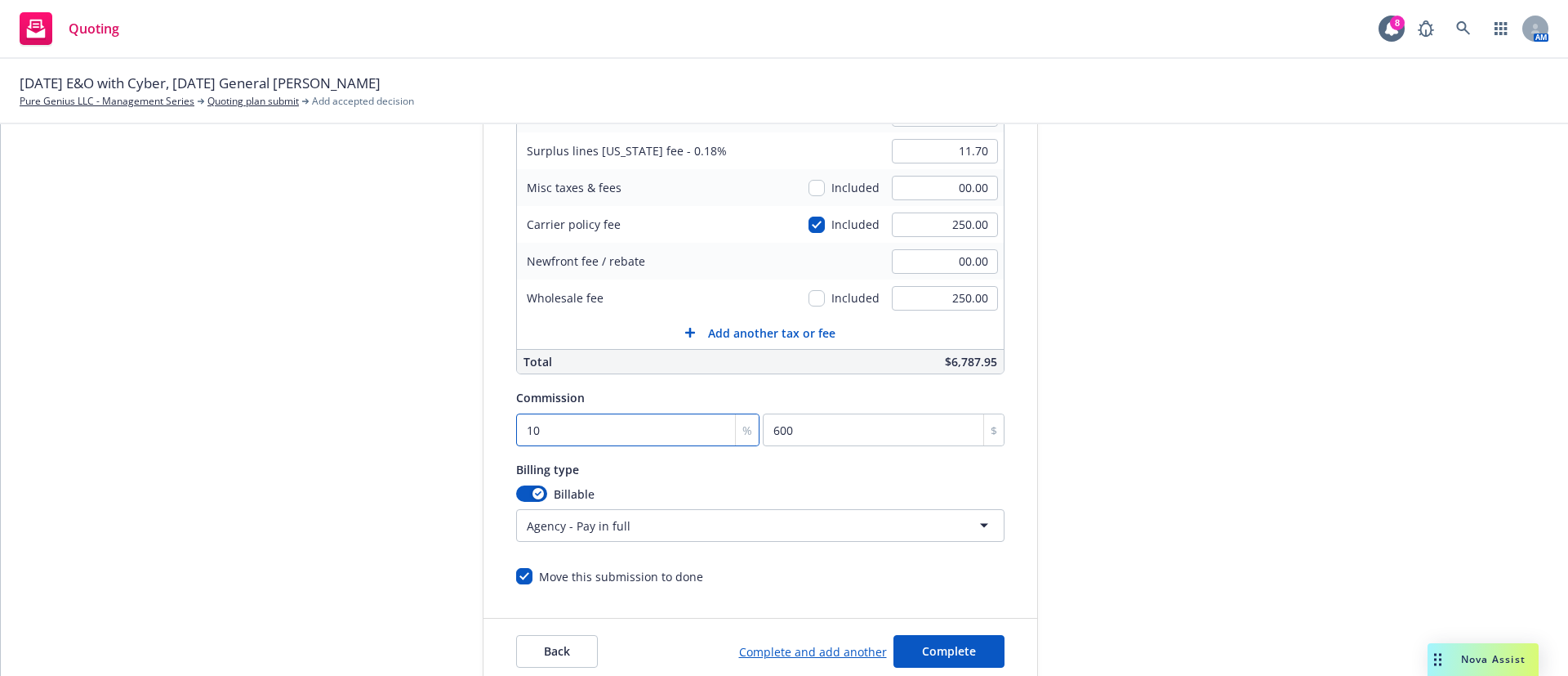
type input "10"
click at [1386, 461] on div "Quote initiation Coverage selection 3 Billing info Add billing information Surp…" at bounding box center [784, 267] width 1528 height 836
click at [940, 637] on button "Complete" at bounding box center [949, 651] width 111 height 32
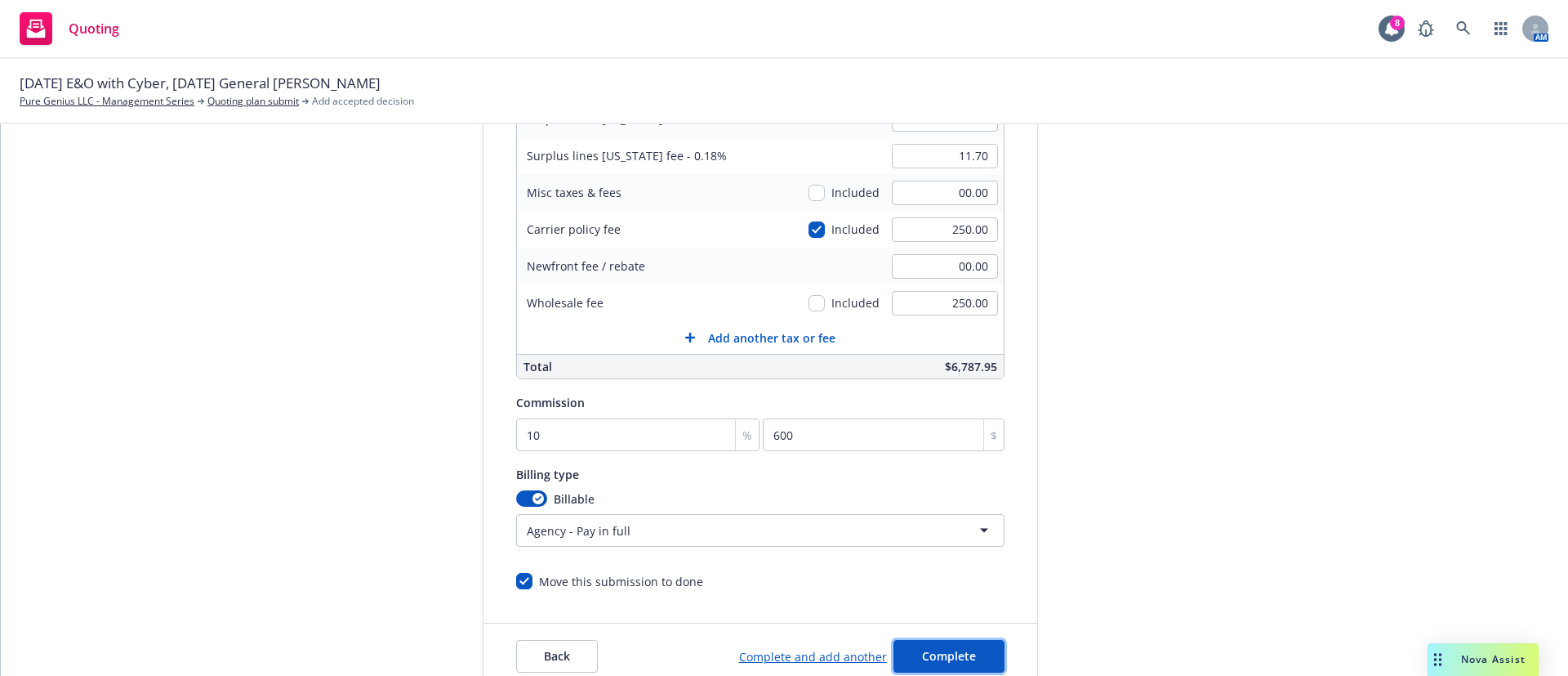
scroll to position [0, 0]
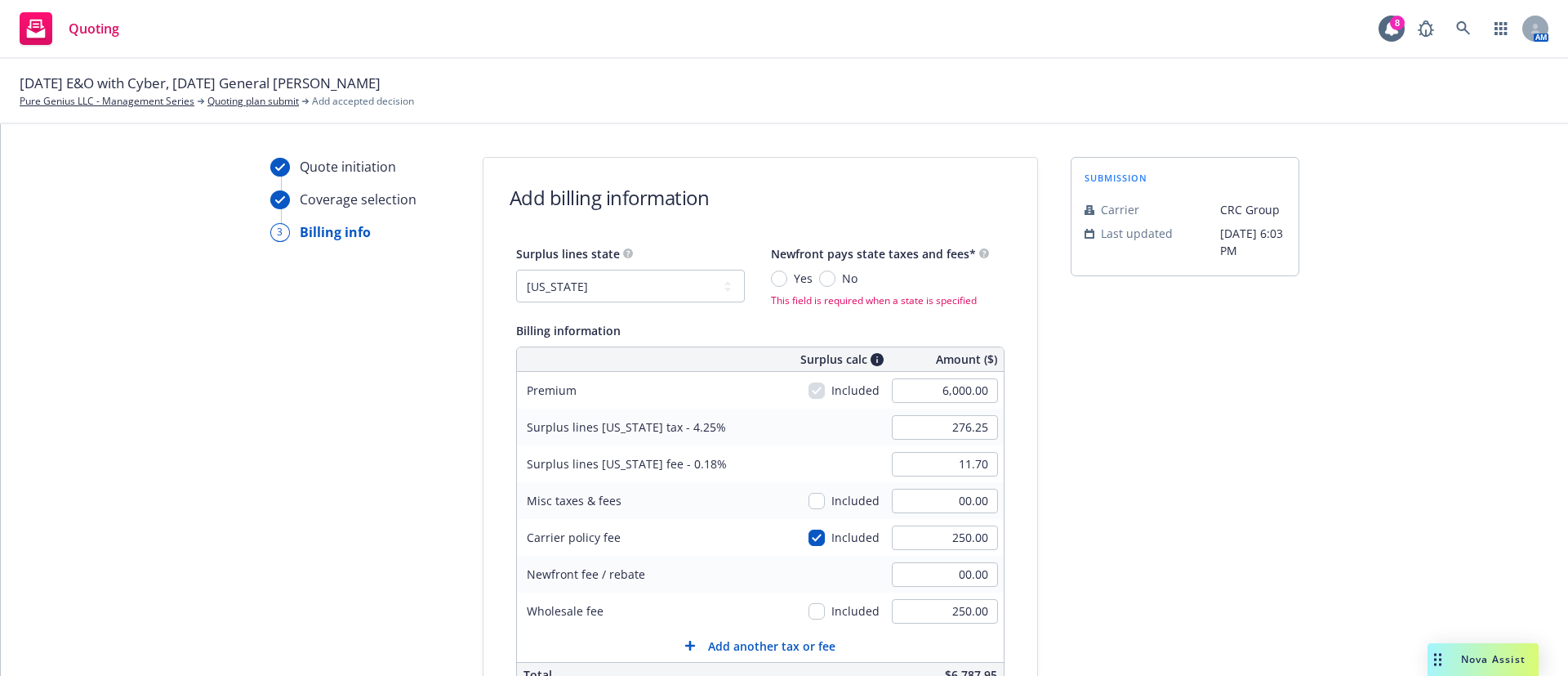
click at [819, 279] on div "No" at bounding box center [838, 279] width 38 height 17
click at [819, 279] on input "No" at bounding box center [827, 278] width 16 height 16
radio input "true"
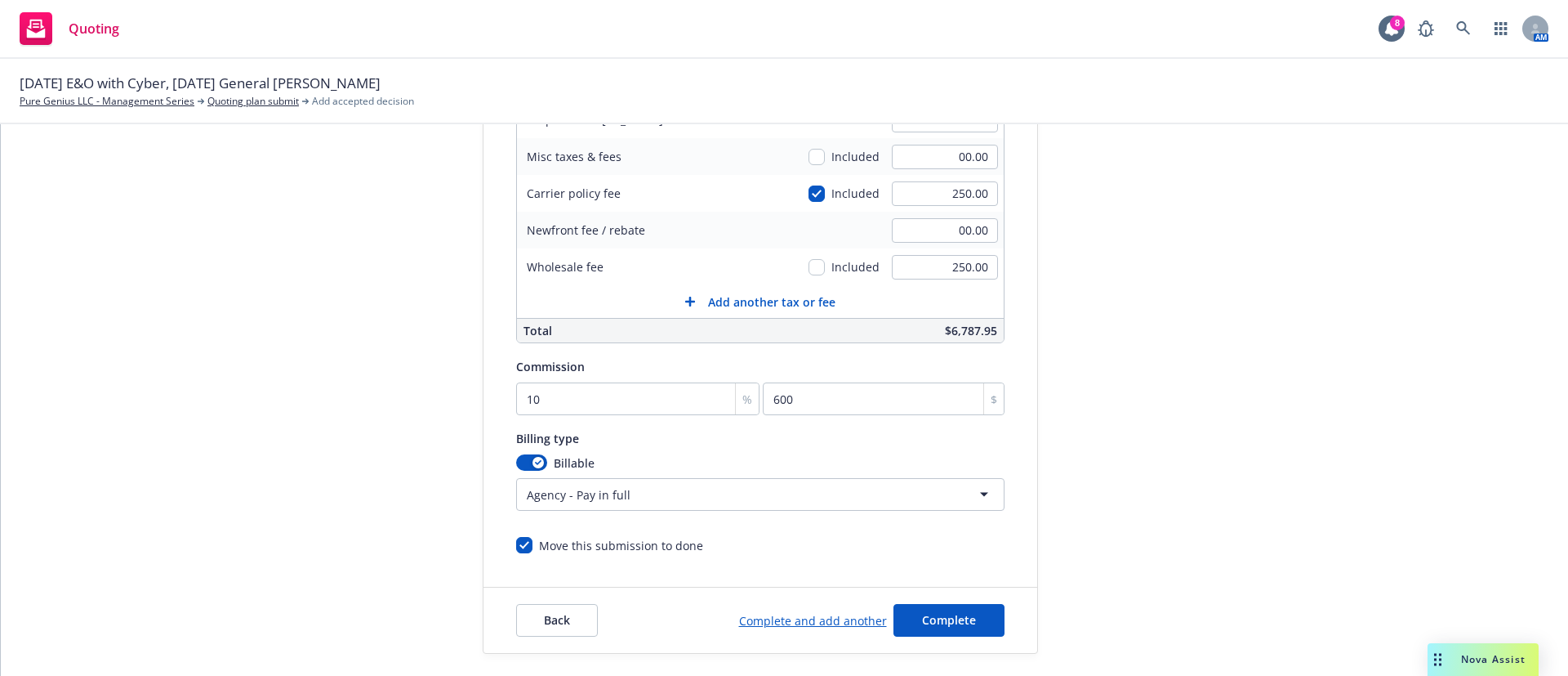
scroll to position [350, 0]
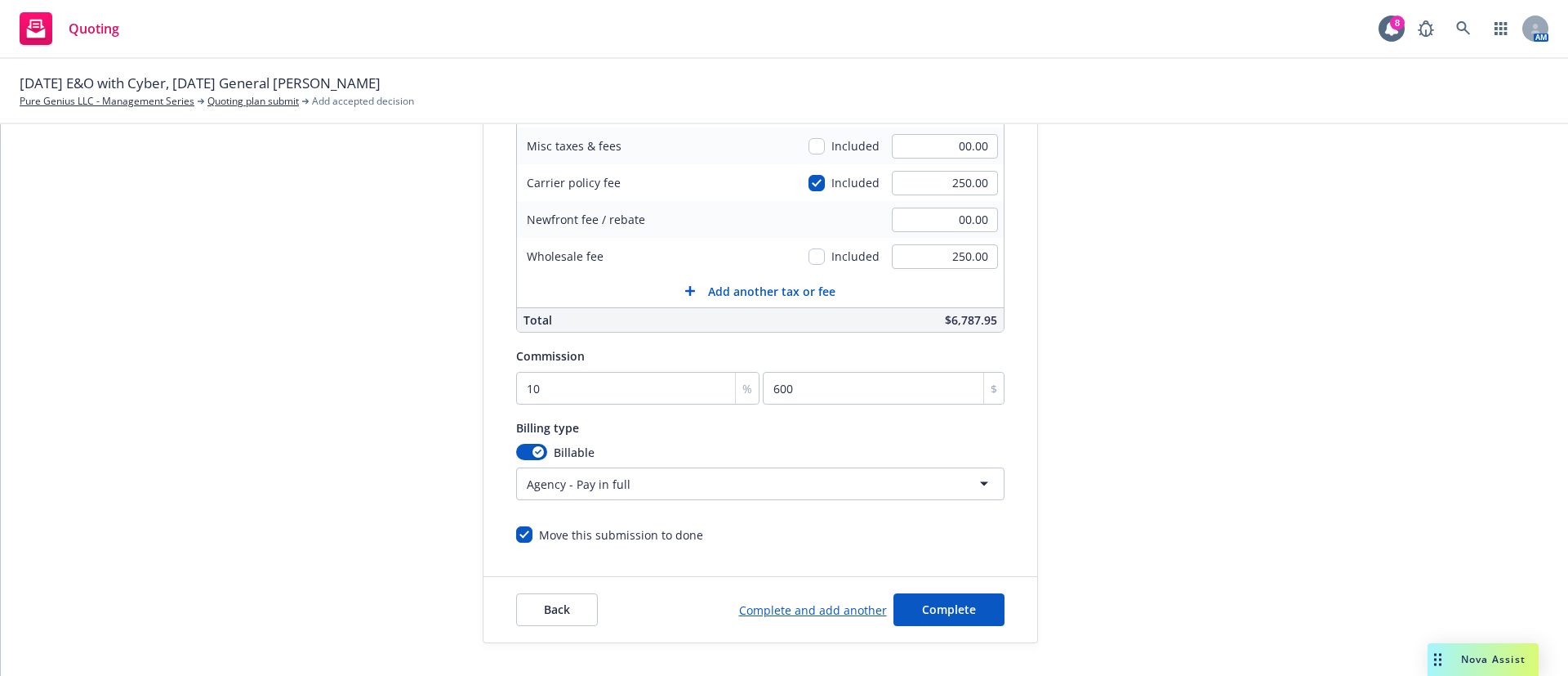
click at [925, 580] on div "Back Complete and add another Complete" at bounding box center [761, 609] width 554 height 65
click at [927, 594] on button "Complete" at bounding box center [949, 610] width 111 height 32
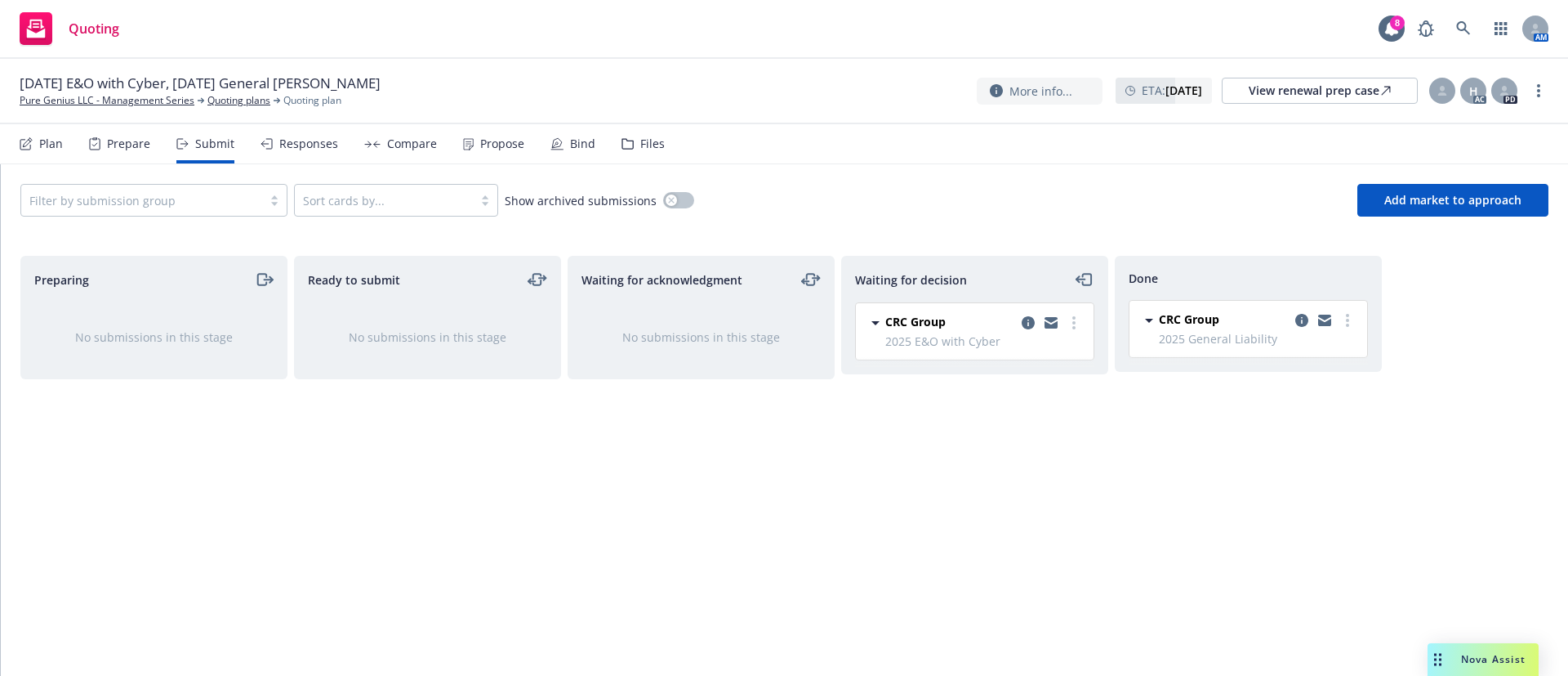
click at [471, 143] on div "Propose" at bounding box center [494, 144] width 61 height 39
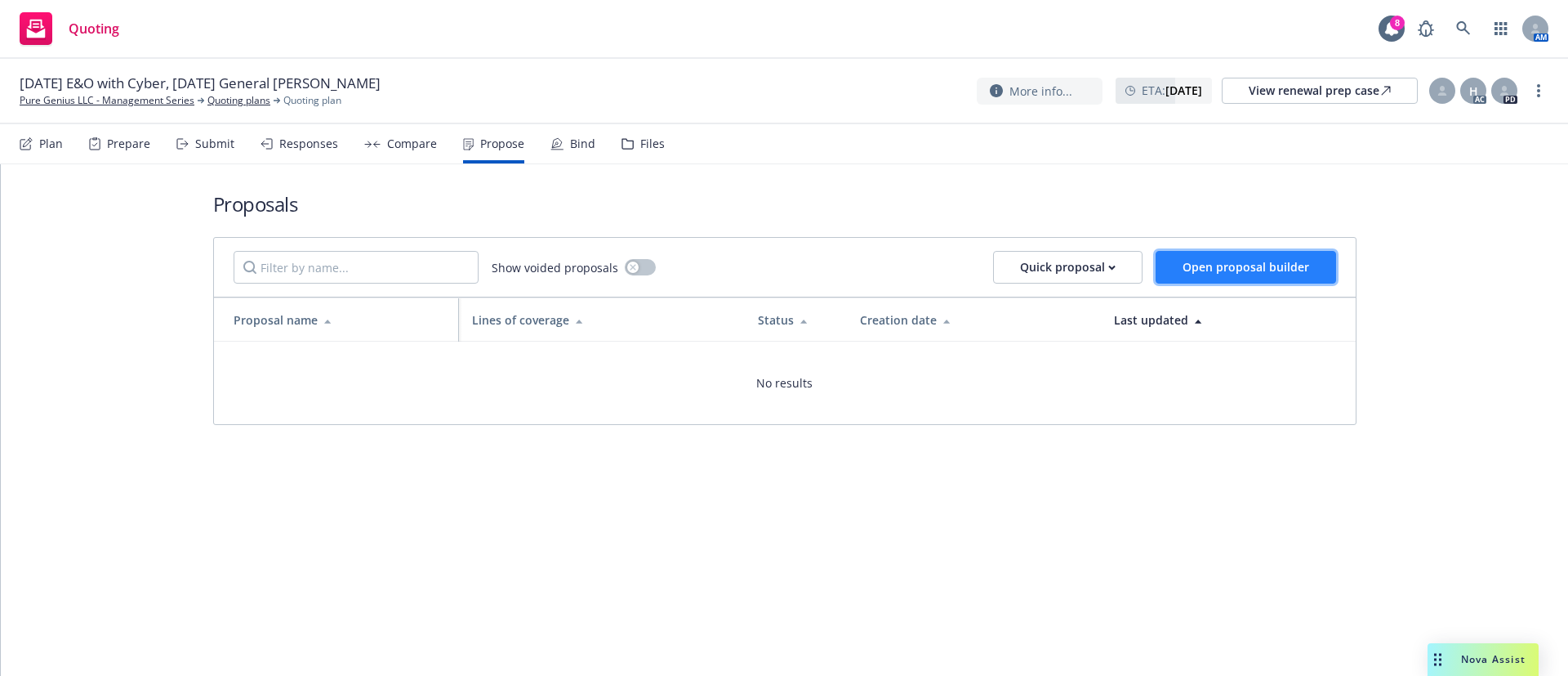
click at [1201, 262] on span "Open proposal builder" at bounding box center [1245, 267] width 126 height 15
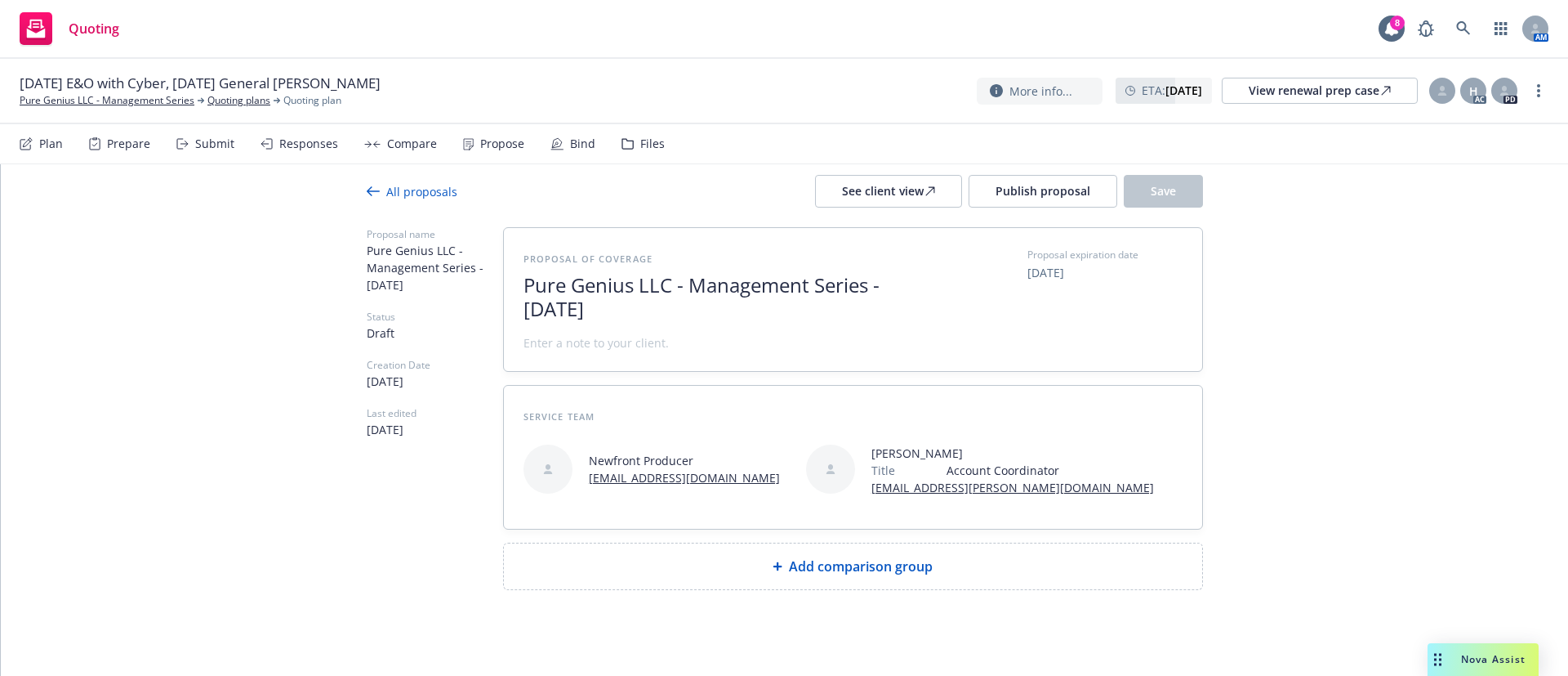
scroll to position [34, 0]
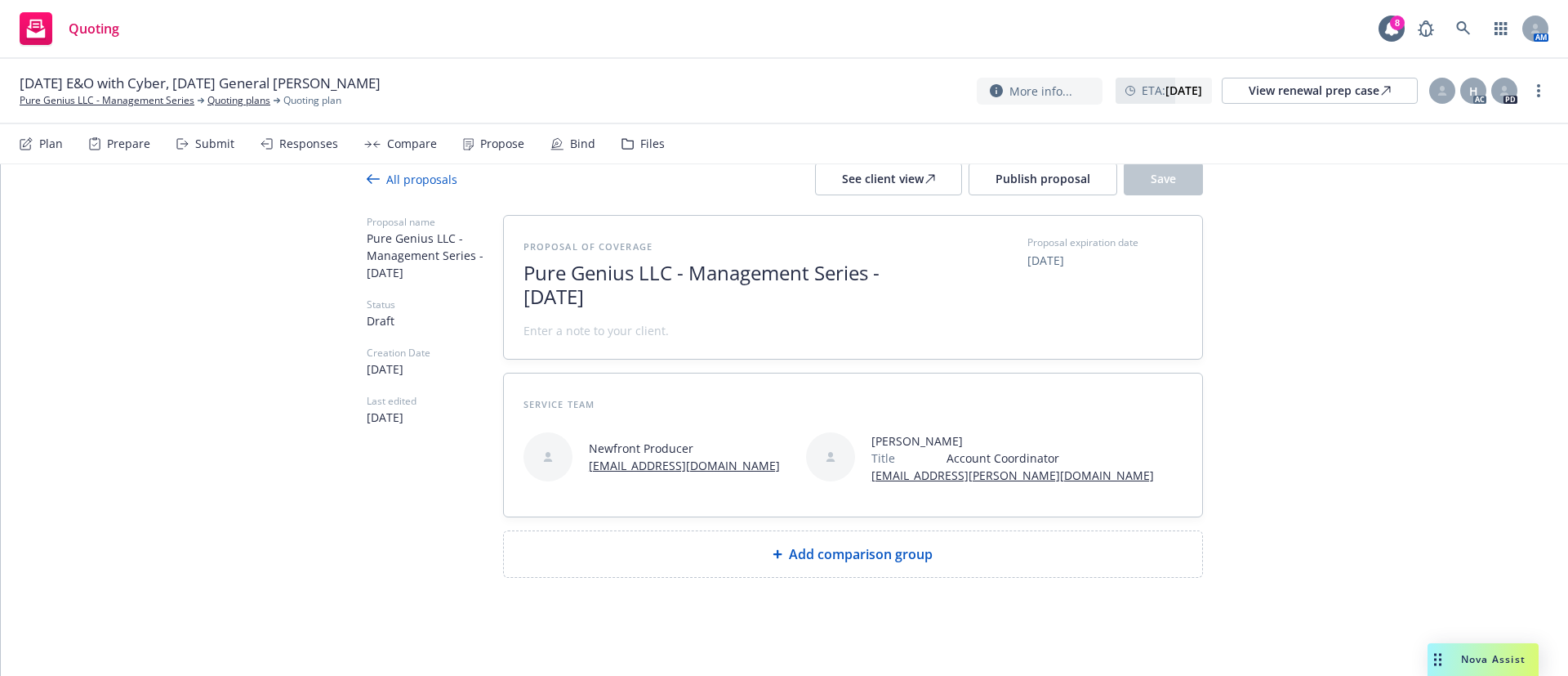
click at [880, 544] on div "Add comparison group" at bounding box center [853, 554] width 699 height 46
type textarea "x"
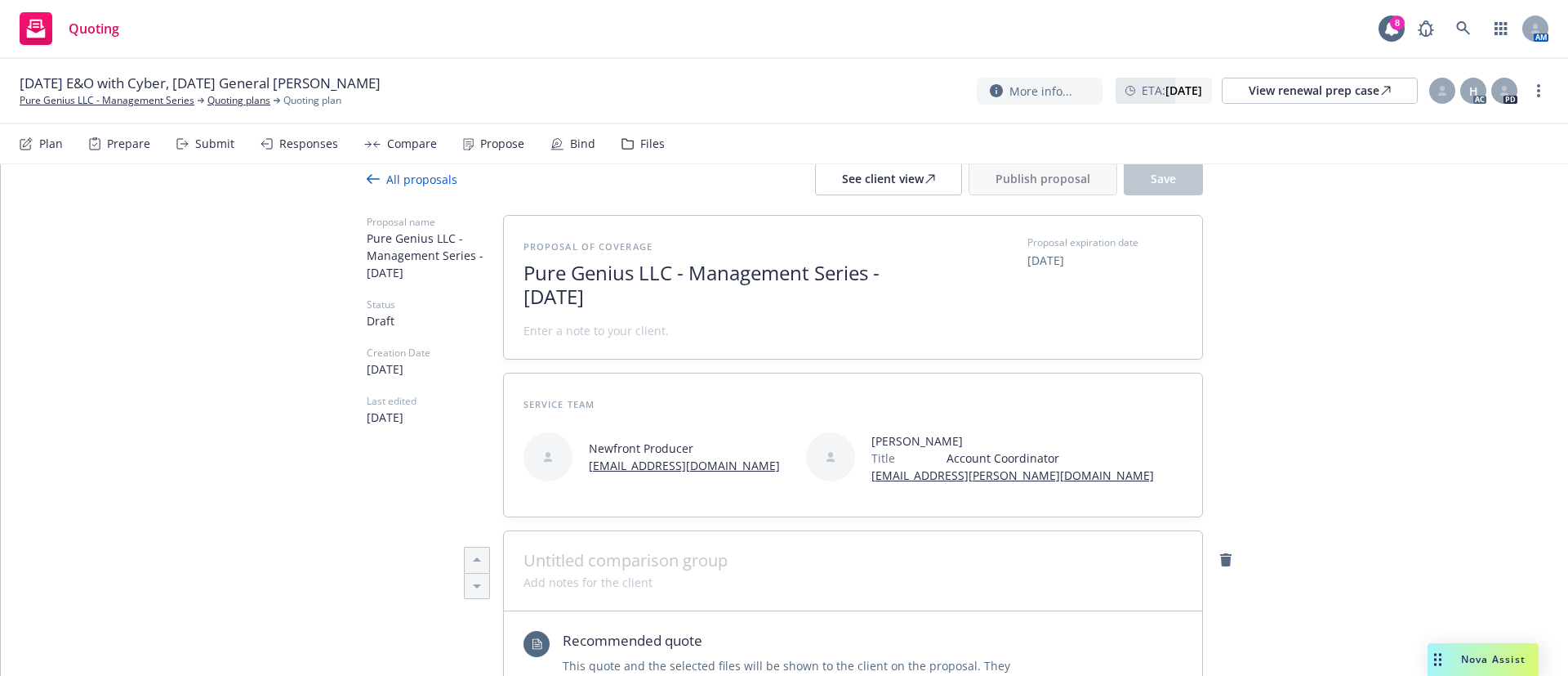
drag, startPoint x: 621, startPoint y: 295, endPoint x: 504, endPoint y: 251, distance: 125.0
click at [504, 251] on div "Proposal of coverage Pure Genius LLC - Management Series - September 2025 Propo…" at bounding box center [853, 287] width 699 height 143
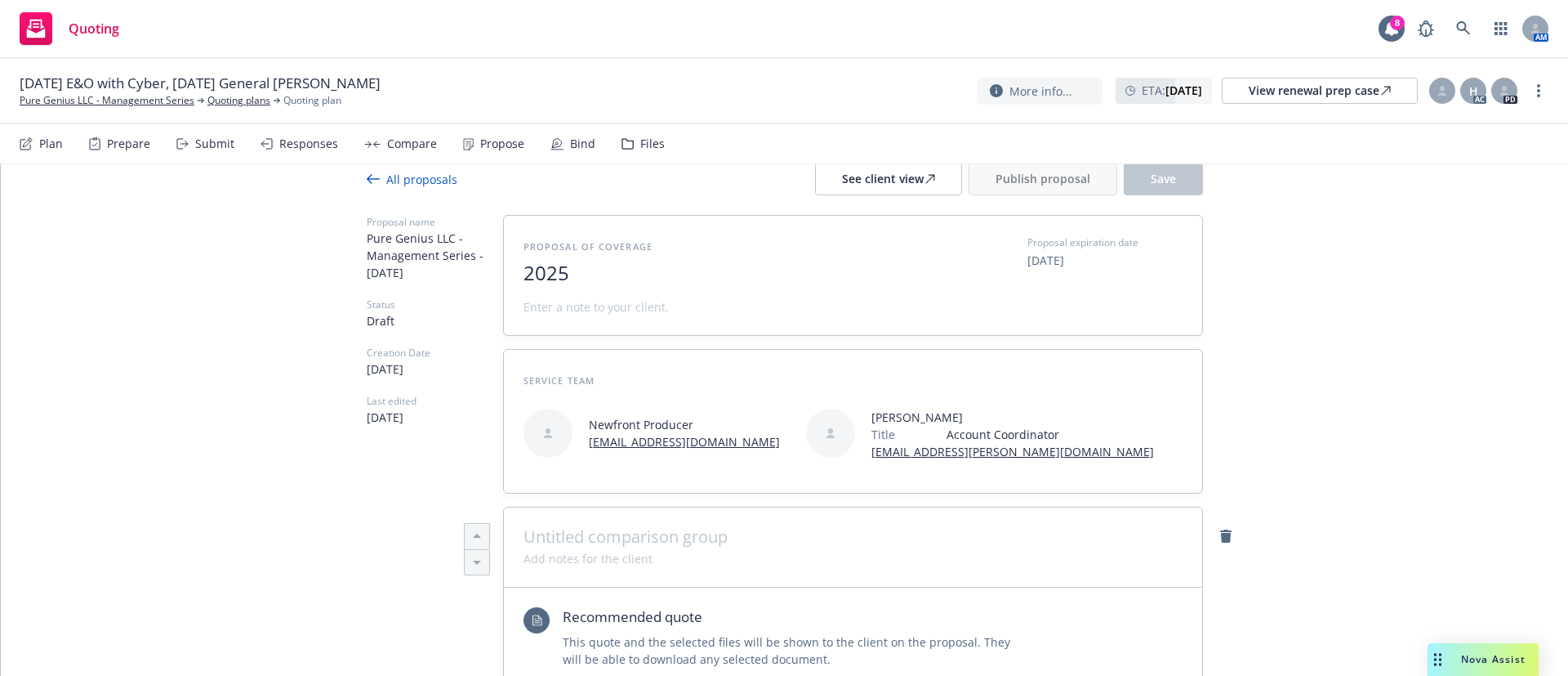
click at [649, 267] on span "2025" at bounding box center [723, 273] width 400 height 24
drag, startPoint x: 715, startPoint y: 279, endPoint x: 481, endPoint y: 273, distance: 234.1
copy span "2025 General Labiality"
type textarea "x"
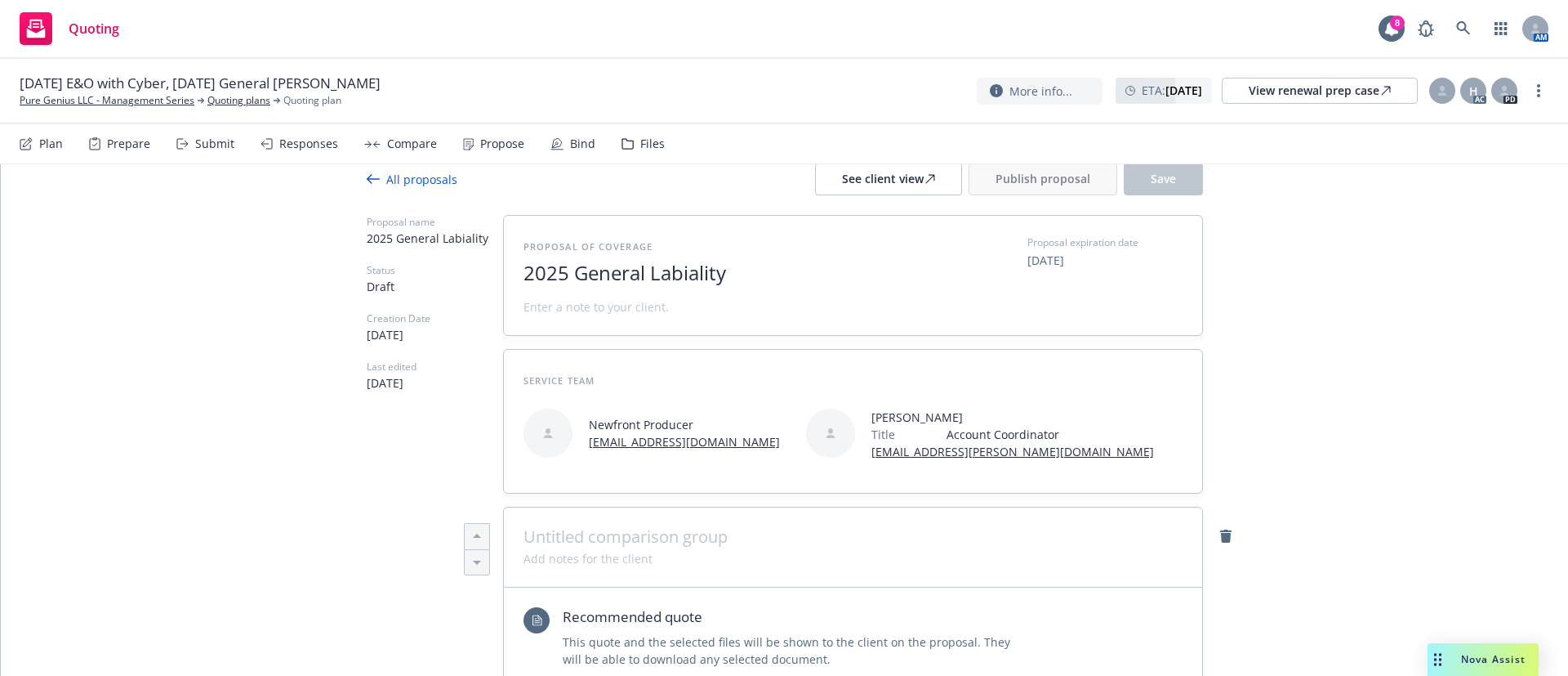
click at [675, 532] on span at bounding box center [853, 537] width 660 height 20
paste span
click at [767, 255] on div at bounding box center [723, 258] width 400 height 7
click at [762, 273] on span "2025 General Labiality" at bounding box center [723, 273] width 400 height 24
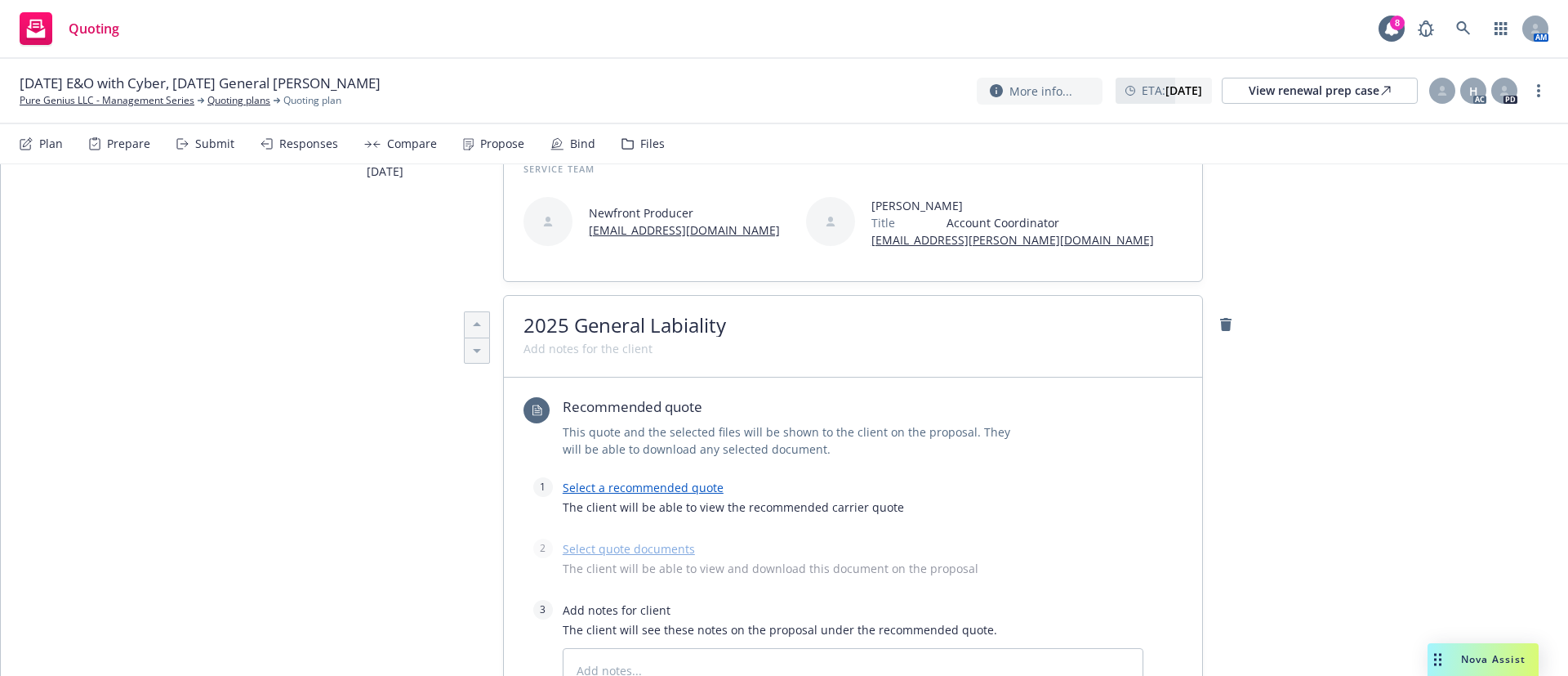
scroll to position [279, 0]
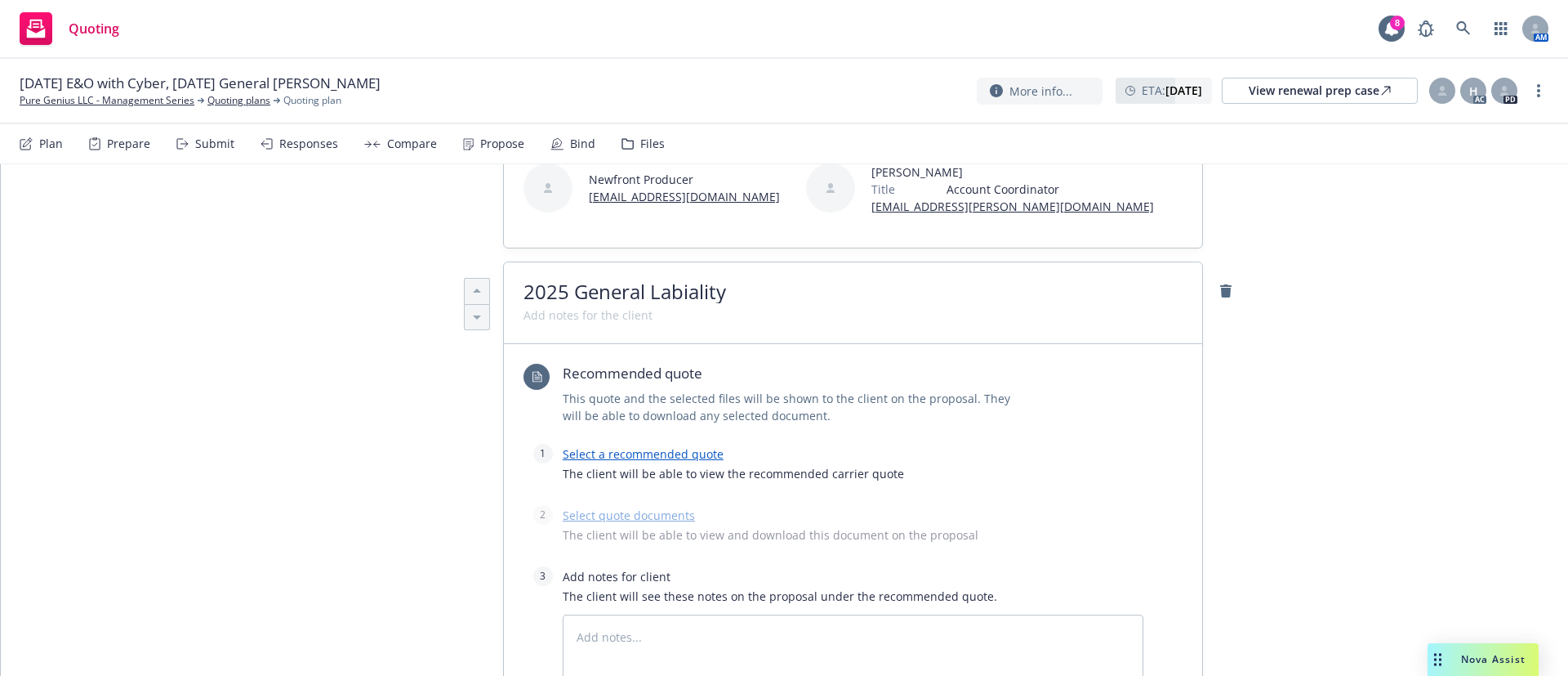
click at [663, 454] on link "Select a recommended quote" at bounding box center [643, 453] width 161 height 15
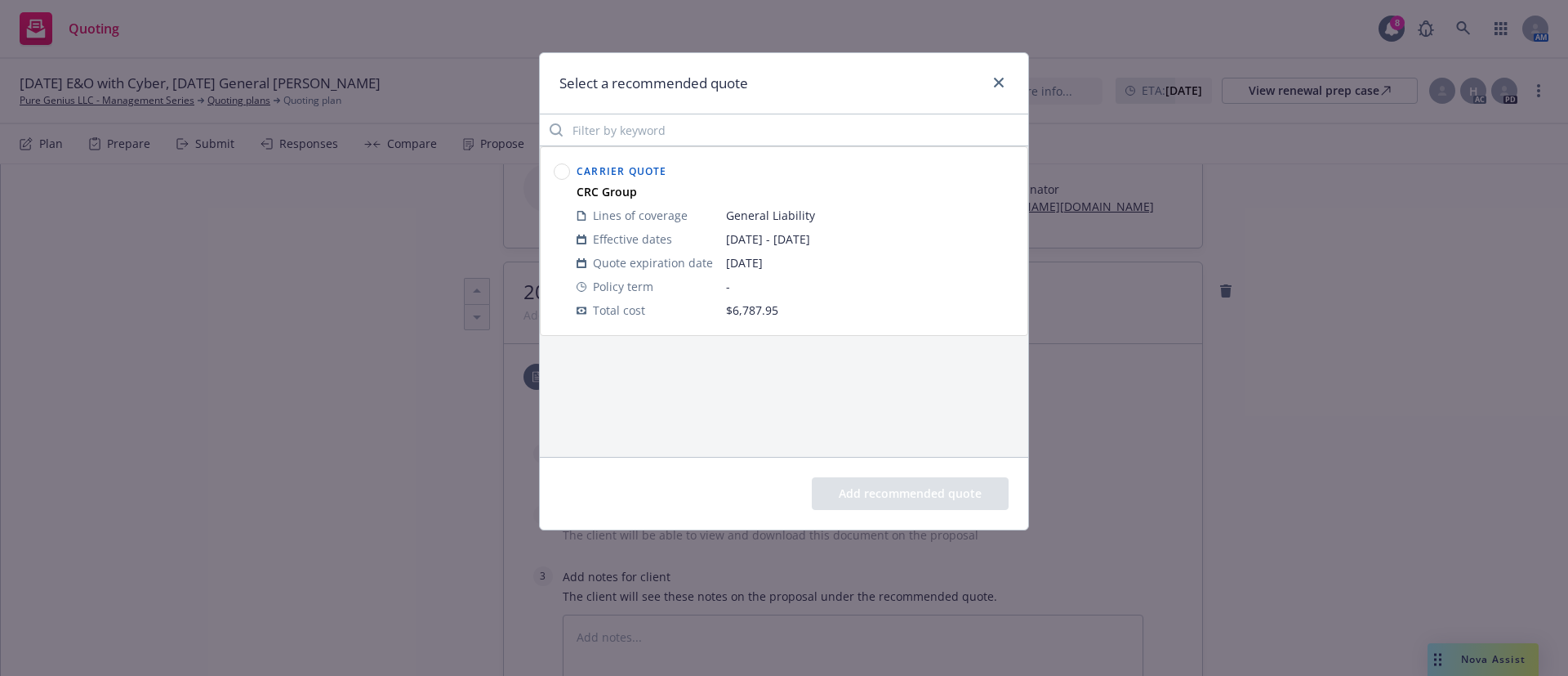
click at [555, 172] on circle at bounding box center [562, 172] width 15 height 15
click at [912, 482] on button "Add recommended quote" at bounding box center [910, 493] width 197 height 32
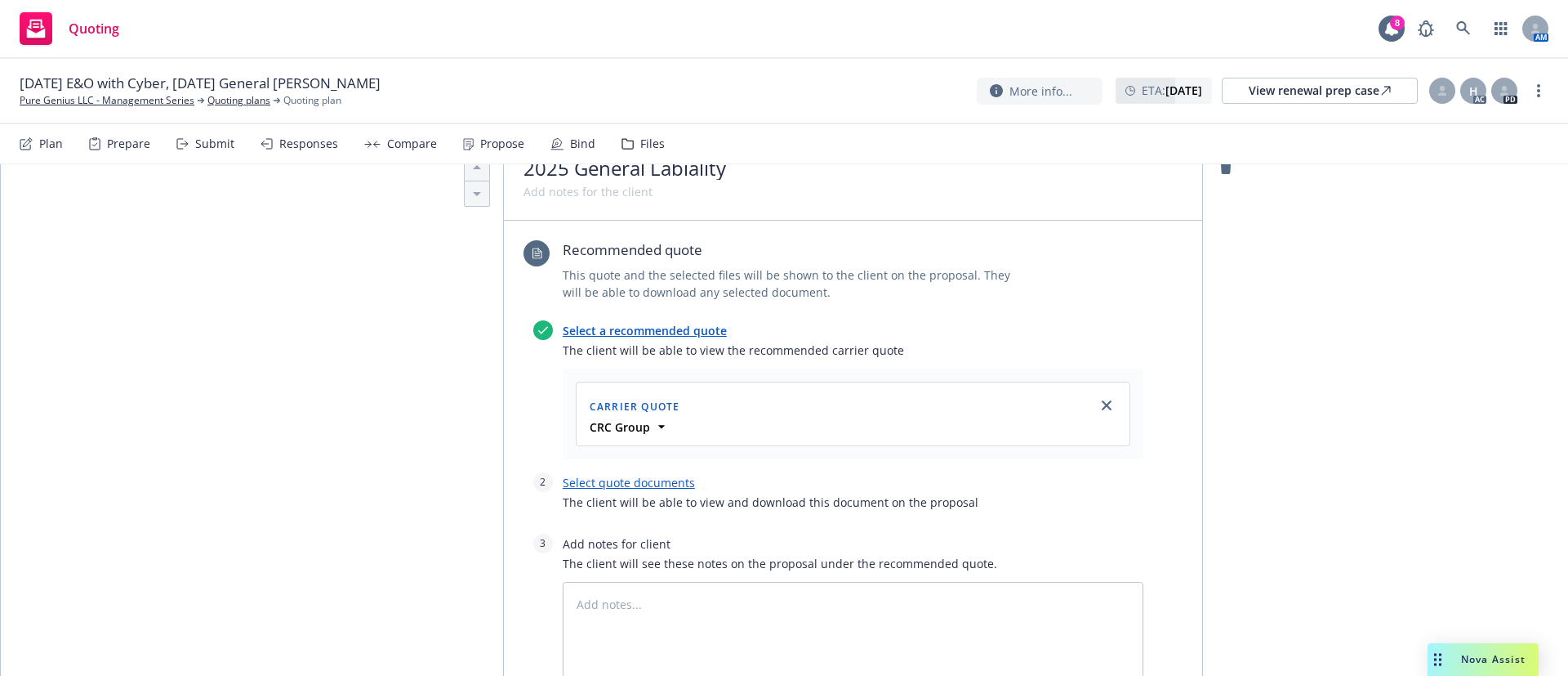
scroll to position [525, 0]
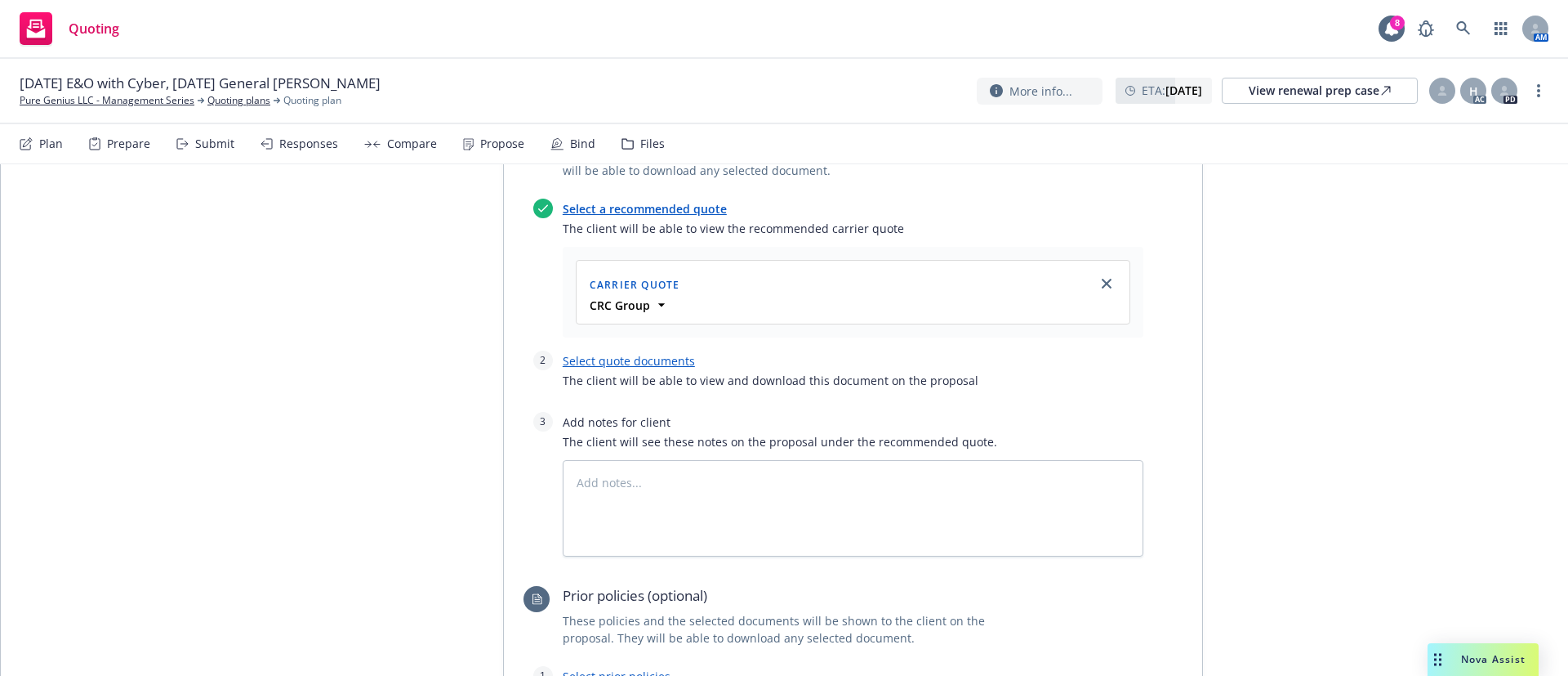
click at [656, 368] on link "Select quote documents" at bounding box center [629, 361] width 132 height 15
type textarea "x"
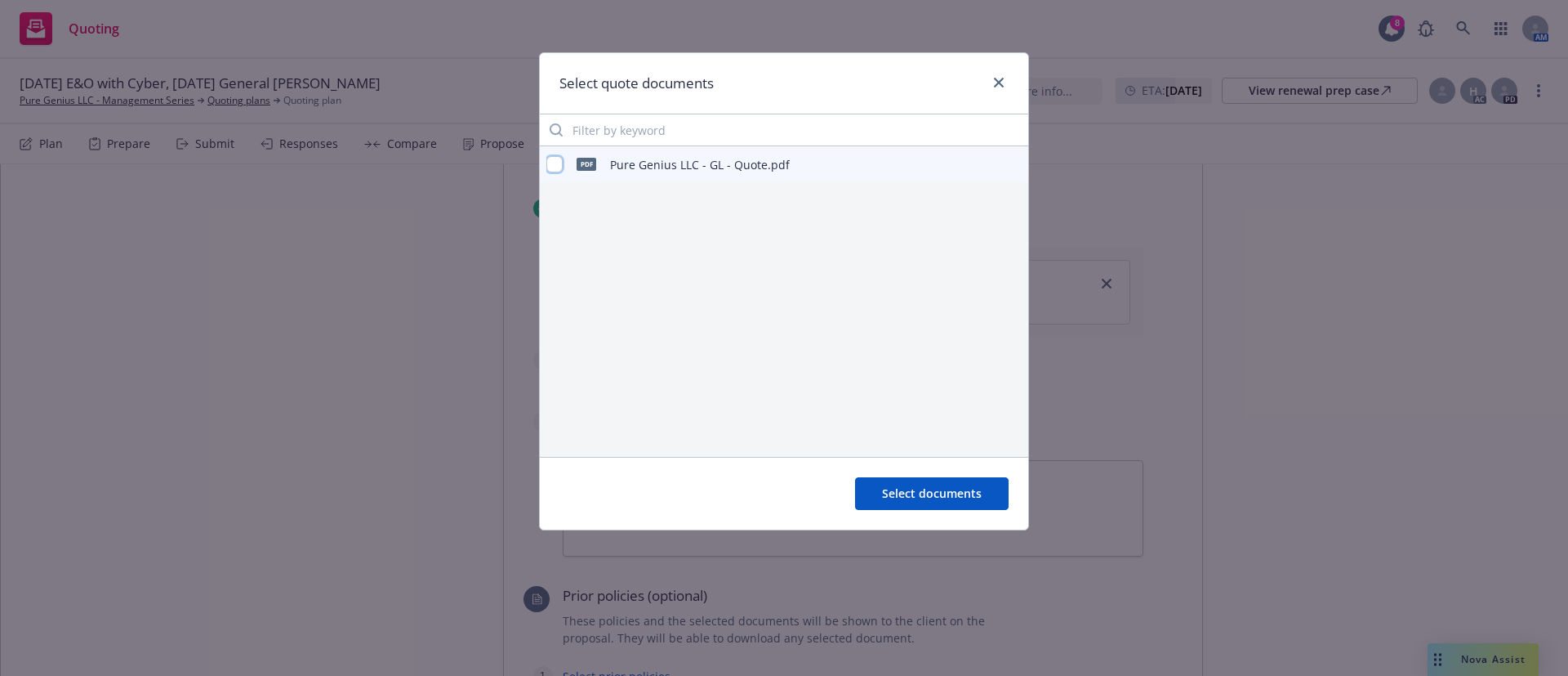
click at [560, 170] on input "checkbox" at bounding box center [554, 164] width 16 height 16
checkbox input "true"
click at [933, 499] on span "Select documents" at bounding box center [931, 493] width 99 height 15
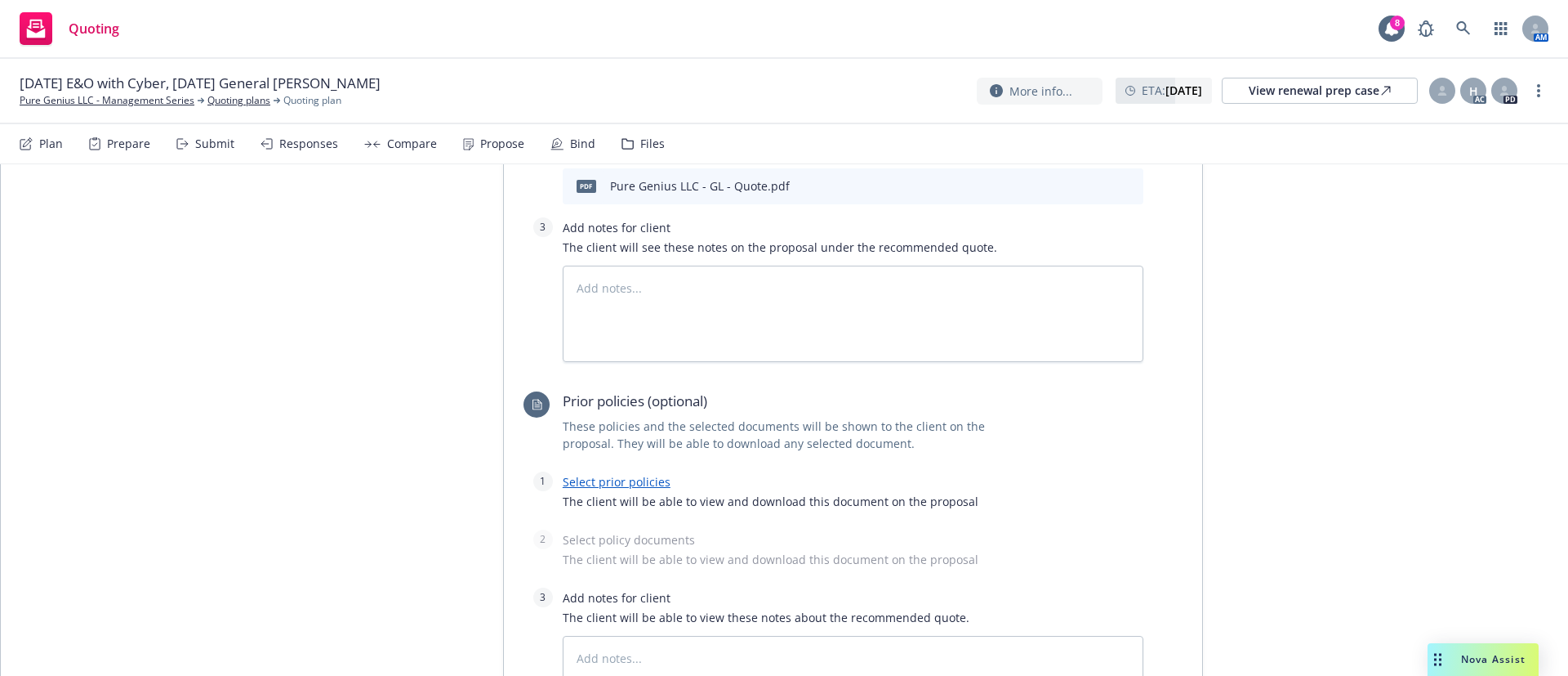
scroll to position [769, 0]
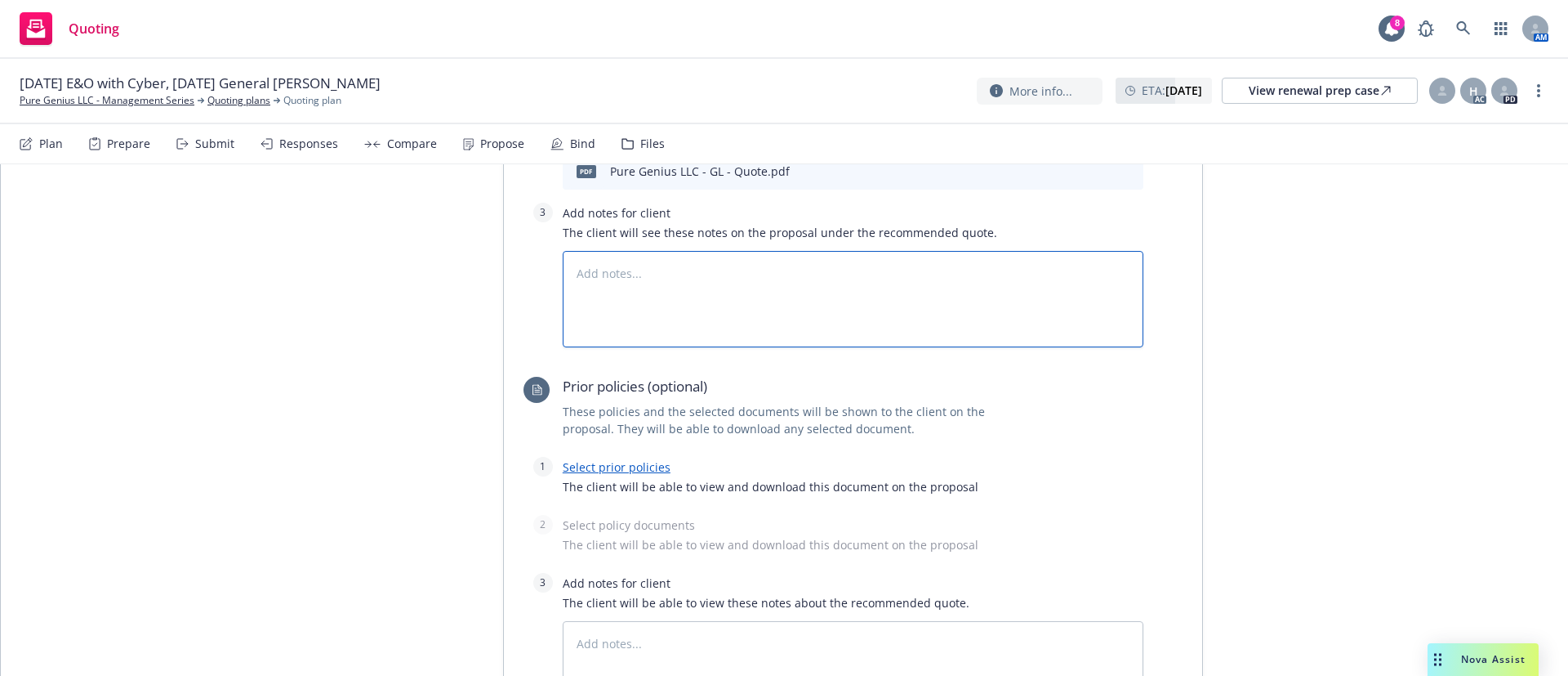
click at [924, 289] on textarea at bounding box center [853, 299] width 581 height 97
type textarea "x"
type textarea "z"
type textarea "x"
type textarea "zz"
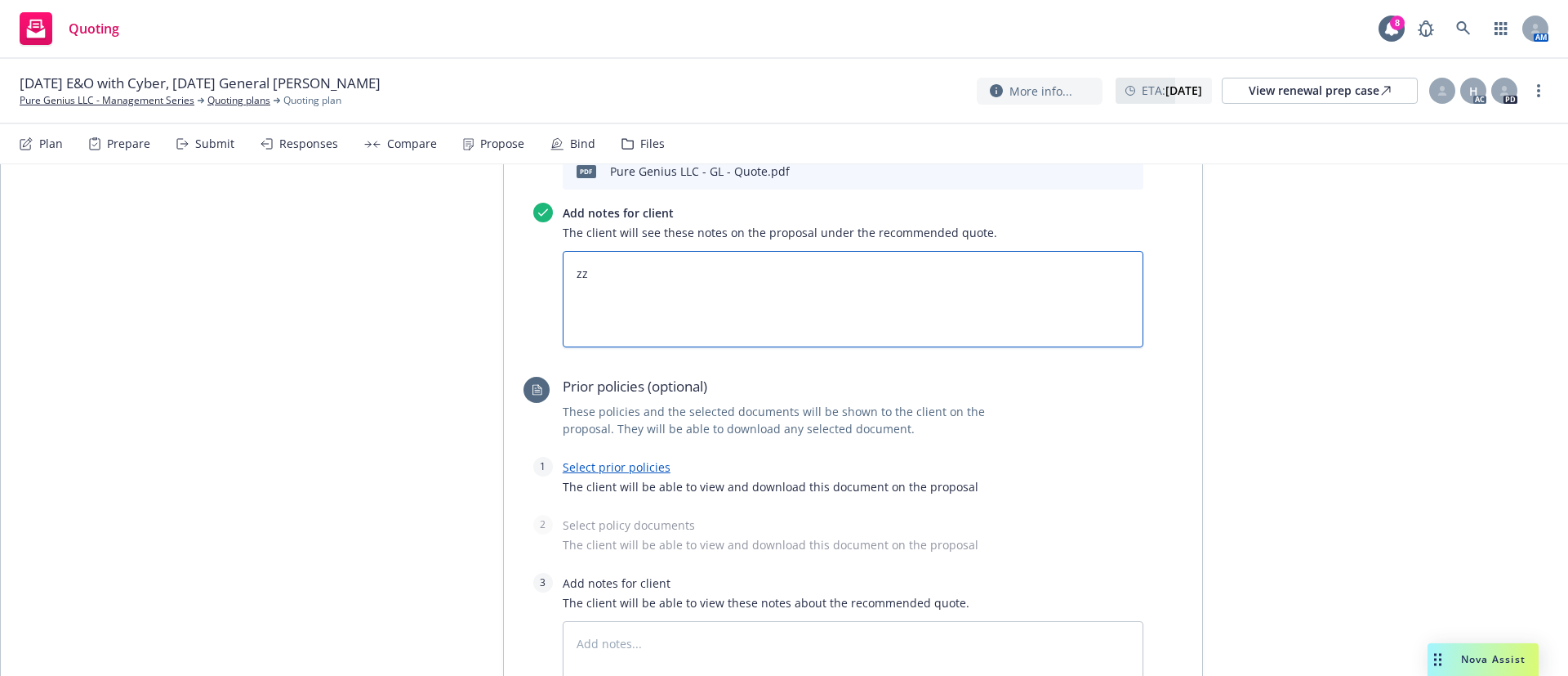
type textarea "x"
type textarea "zzs"
type textarea "x"
type textarea "zzsb"
type textarea "x"
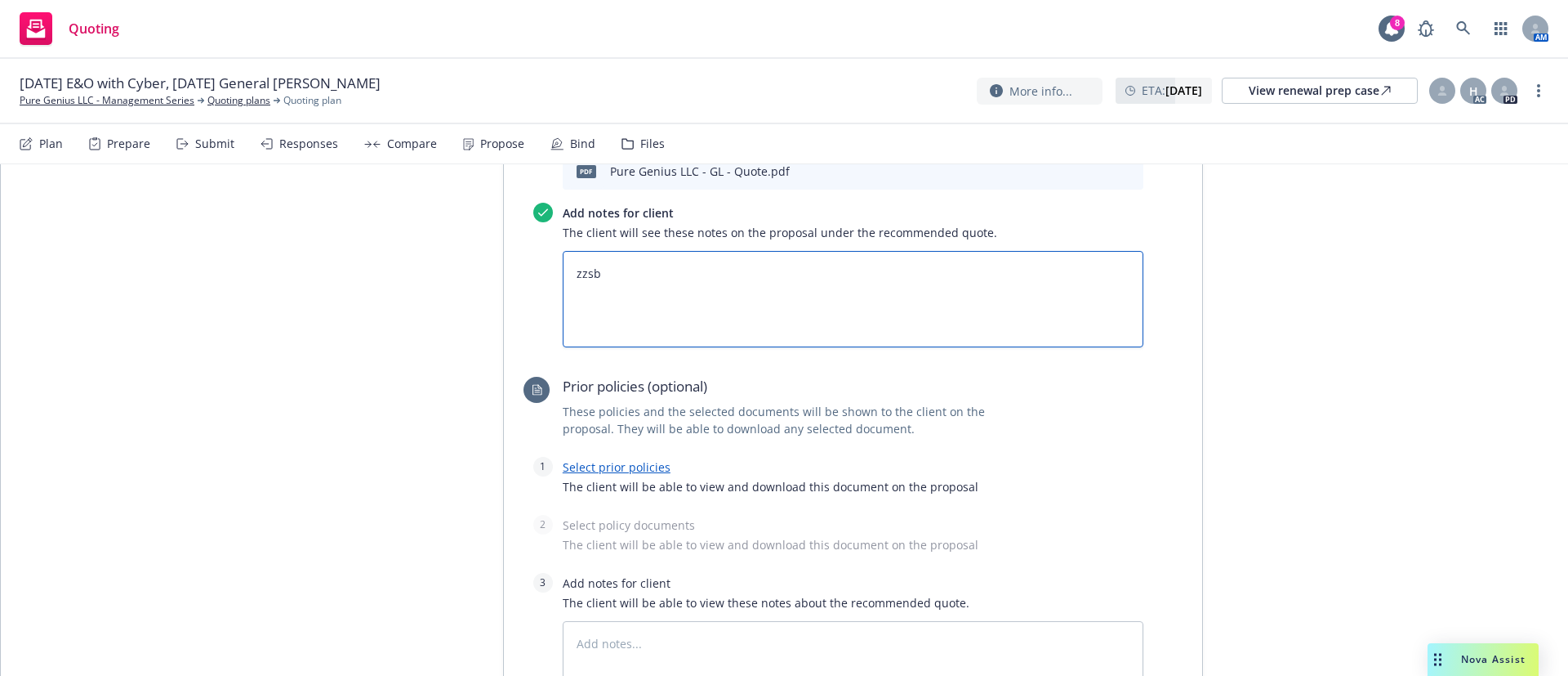
type textarea "zzsbf"
type textarea "x"
type textarea "zzsbfe"
type textarea "x"
type textarea "zzsbfee"
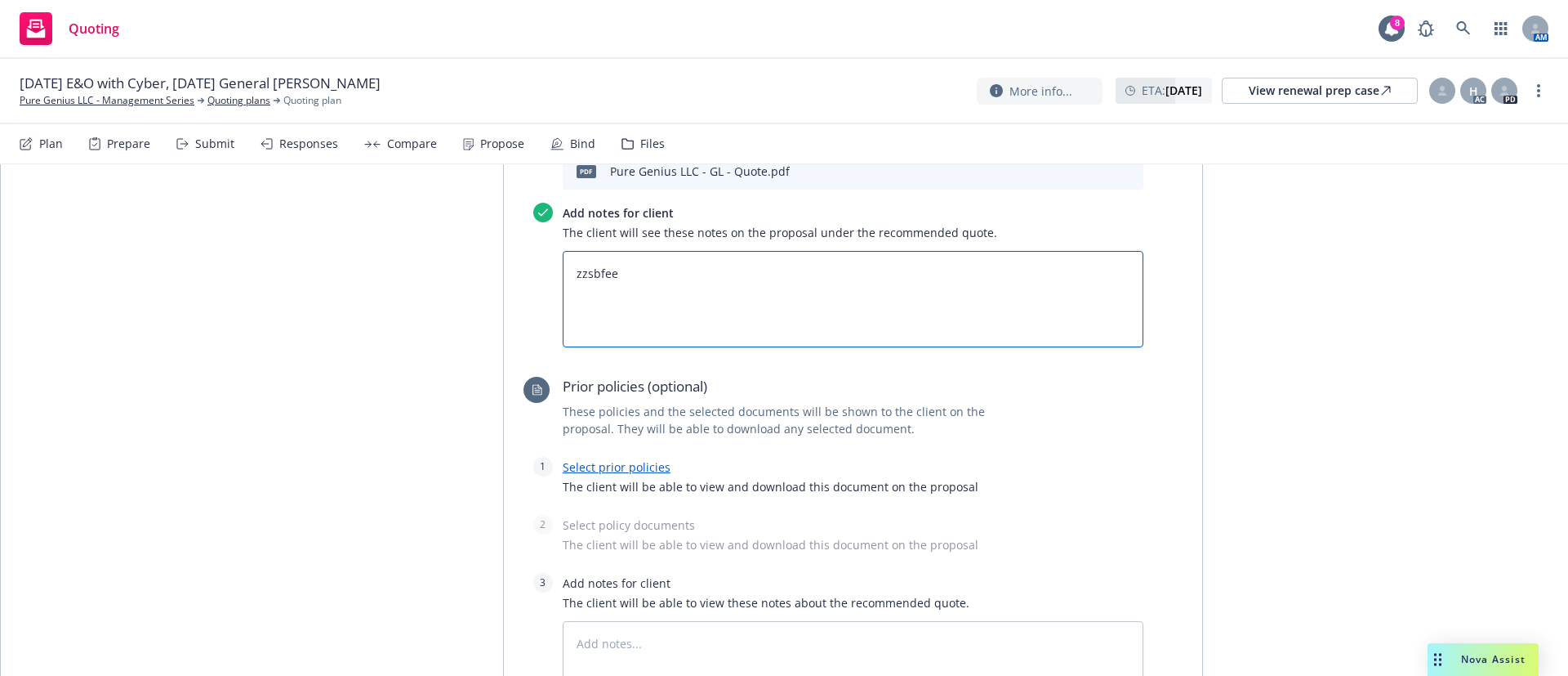
type textarea "x"
type textarea "zzsbfees"
paste textarea "All taxes and fees are estimated, subject to change upon binding, and fully ear…"
type textarea "x"
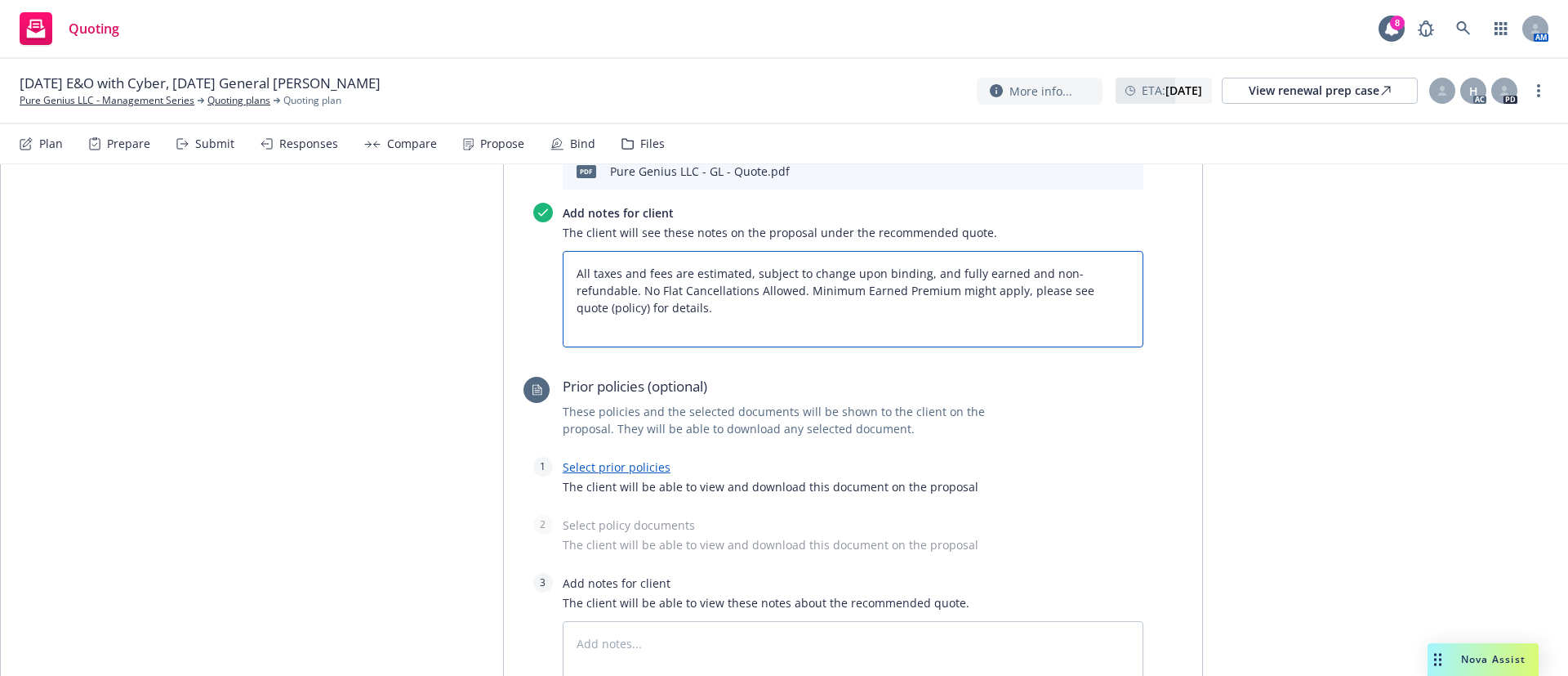
type textarea "All taxes and fees are estimated, subject to change upon binding, and fully ear…"
click at [1288, 448] on div "All proposals See client view Publish proposal Save Proposal name 2025 General …" at bounding box center [784, 150] width 1567 height 1513
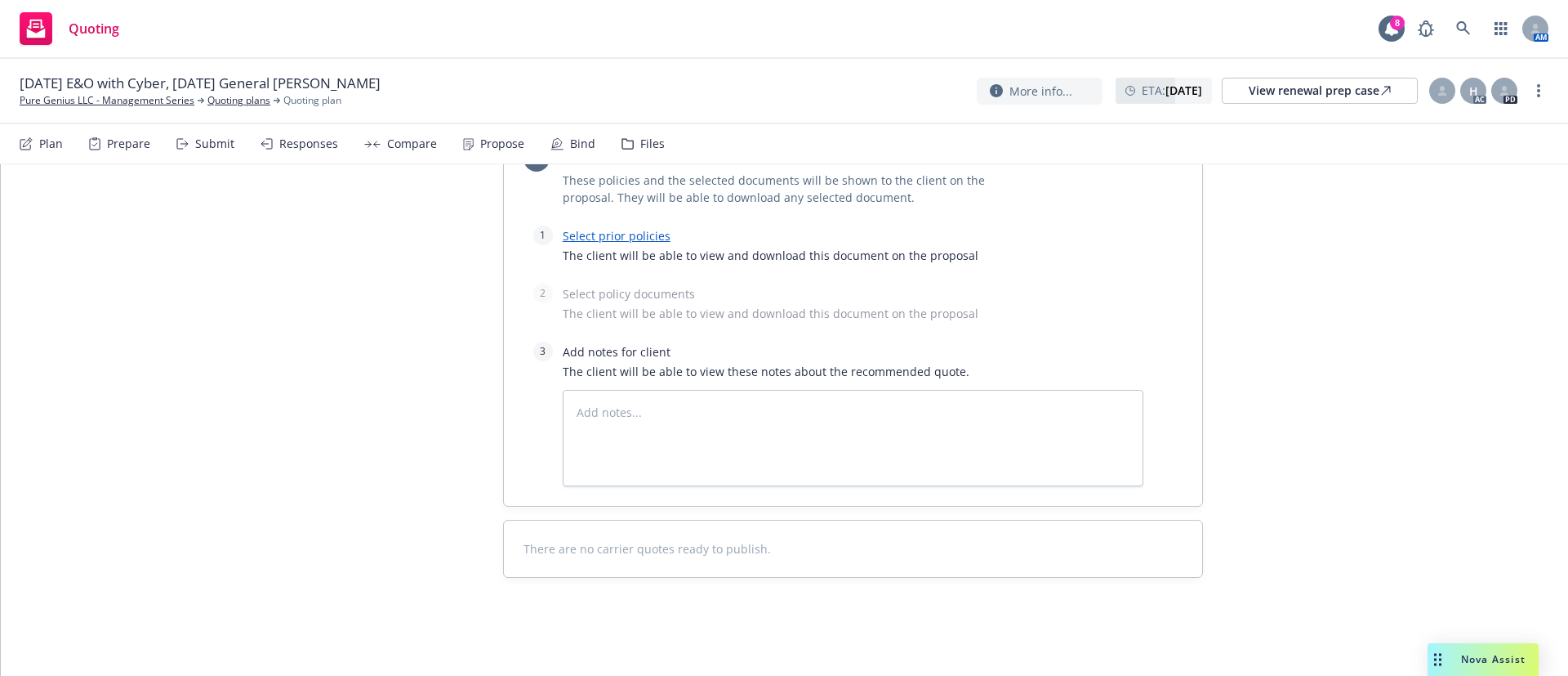
click at [636, 237] on link "Select prior policies" at bounding box center [616, 235] width 108 height 15
type textarea "x"
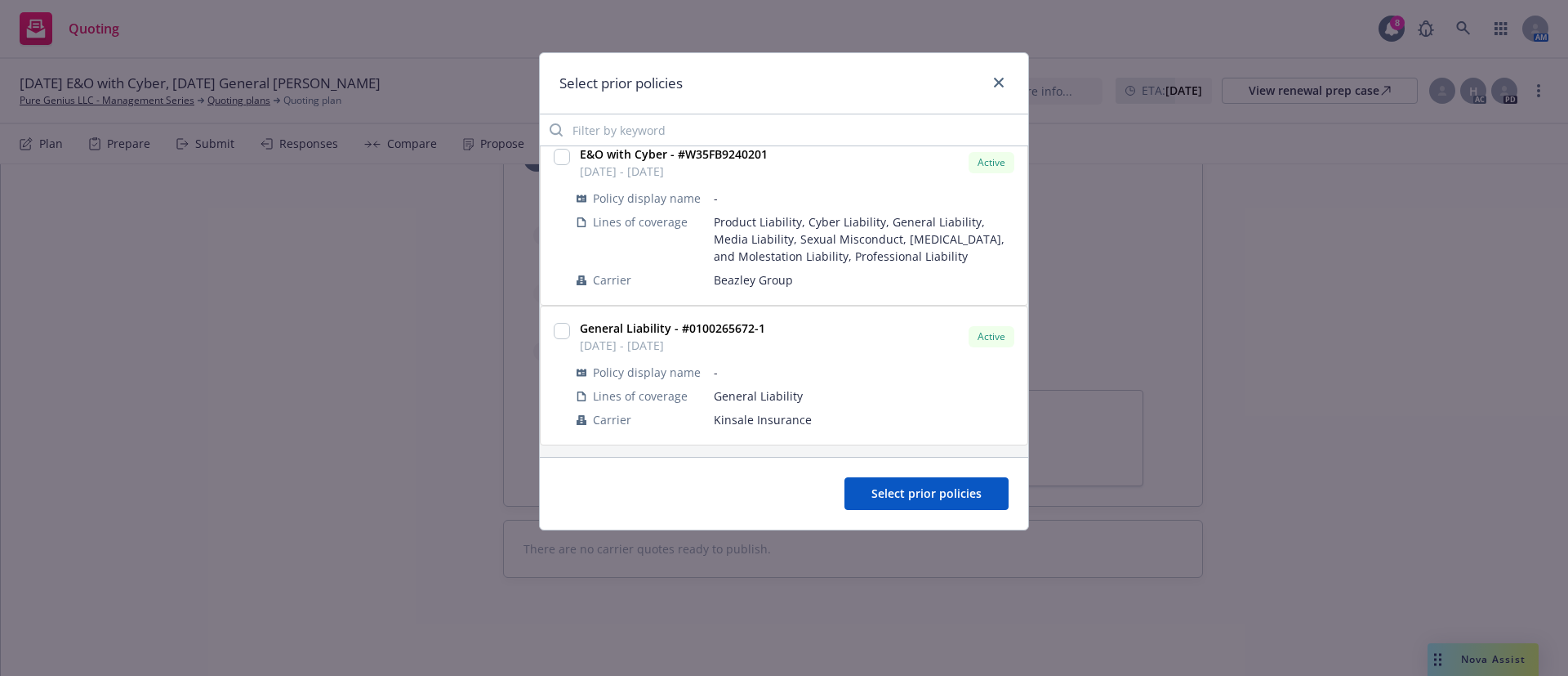
scroll to position [156, 0]
click at [564, 333] on input "checkbox" at bounding box center [561, 329] width 16 height 16
checkbox input "true"
click at [946, 496] on span "Select prior policies" at bounding box center [927, 493] width 110 height 15
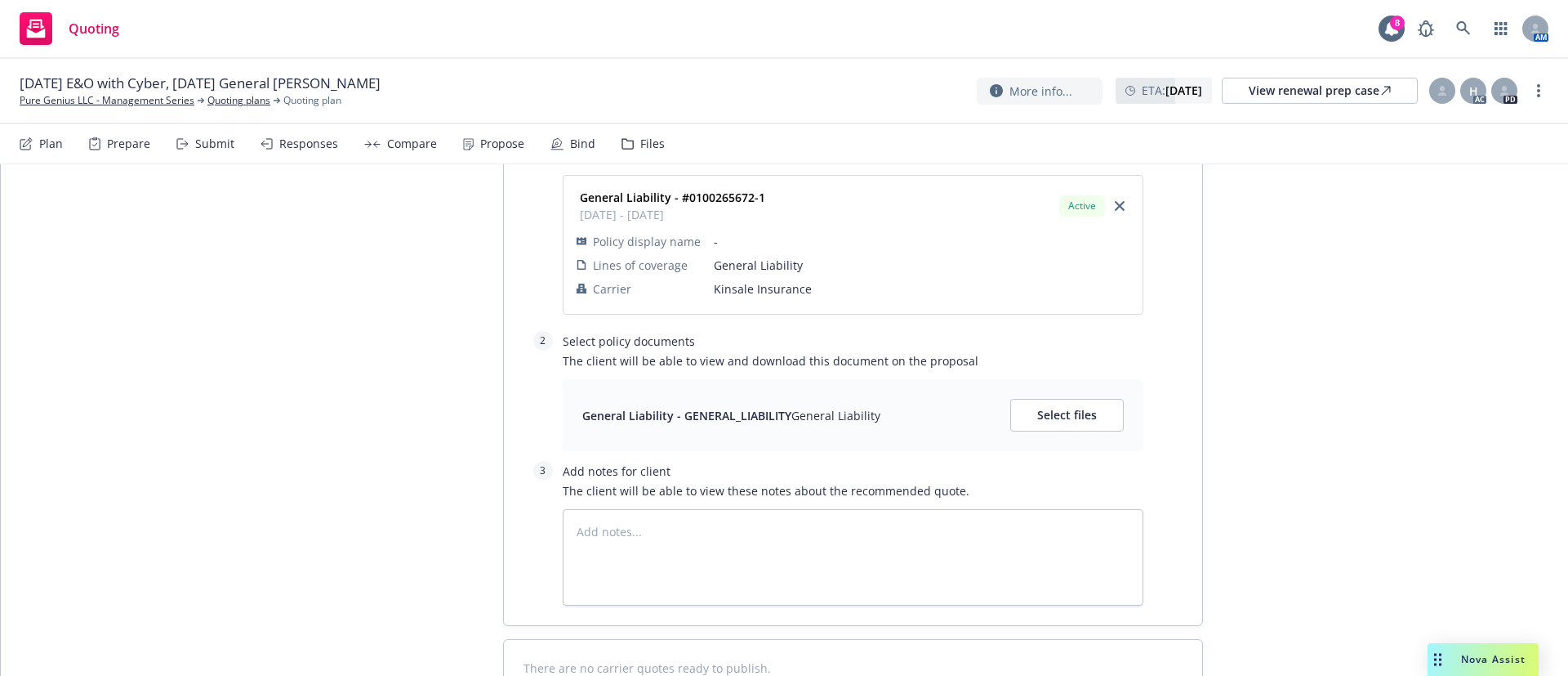
scroll to position [1220, 0]
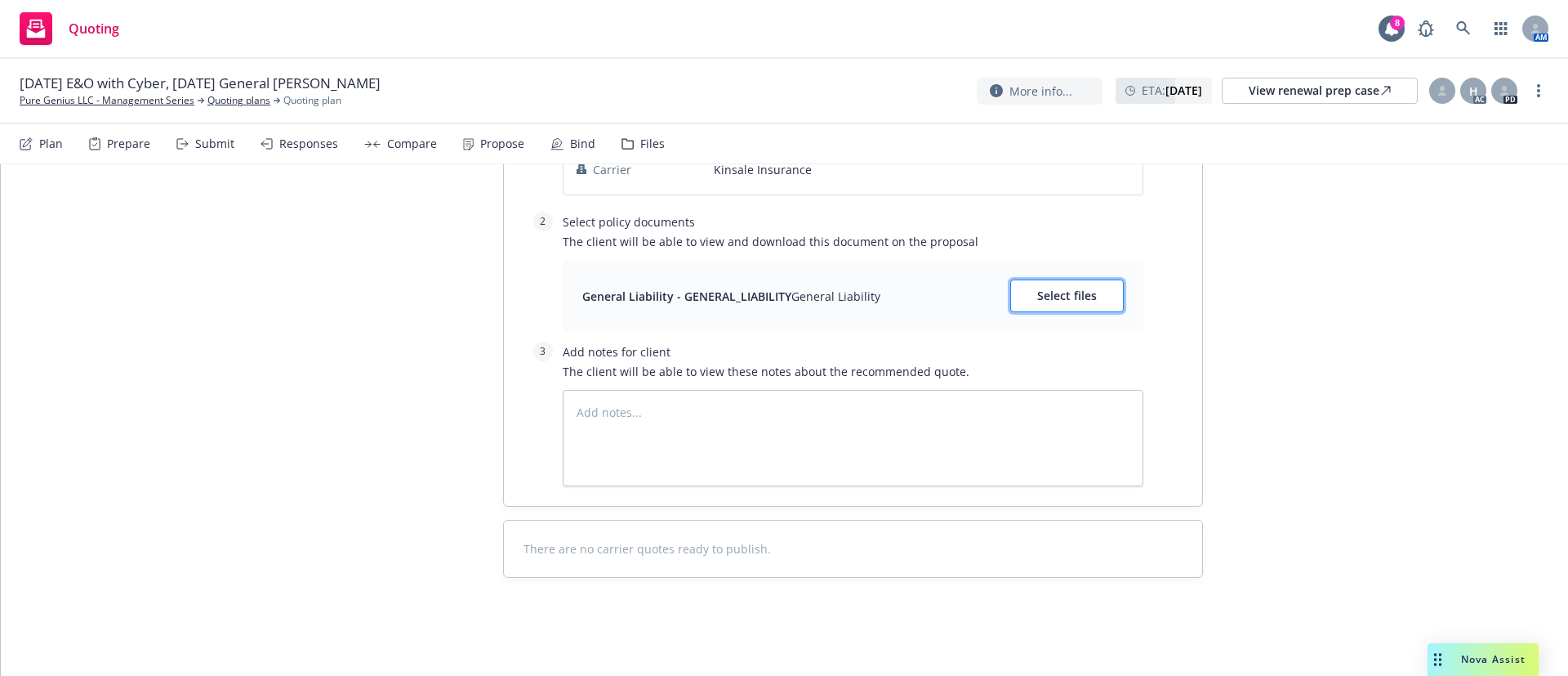
click at [1047, 294] on span "Select files" at bounding box center [1067, 296] width 59 height 15
type textarea "x"
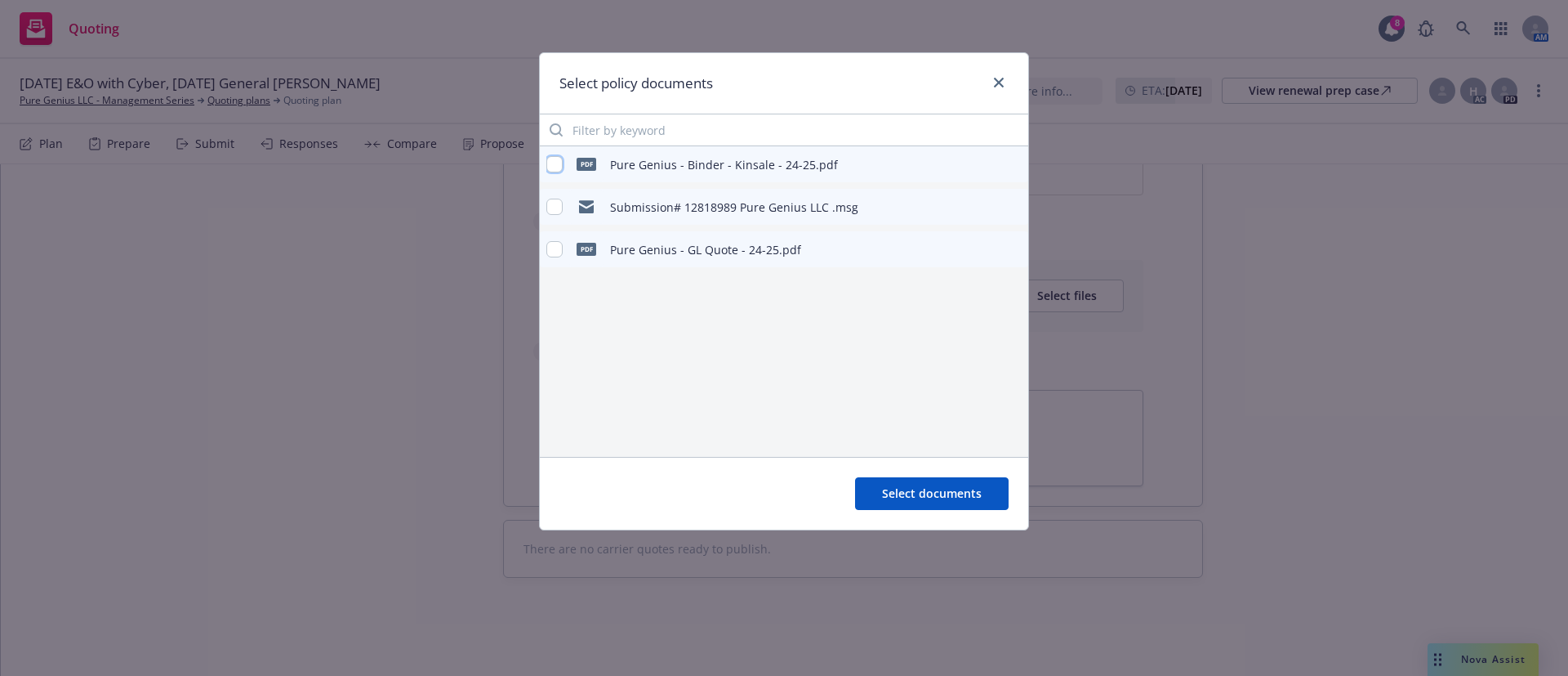
click at [555, 162] on input "checkbox" at bounding box center [554, 164] width 16 height 16
checkbox input "true"
click at [954, 492] on span "Select documents" at bounding box center [931, 493] width 99 height 15
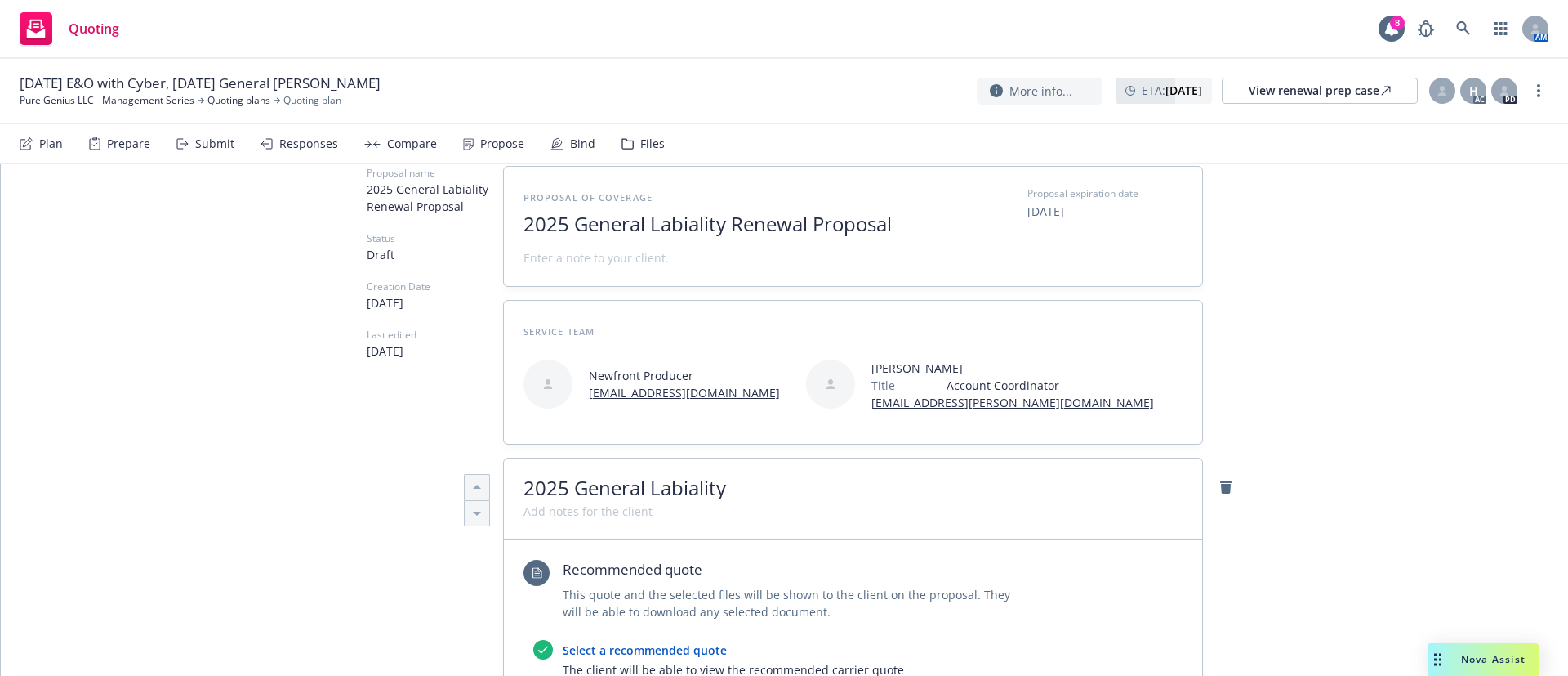
scroll to position [0, 0]
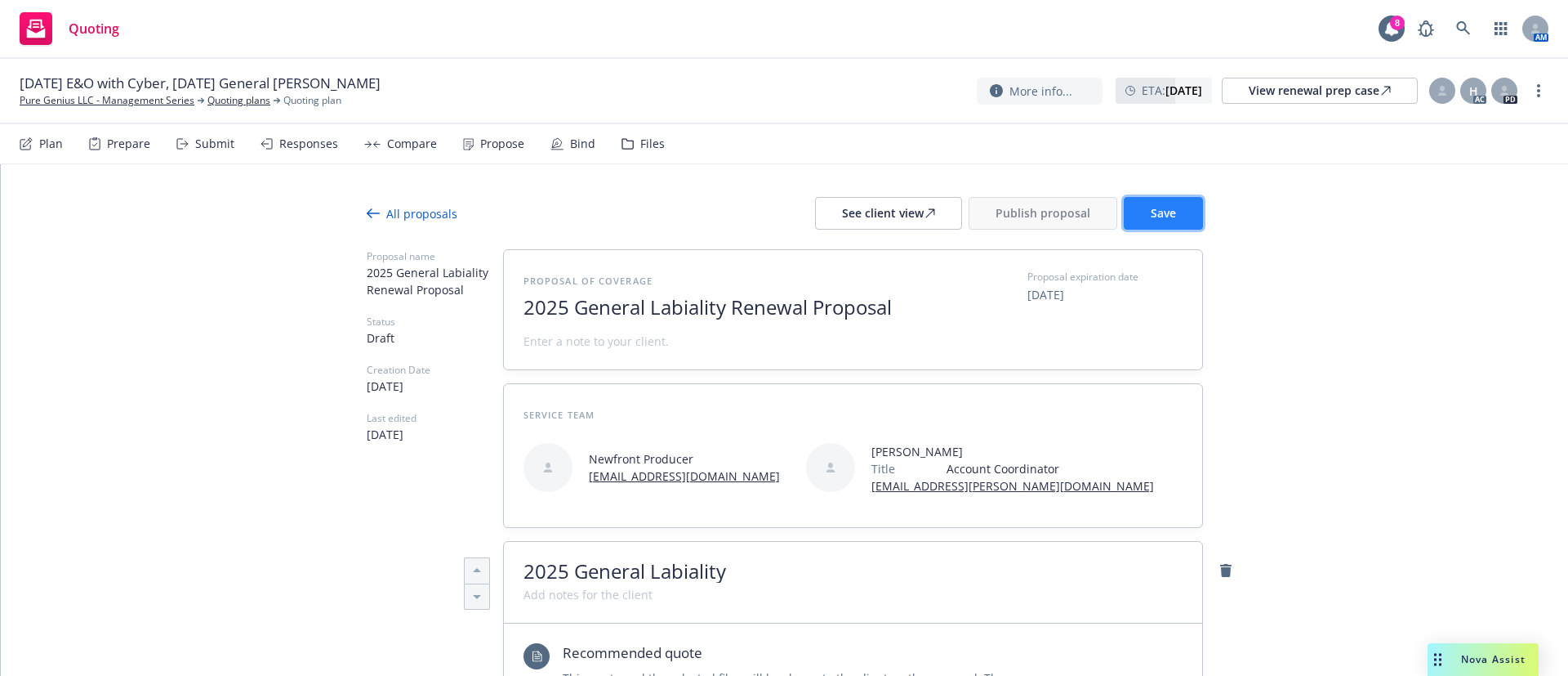
click at [1129, 211] on button "Save" at bounding box center [1163, 213] width 79 height 32
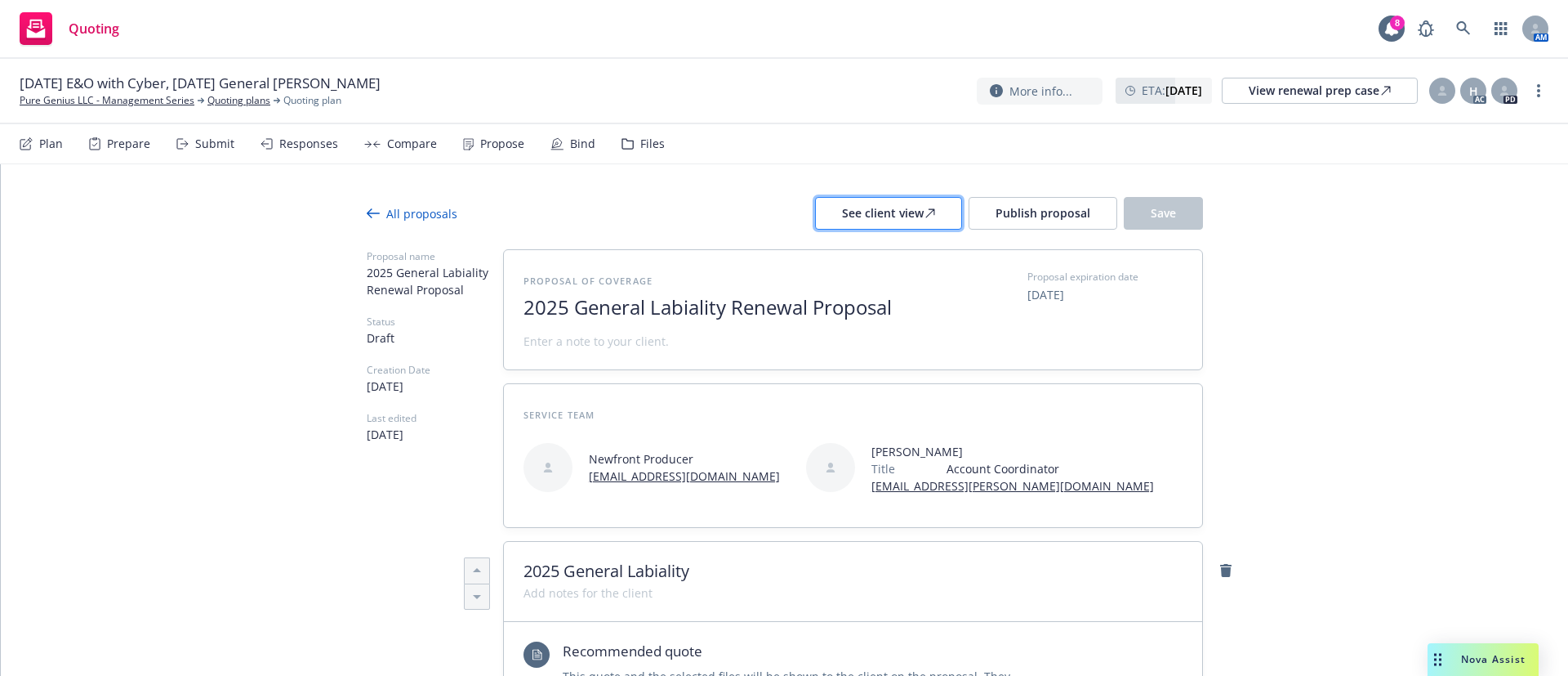
click at [905, 199] on div "See client view" at bounding box center [889, 213] width 93 height 31
type textarea "x"
click at [1457, 96] on div "H AC PD" at bounding box center [1474, 90] width 92 height 30
click at [1442, 97] on div at bounding box center [1442, 90] width 26 height 26
click at [1311, 197] on select "Select an account manager... Shelly Flores" at bounding box center [1311, 198] width 260 height 32
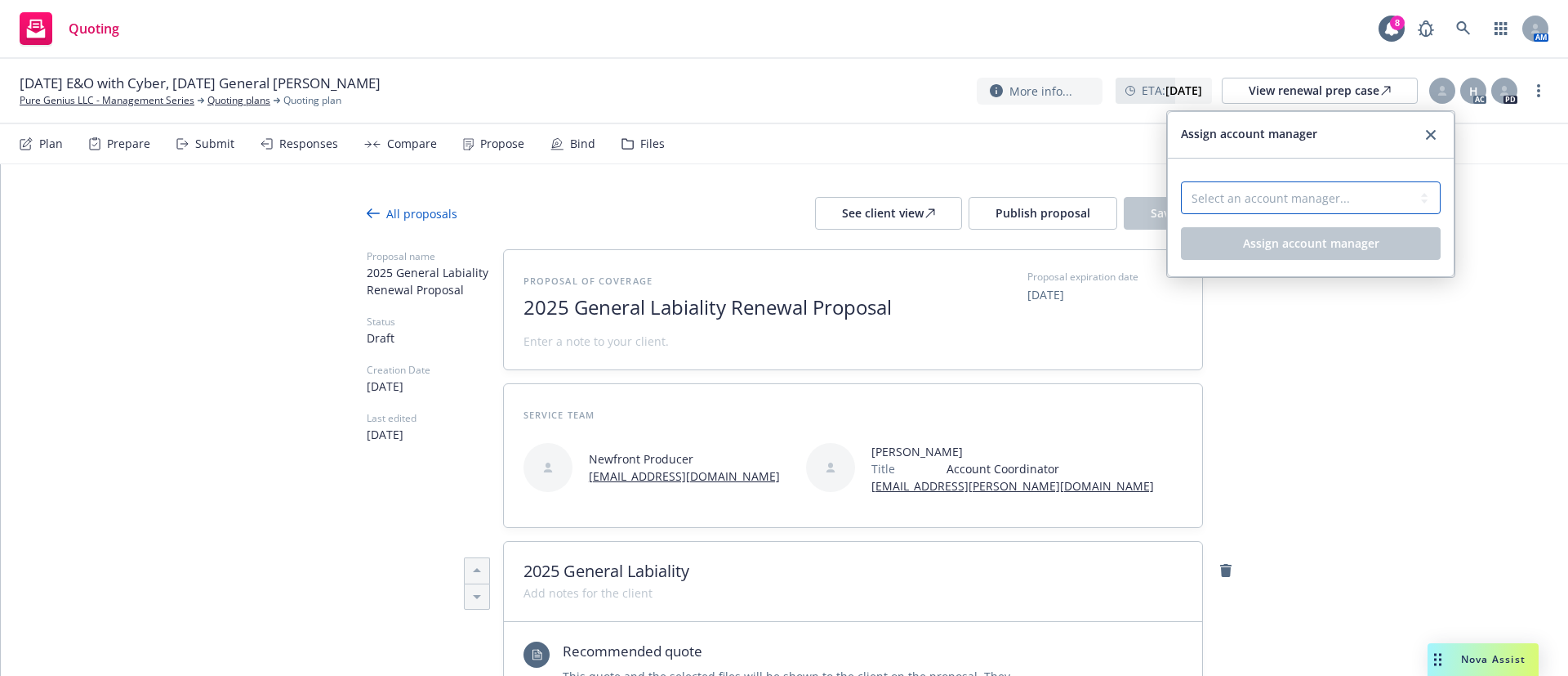
select select "a52e3f2c-ac61-4146-8260-2c17acac4edc"
click at [1181, 182] on select "Select an account manager... Shelly Flores" at bounding box center [1311, 198] width 260 height 32
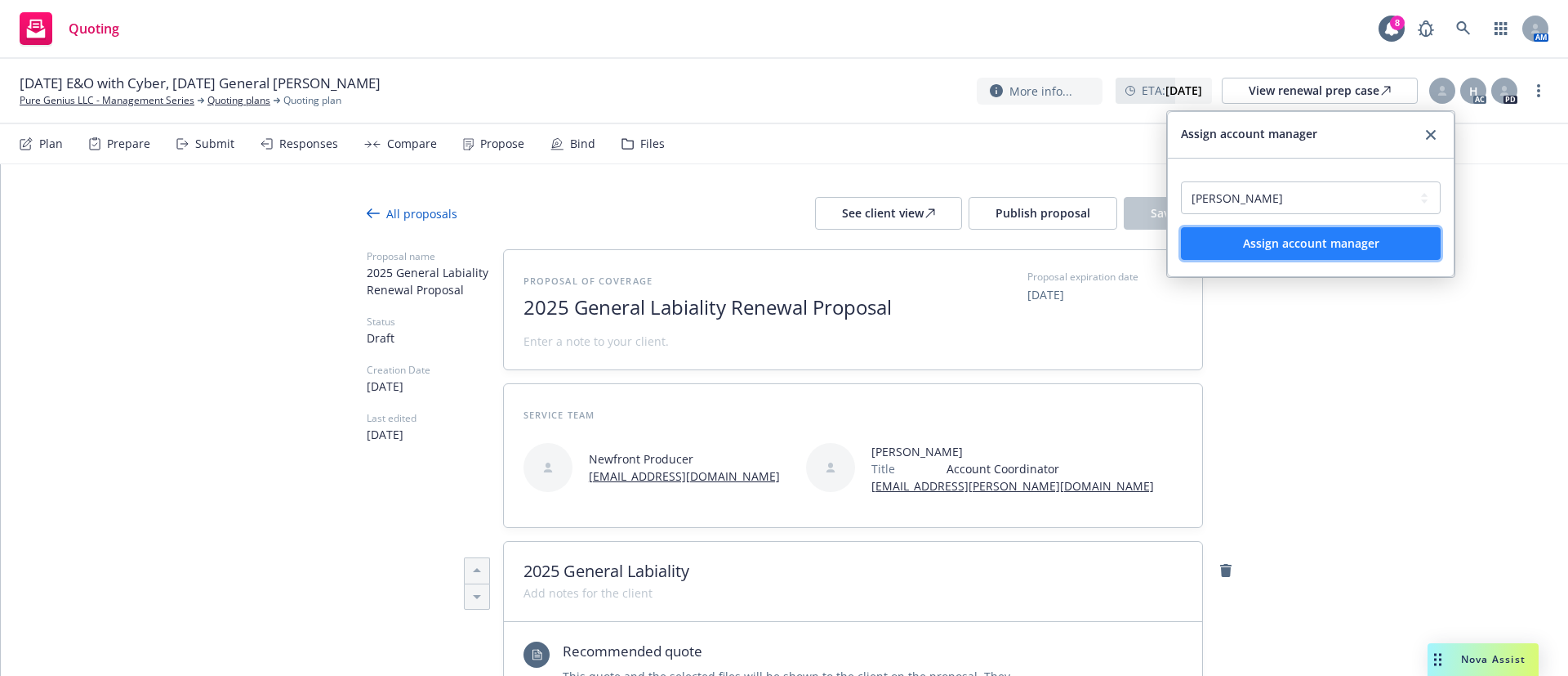
click at [1360, 233] on button "Assign account manager" at bounding box center [1311, 243] width 260 height 32
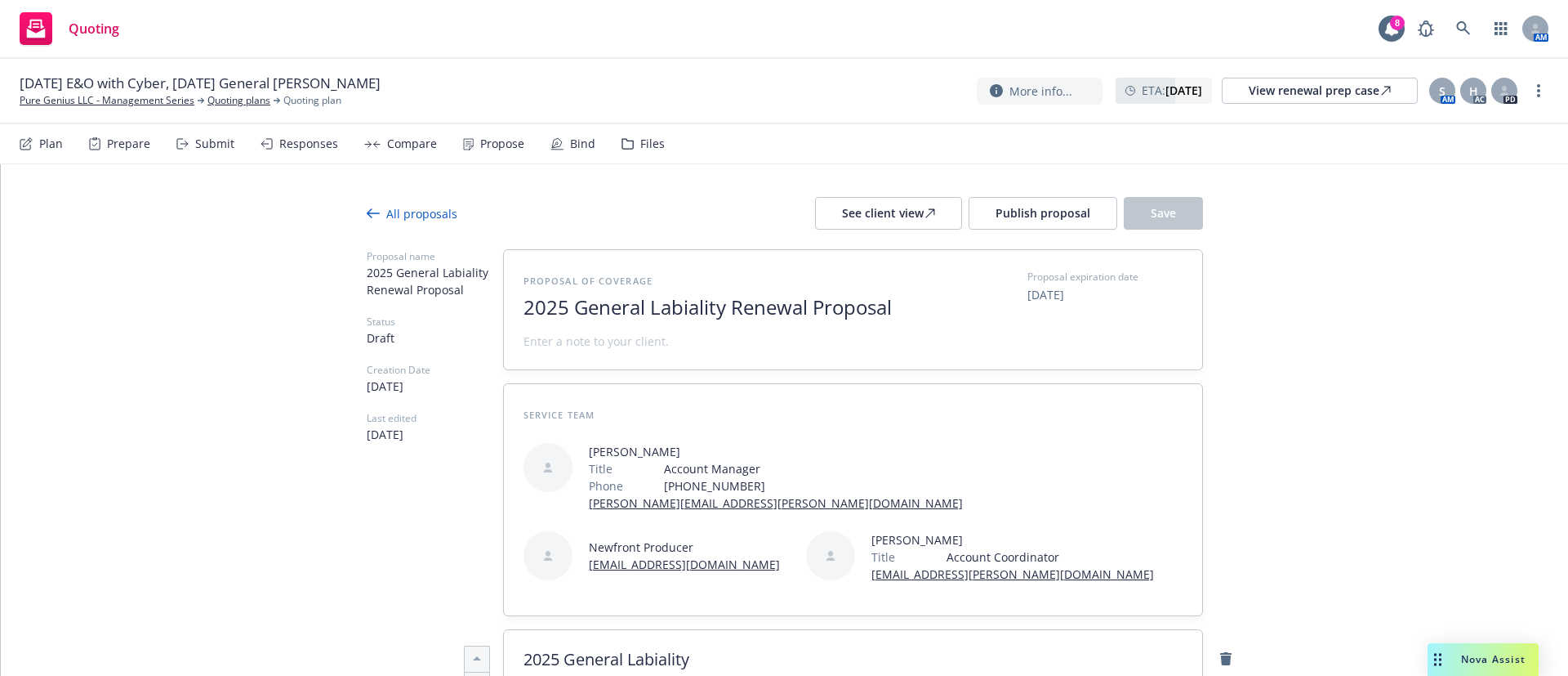
click at [931, 216] on button "See client view" at bounding box center [888, 213] width 147 height 32
type textarea "x"
click at [1542, 25] on div at bounding box center [1536, 28] width 26 height 26
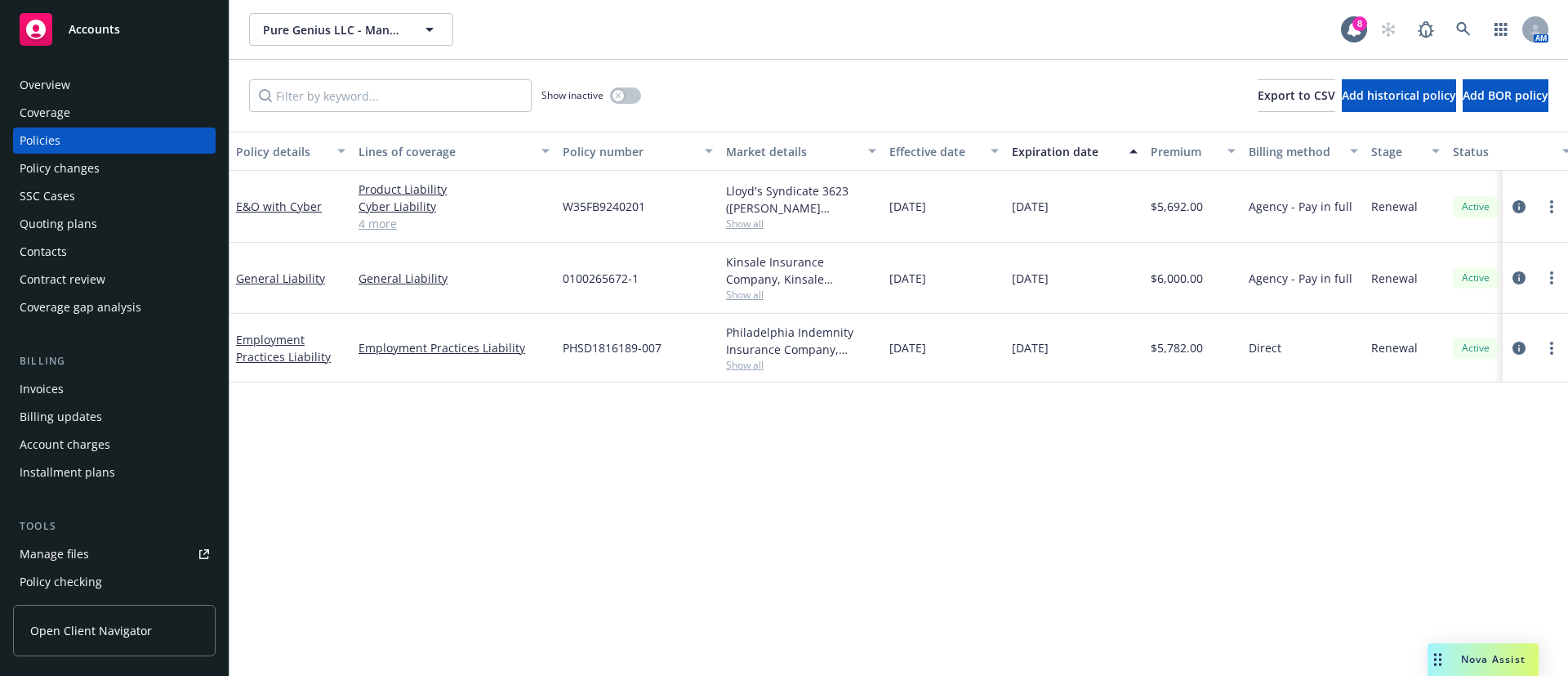
click at [69, 91] on div "Overview" at bounding box center [45, 85] width 51 height 26
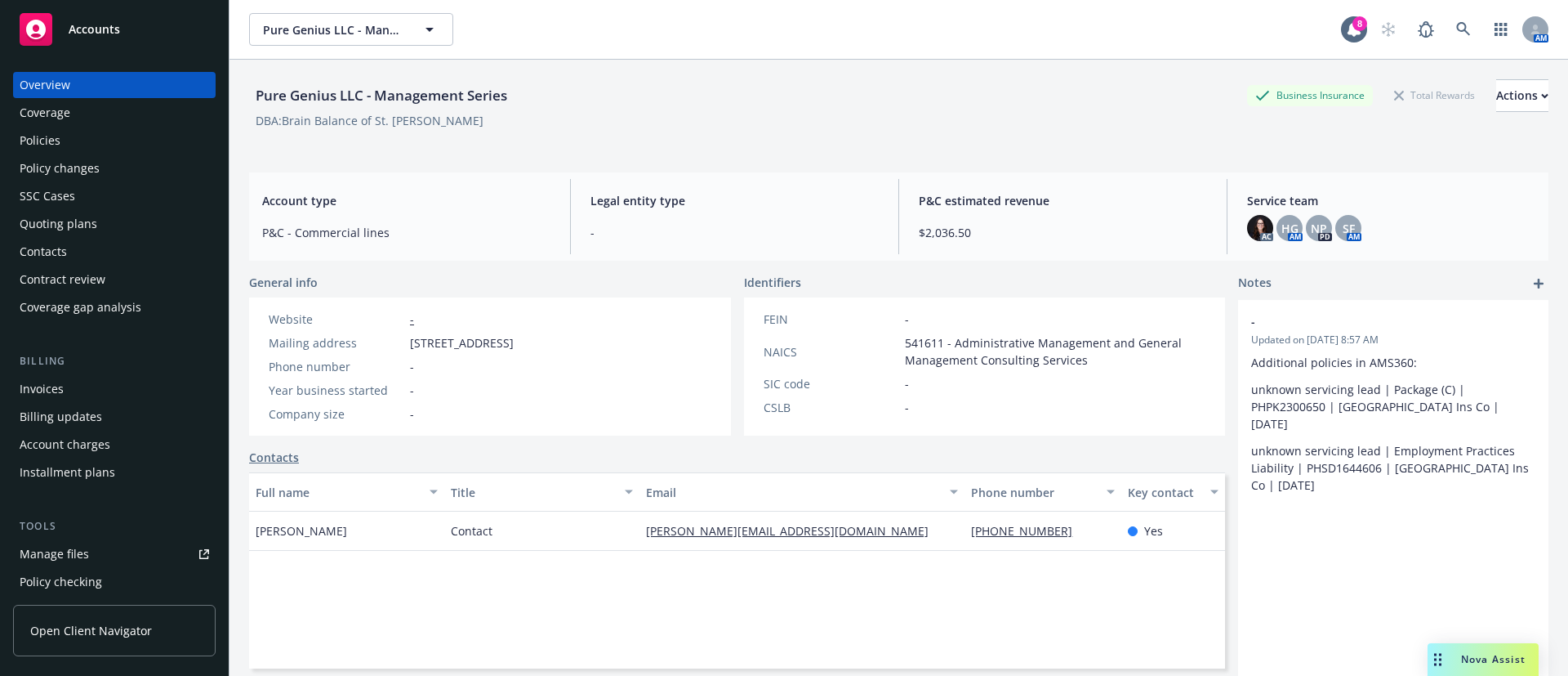
click at [80, 135] on div "Policies" at bounding box center [114, 140] width 189 height 26
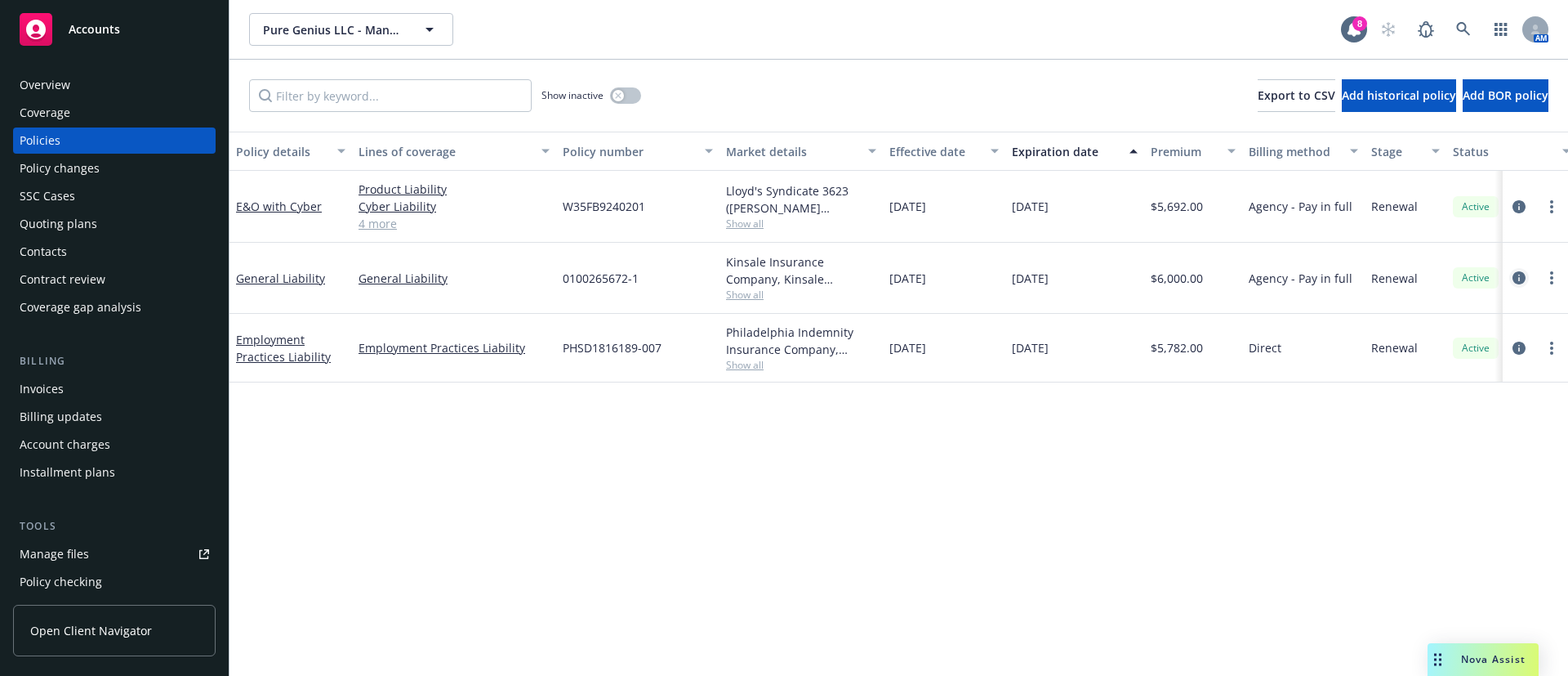
click at [1520, 274] on icon "circleInformation" at bounding box center [1519, 277] width 13 height 13
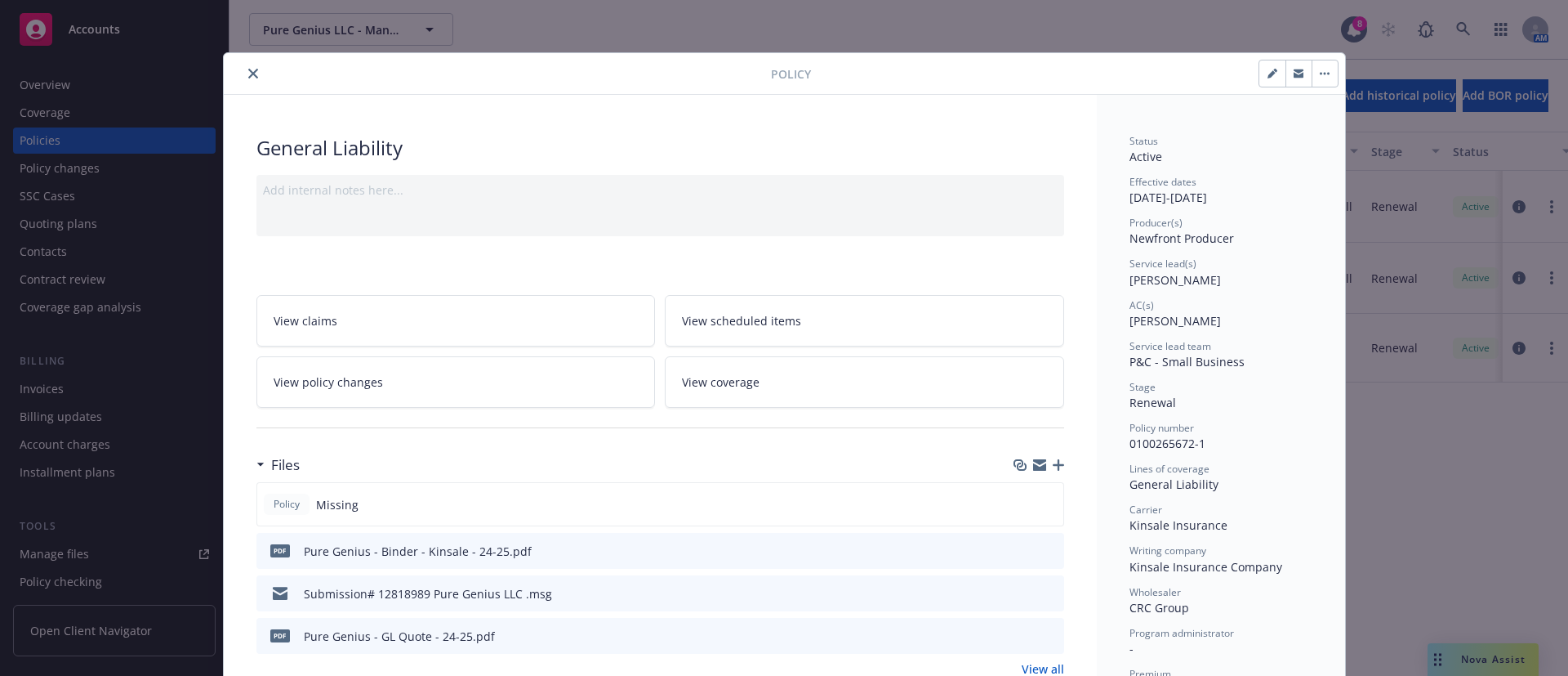
click at [249, 69] on icon "close" at bounding box center [254, 74] width 10 height 10
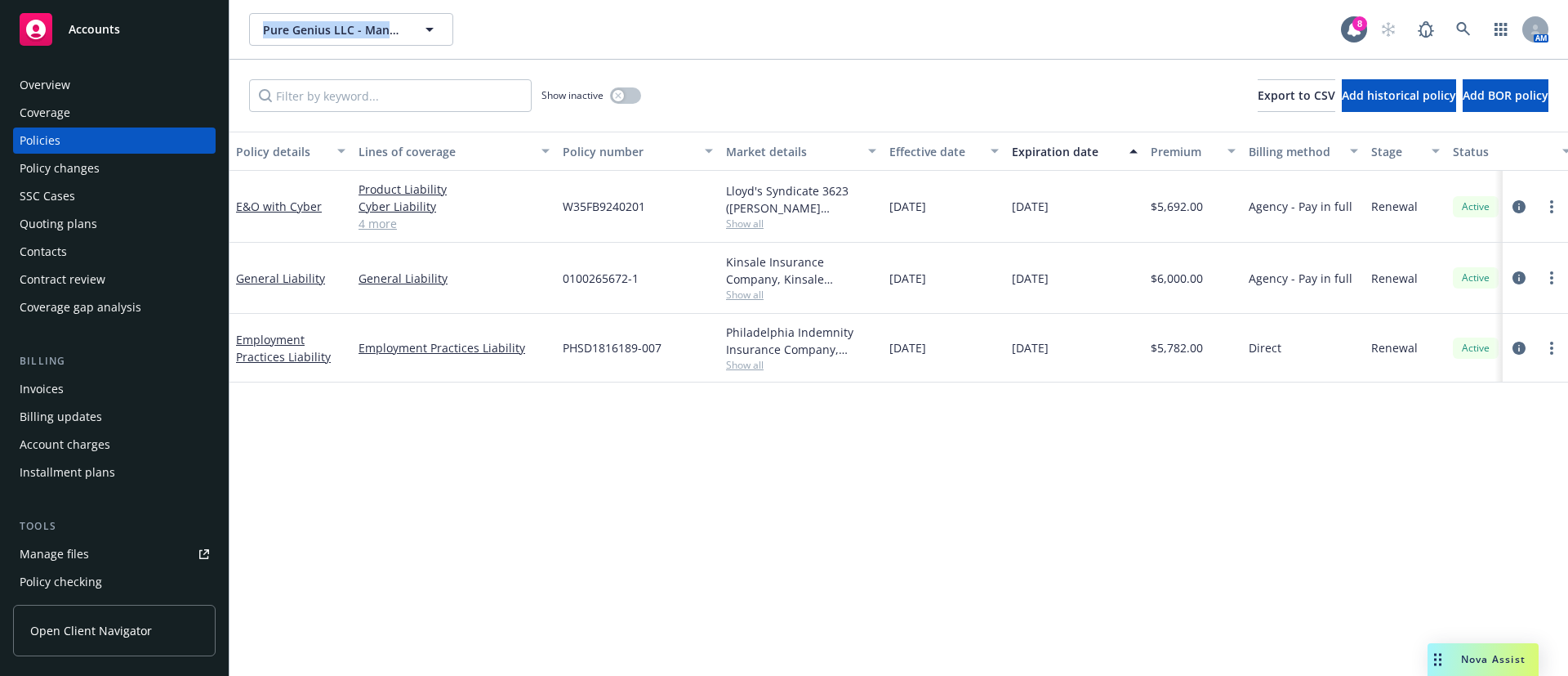
drag, startPoint x: 249, startPoint y: 25, endPoint x: 329, endPoint y: 28, distance: 80.1
click at [400, 20] on div "Pure Genius LLC - Management Series Pure Genius LLC - Management Series 8 AM" at bounding box center [898, 29] width 1339 height 59
copy span "Pure Genius LLC - Manag"
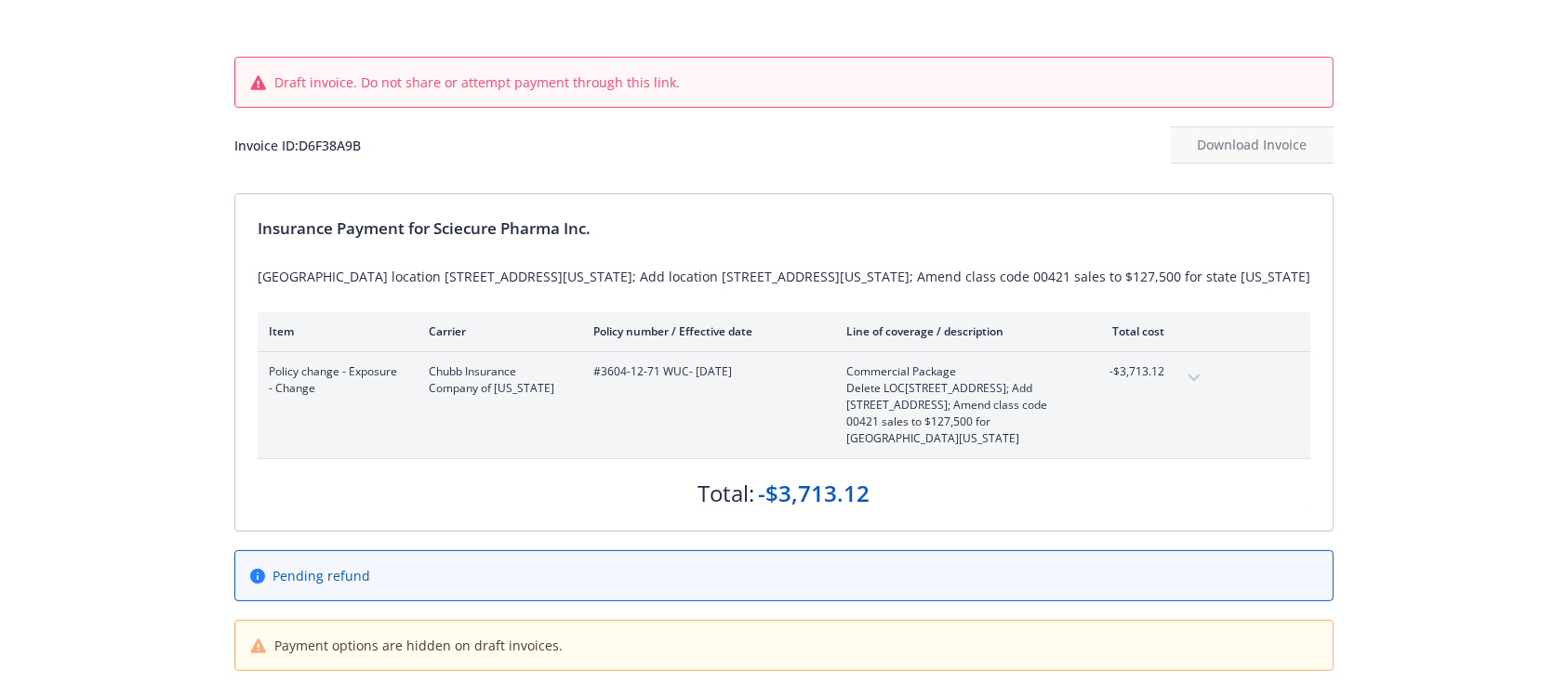
scroll to position [31, 0]
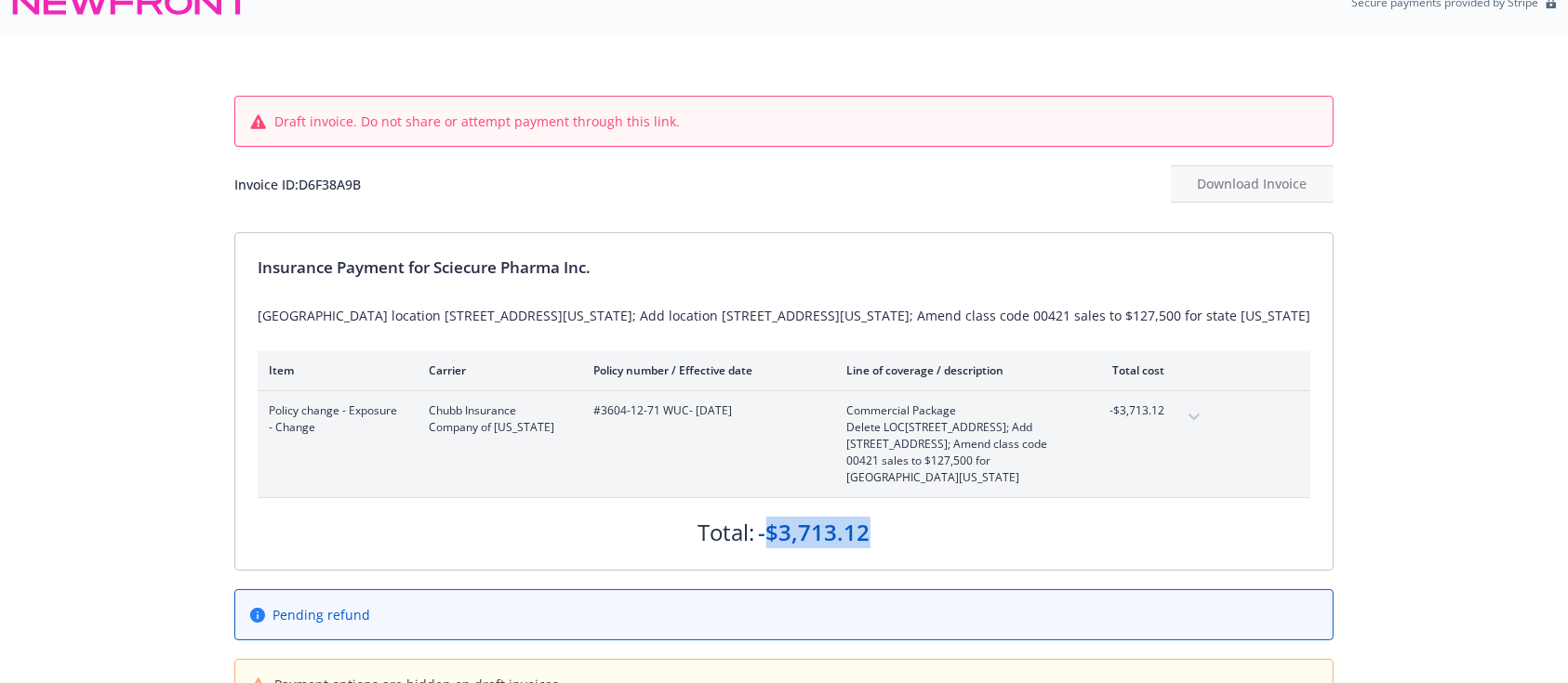
drag, startPoint x: 769, startPoint y: 527, endPoint x: 920, endPoint y: 528, distance: 151.0
click at [920, 528] on div "Total: -$3,713.12" at bounding box center [784, 524] width 1053 height 50
copy div "$3,713.12"
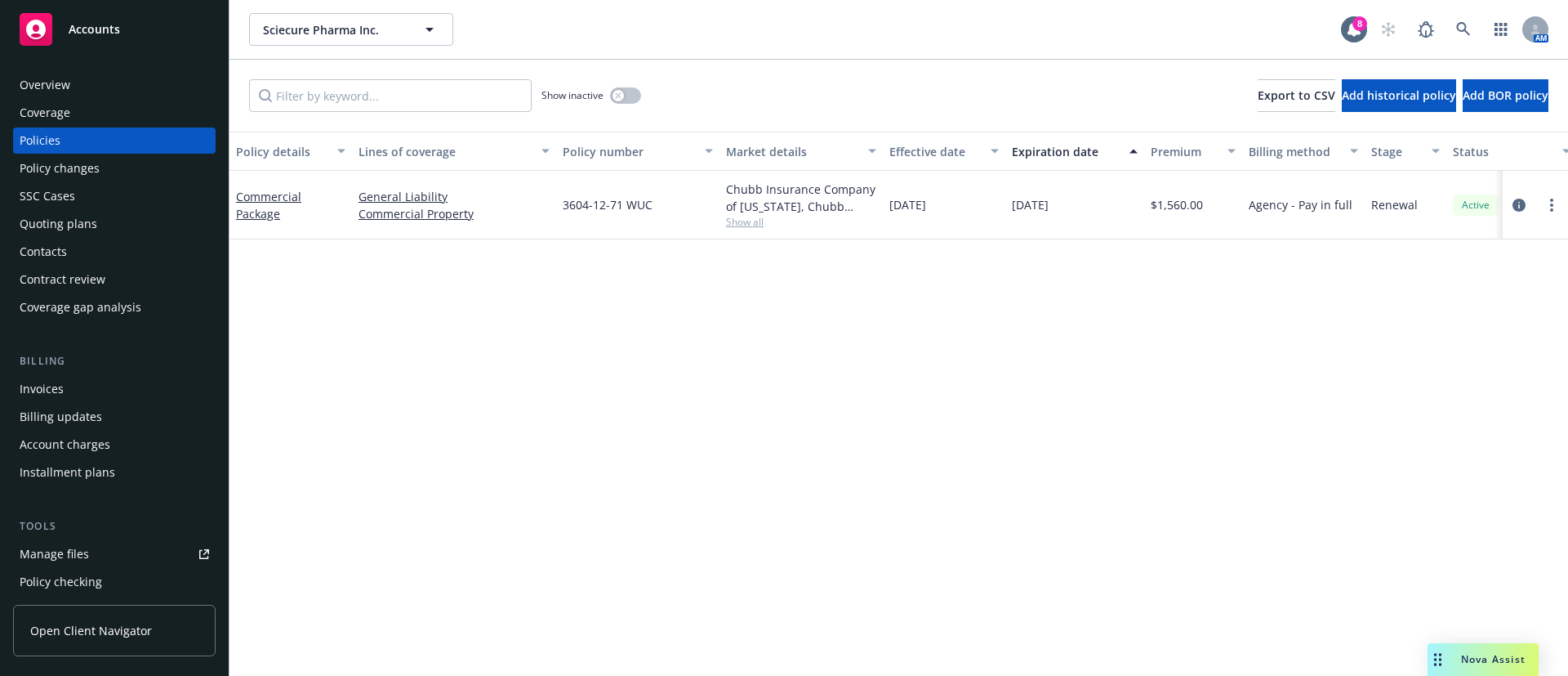
click at [95, 256] on div "Contacts" at bounding box center [114, 251] width 189 height 26
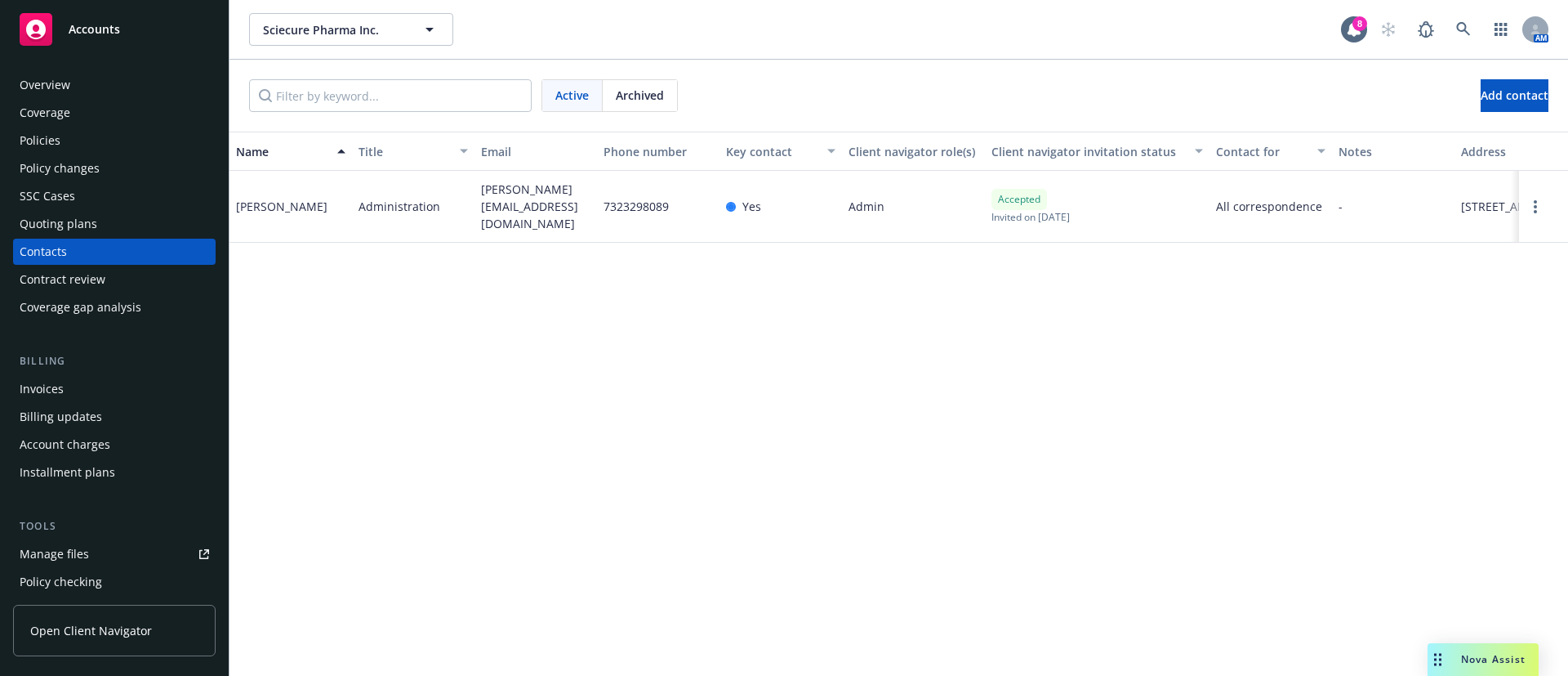
click at [520, 203] on span "joeie.lee@sciecurepharma.com" at bounding box center [536, 206] width 110 height 52
copy span "joeie.lee@sciecurepharma.com"
click at [492, 210] on span "joeie.lee@sciecurepharma.com" at bounding box center [536, 206] width 110 height 52
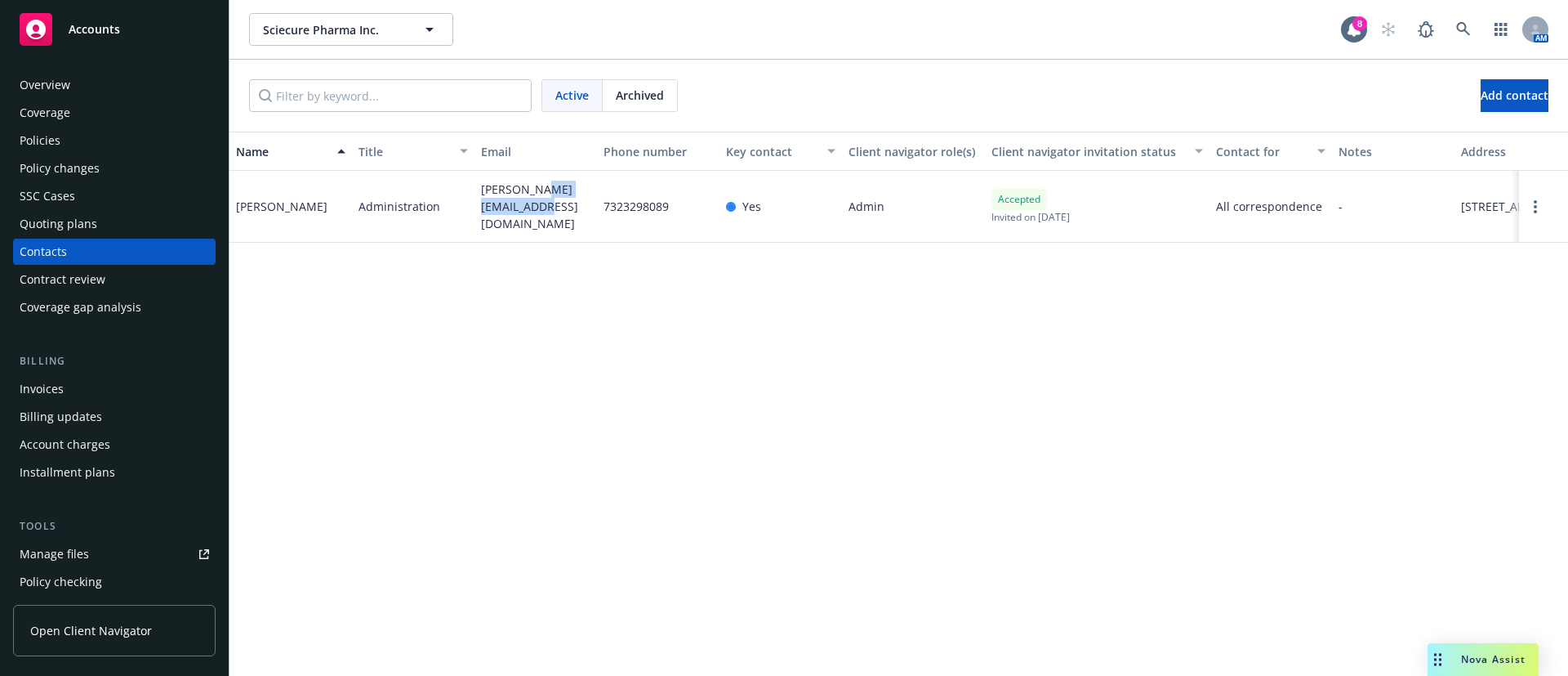
click at [492, 210] on span "joeie.lee@sciecurepharma.com" at bounding box center [536, 206] width 110 height 52
copy span "joeie.lee@sciecurepharma.com"
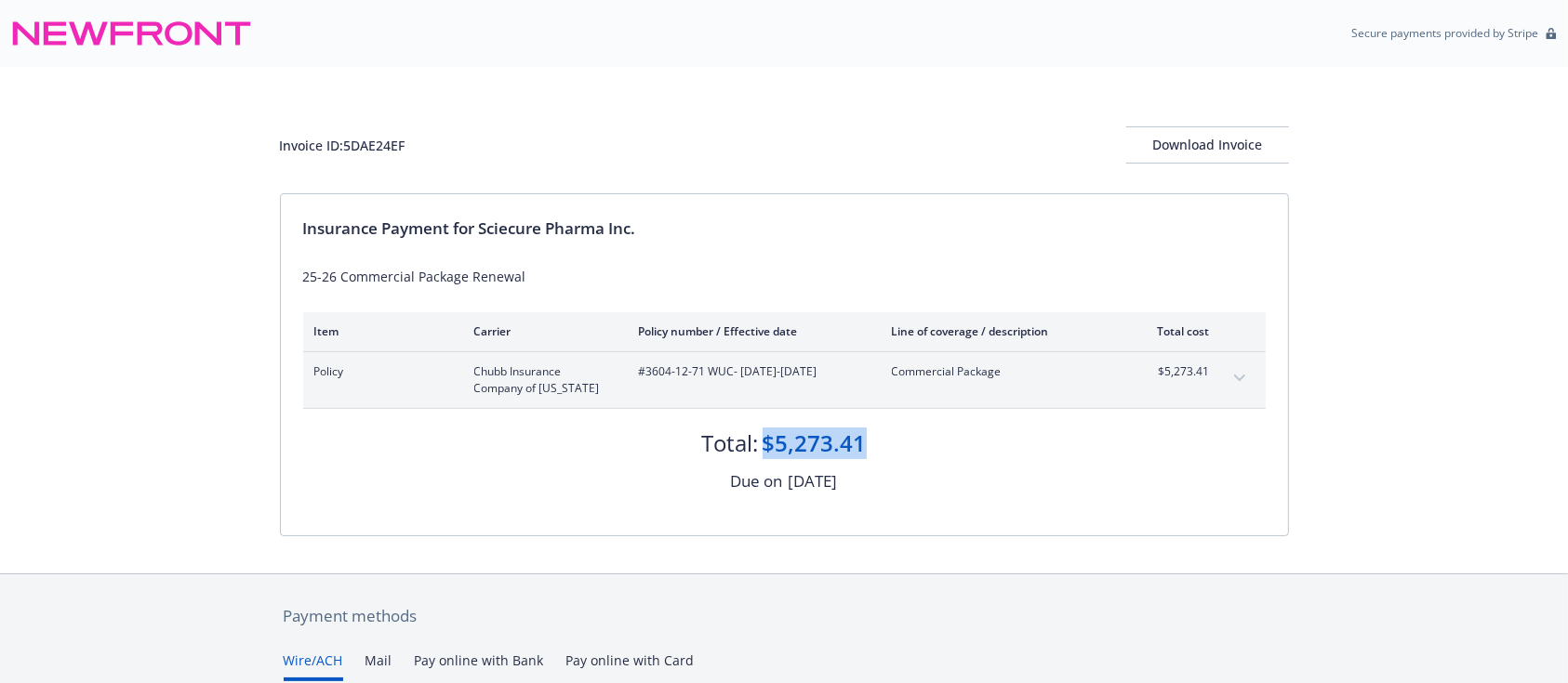
drag, startPoint x: 809, startPoint y: 448, endPoint x: 766, endPoint y: 445, distance: 43.1
click at [766, 445] on div "$5,273.41" at bounding box center [815, 443] width 104 height 32
copy div "$5,273.41"
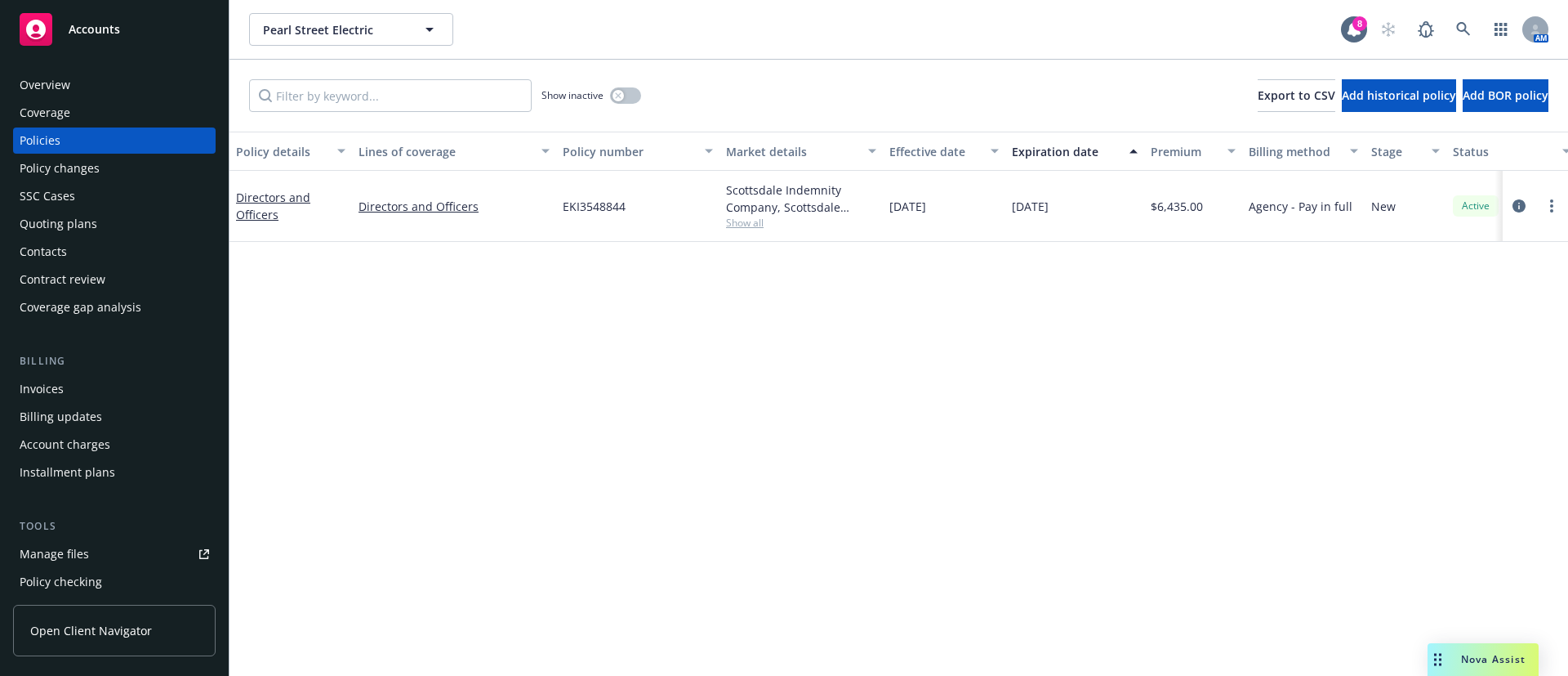
click at [751, 216] on span "Show all" at bounding box center [801, 223] width 150 height 14
click at [1522, 207] on icon "circleInformation" at bounding box center [1519, 206] width 13 height 13
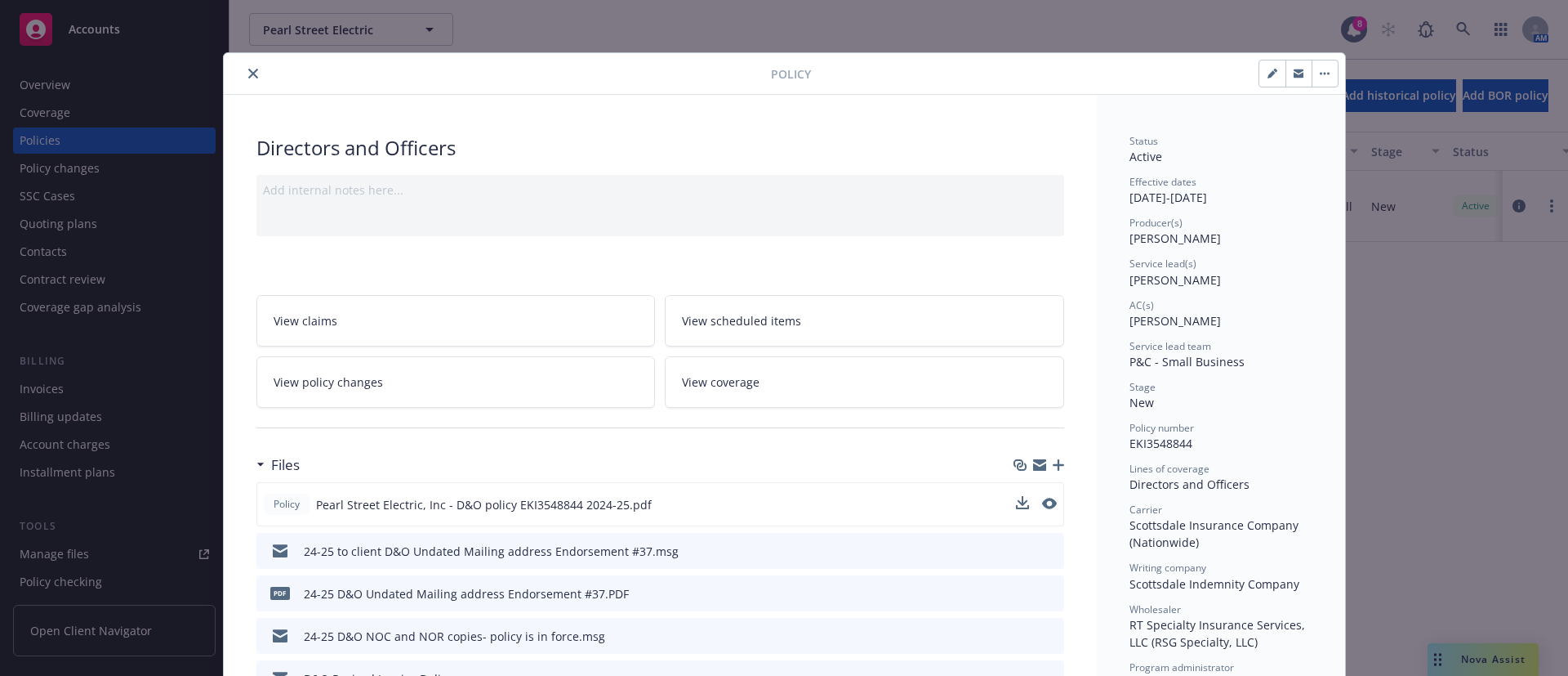
click at [1048, 501] on div "Policy Pearl Street Electric, Inc - D&O policy EKI3548844 2024-25.pdf" at bounding box center [660, 504] width 808 height 44
click at [1043, 499] on icon "preview file" at bounding box center [1048, 503] width 14 height 11
click at [249, 77] on icon "close" at bounding box center [254, 74] width 10 height 10
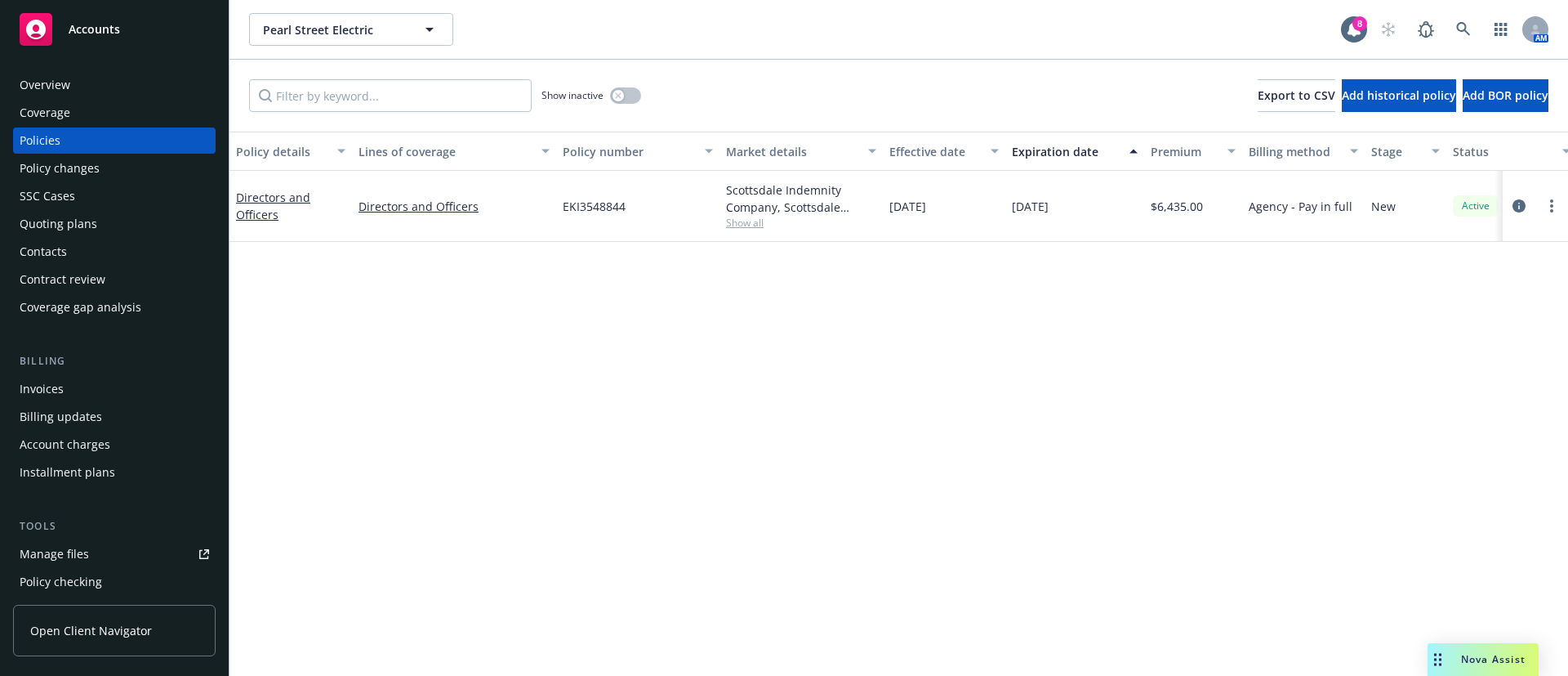
click at [736, 213] on div "Scottsdale Indemnity Company, Scottsdale Insurance Company (Nationwide), RT Spe…" at bounding box center [801, 199] width 150 height 34
click at [745, 223] on span "Show all" at bounding box center [801, 223] width 150 height 14
click at [743, 225] on span "Show all" at bounding box center [801, 223] width 150 height 14
